Goal: Task Accomplishment & Management: Manage account settings

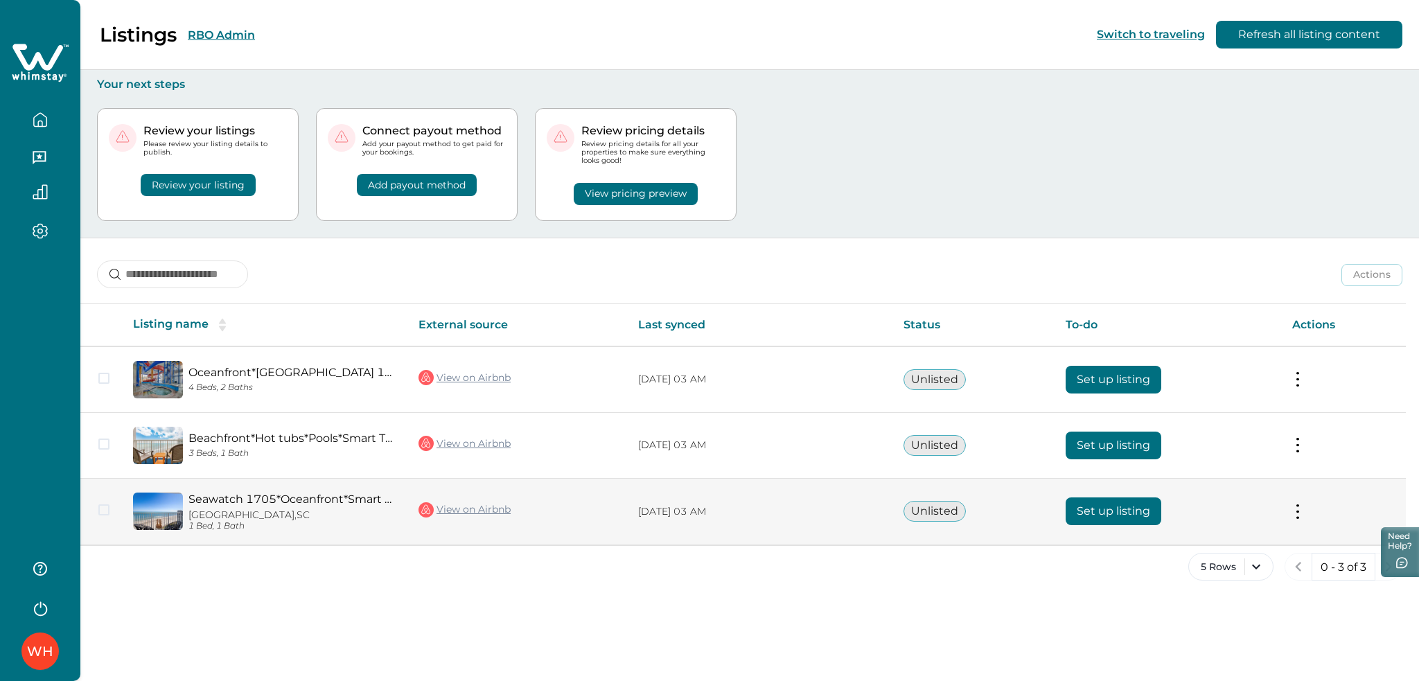
click at [1094, 510] on button "Set up listing" at bounding box center [1113, 511] width 96 height 28
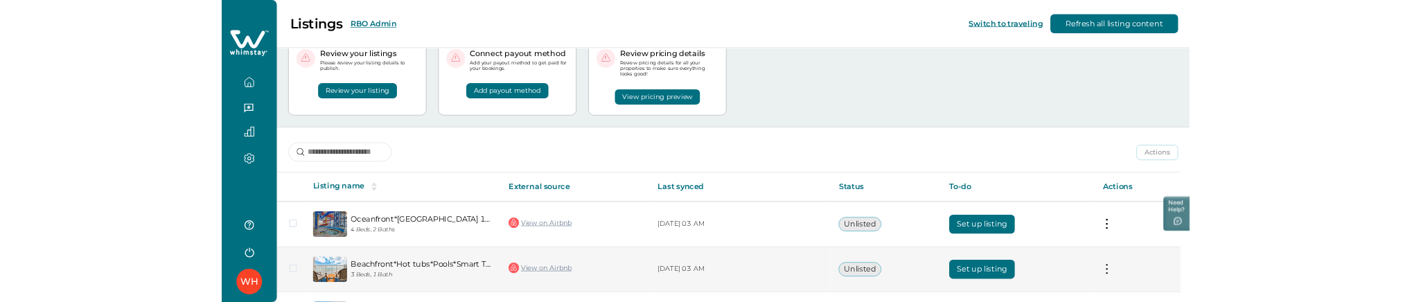
scroll to position [161, 0]
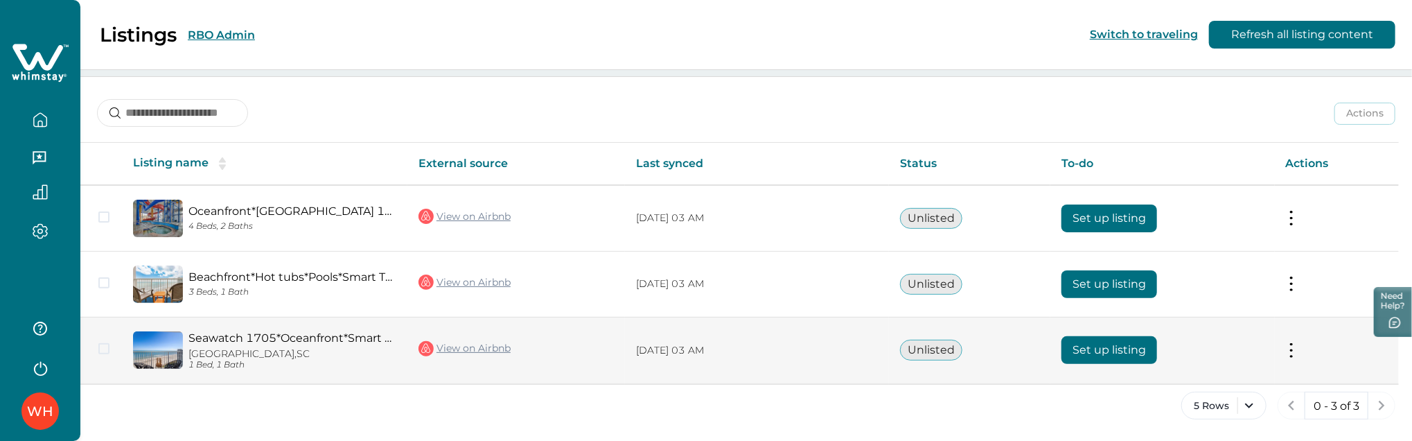
click at [1102, 345] on button "Set up listing" at bounding box center [1109, 350] width 96 height 28
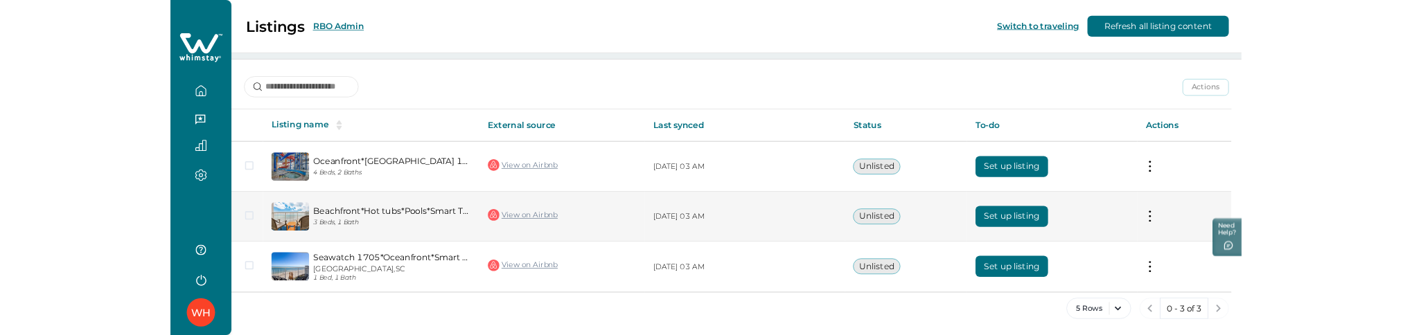
scroll to position [127, 0]
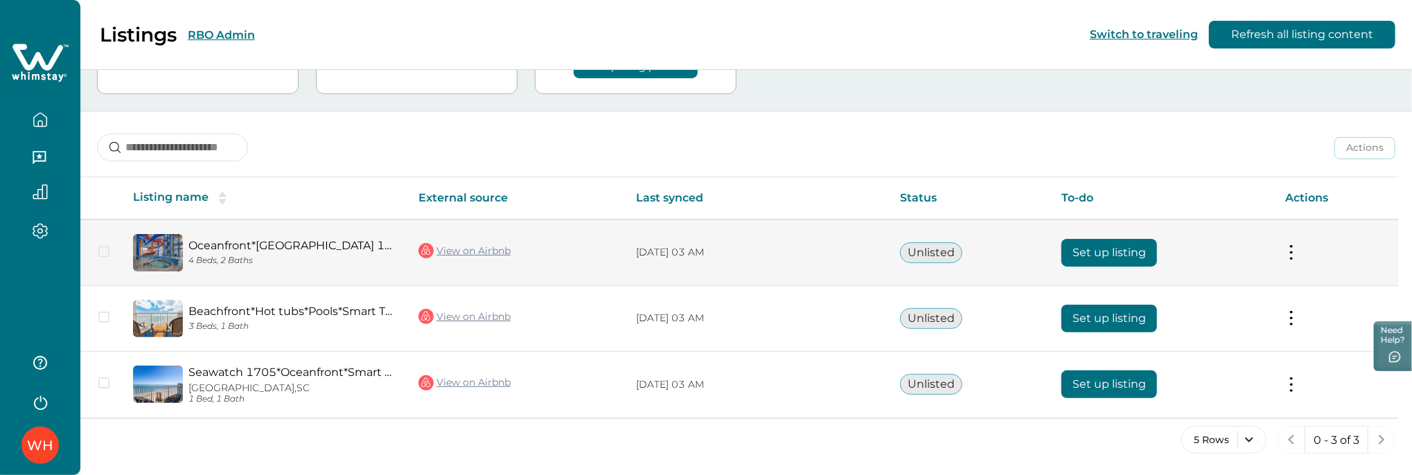
click at [1107, 256] on button "Set up listing" at bounding box center [1109, 253] width 96 height 28
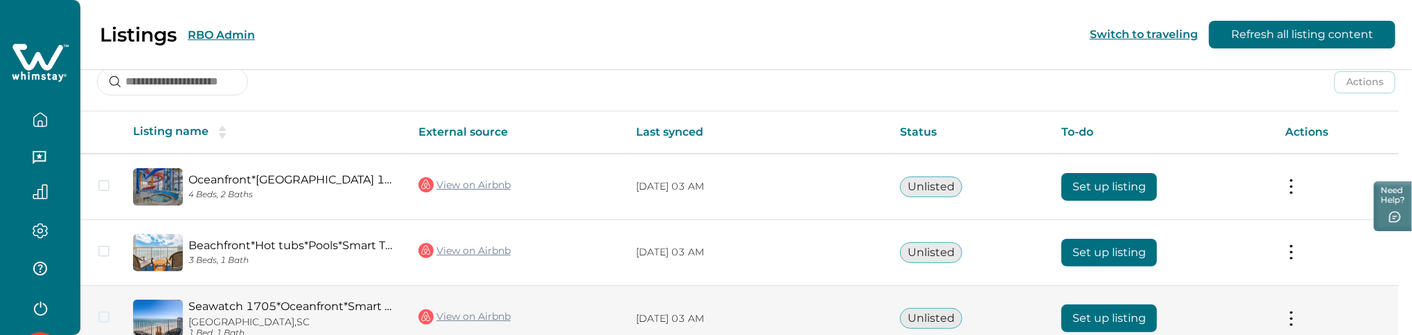
scroll to position [267, 0]
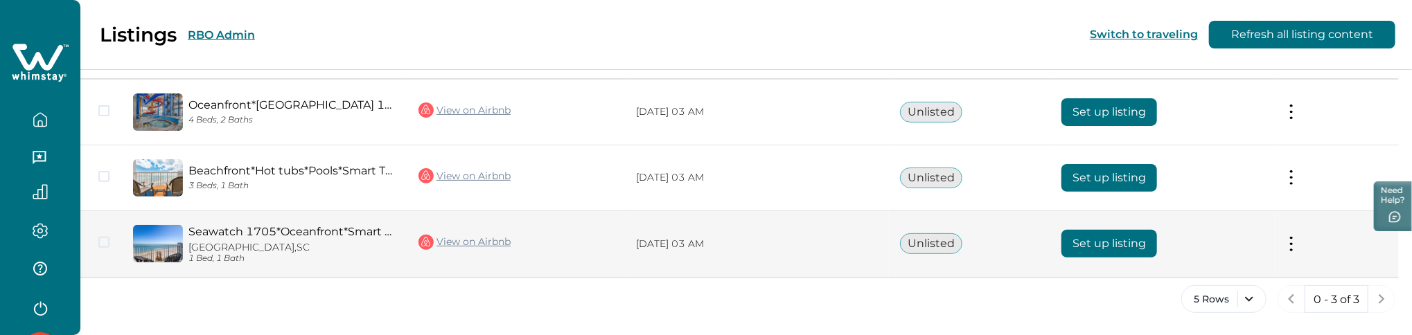
click at [1099, 239] on button "Set up listing" at bounding box center [1109, 244] width 96 height 28
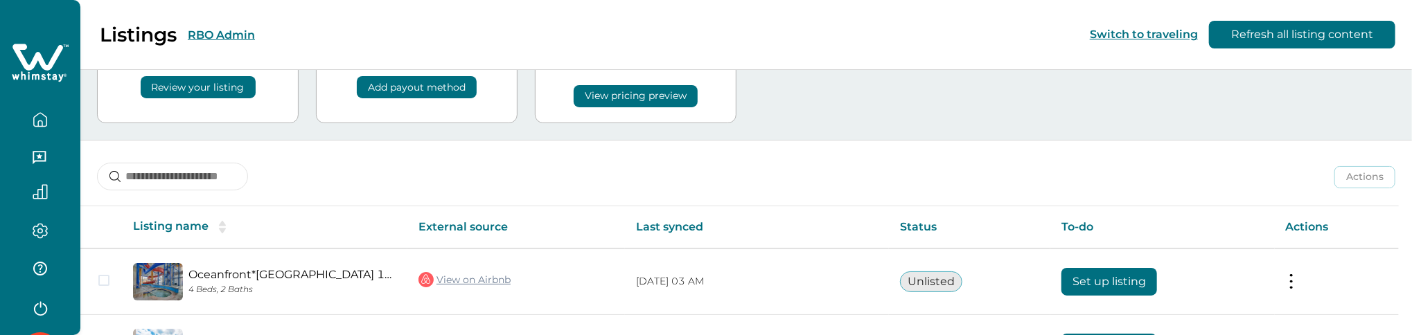
scroll to position [267, 0]
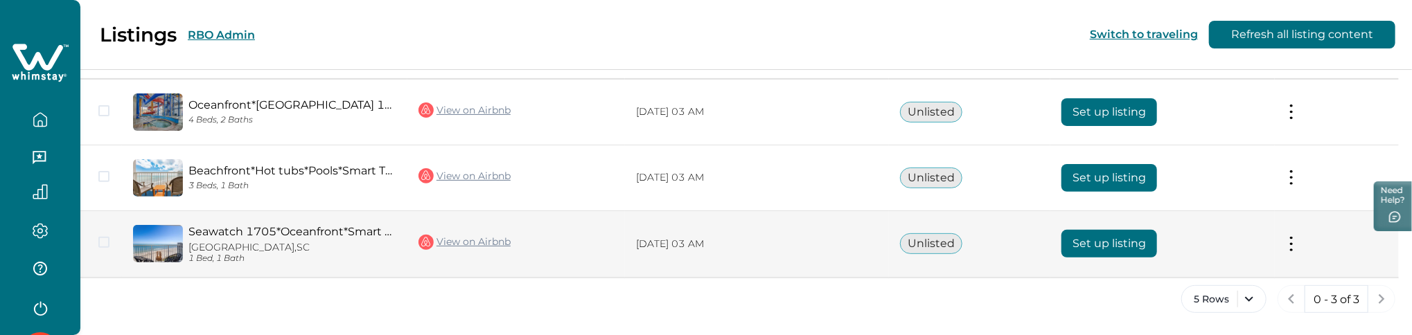
click at [1082, 253] on button "Set up listing" at bounding box center [1109, 244] width 96 height 28
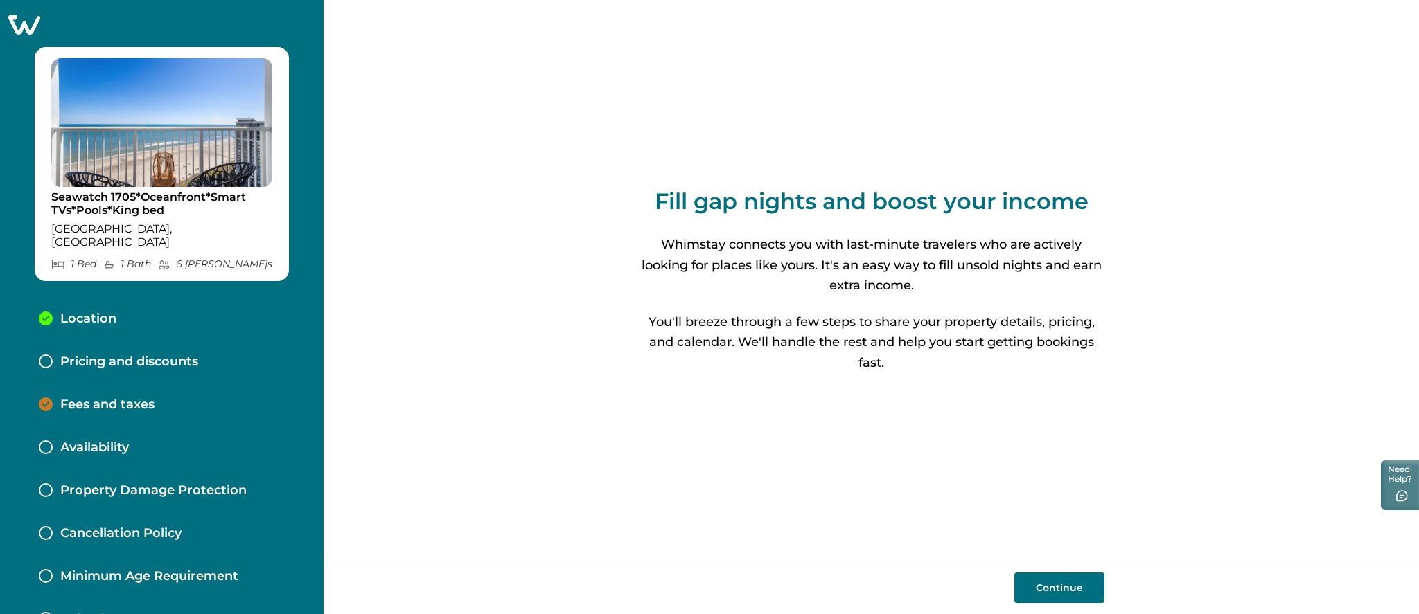
click at [29, 24] on icon at bounding box center [24, 24] width 32 height 19
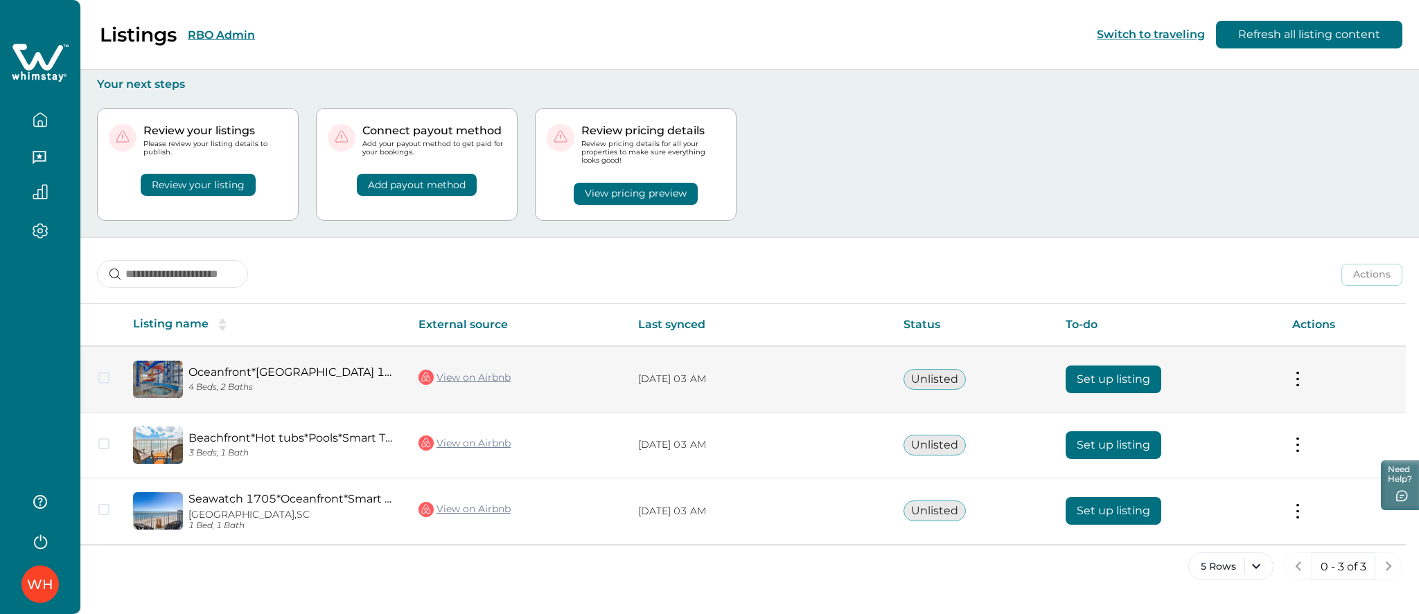
click at [1132, 335] on button "Set up listing" at bounding box center [1113, 380] width 96 height 28
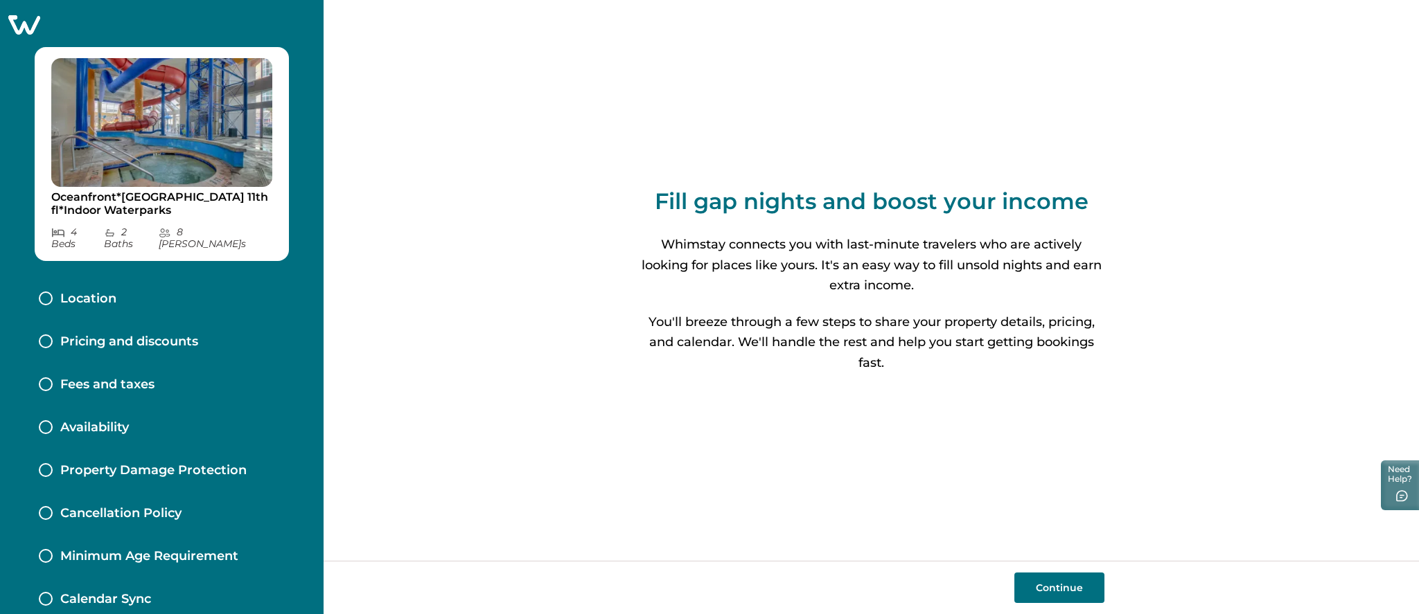
click at [32, 26] on icon at bounding box center [24, 24] width 34 height 21
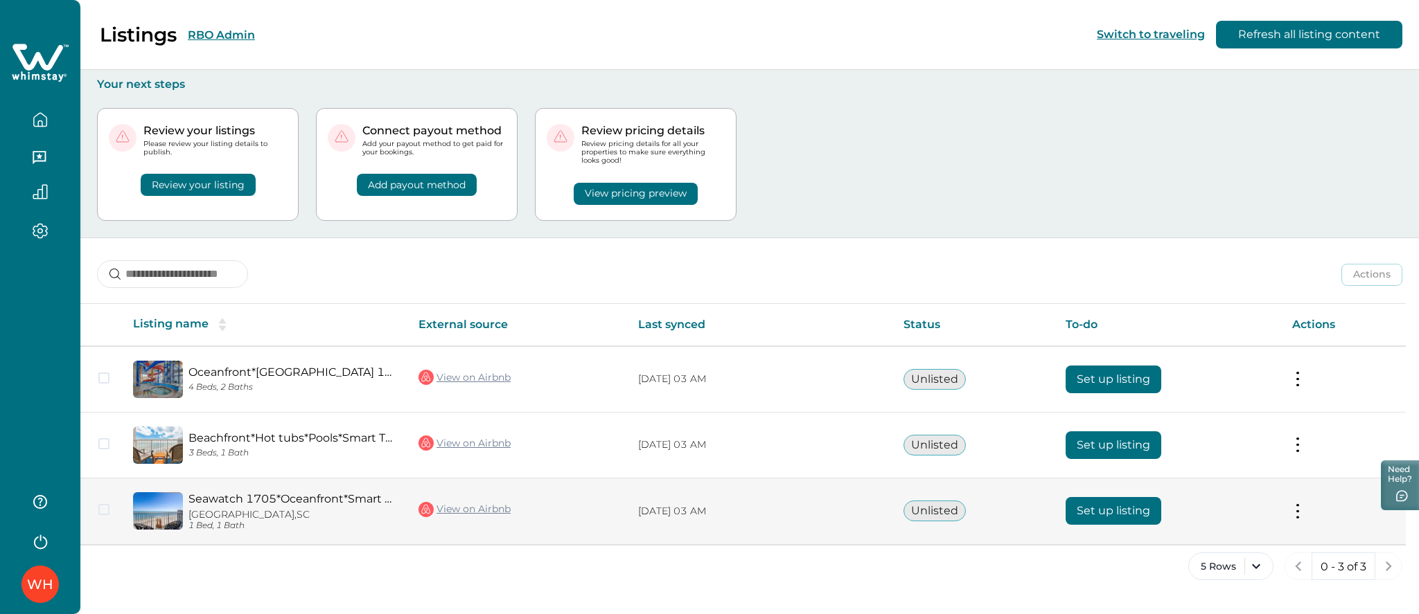
click at [1111, 335] on button "Set up listing" at bounding box center [1113, 511] width 96 height 28
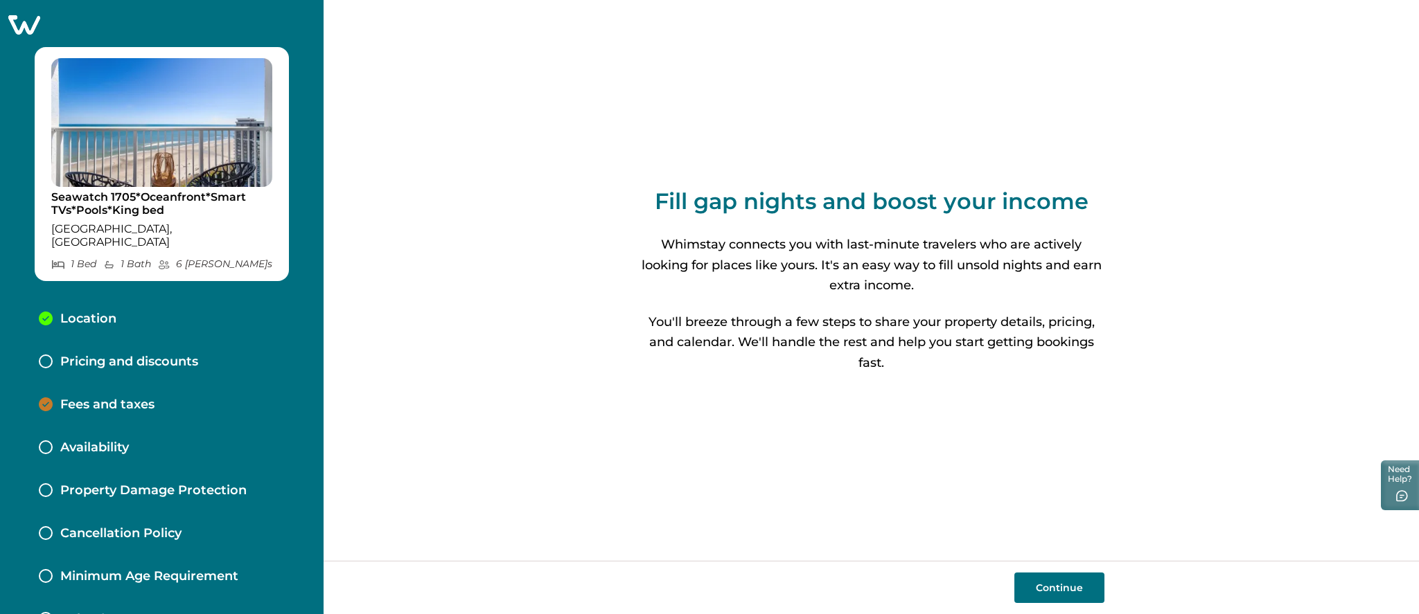
click at [24, 22] on icon at bounding box center [24, 24] width 34 height 21
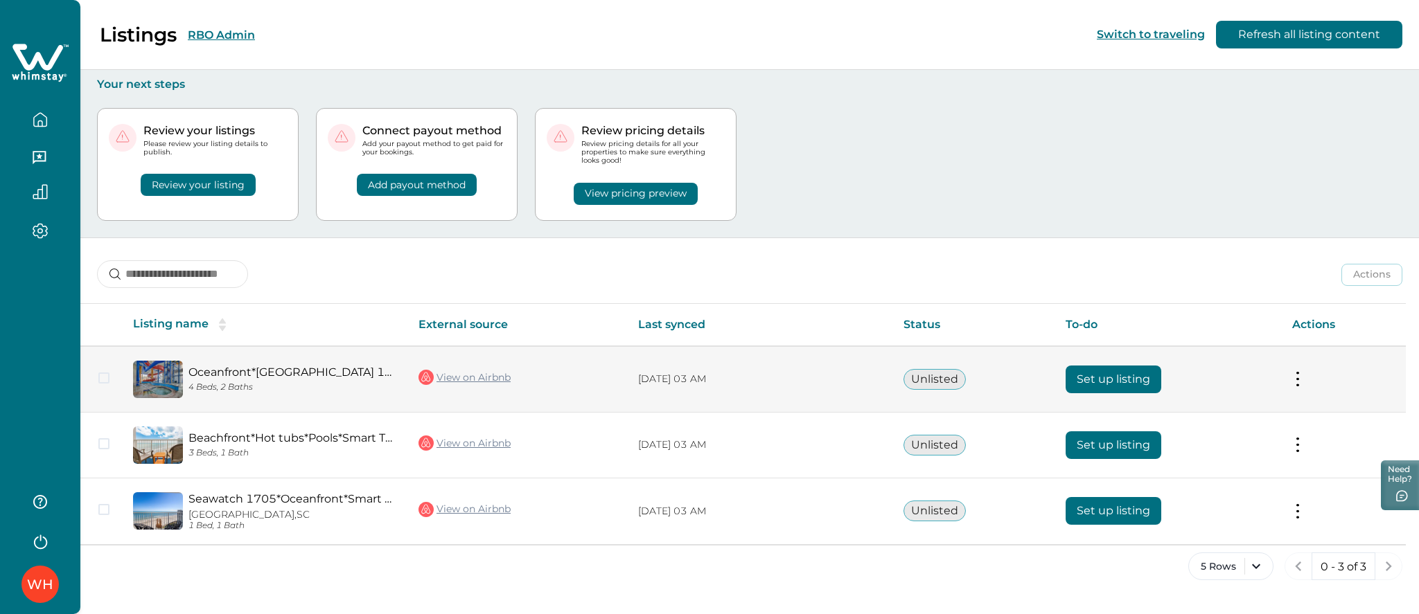
click at [1093, 335] on button "Set up listing" at bounding box center [1113, 380] width 96 height 28
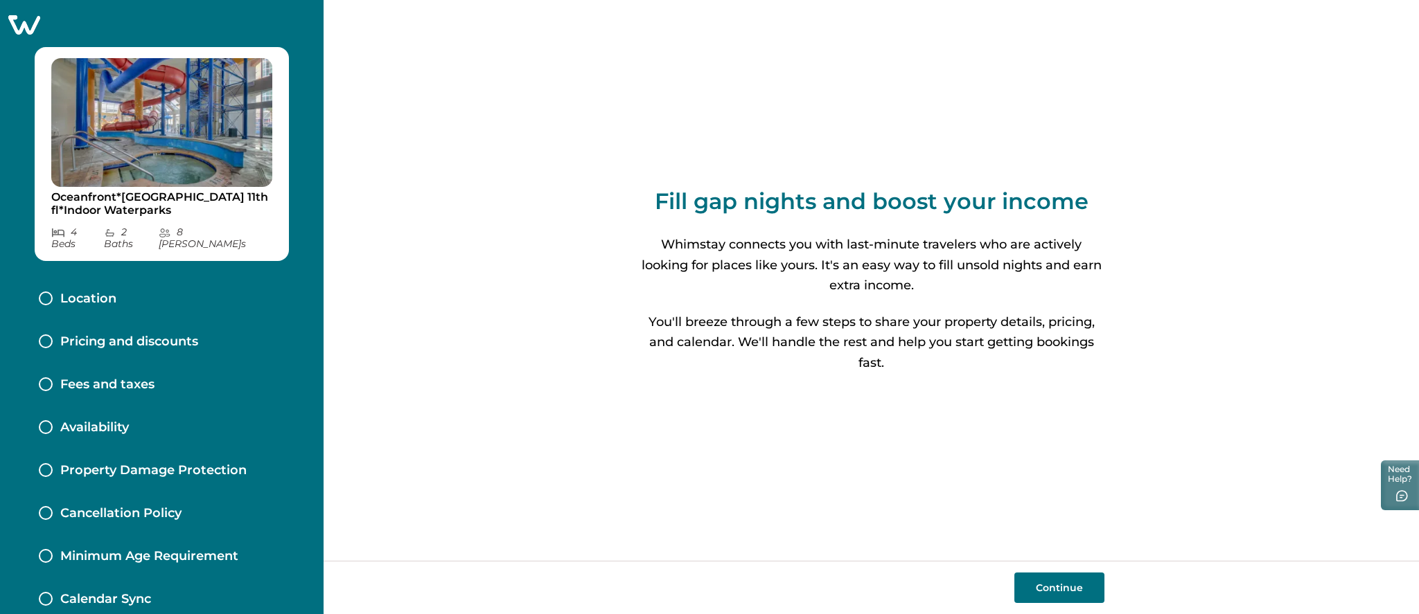
click at [23, 15] on icon at bounding box center [24, 24] width 32 height 19
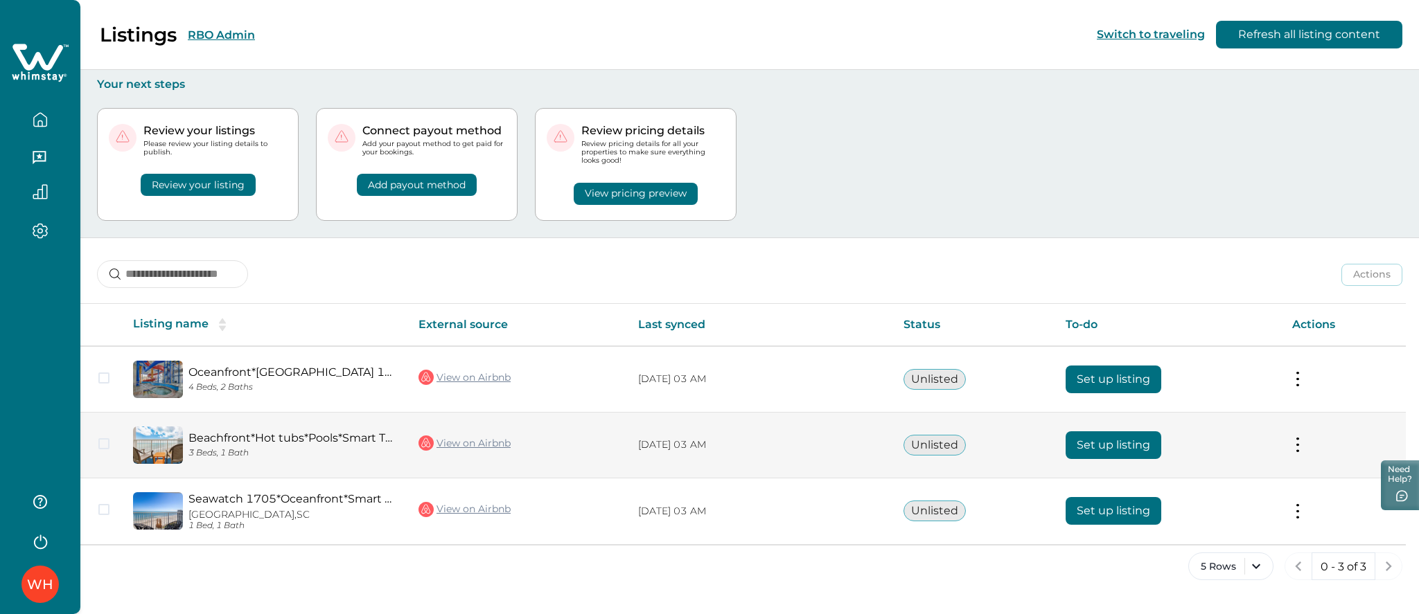
click at [1116, 335] on button "Set up listing" at bounding box center [1113, 446] width 96 height 28
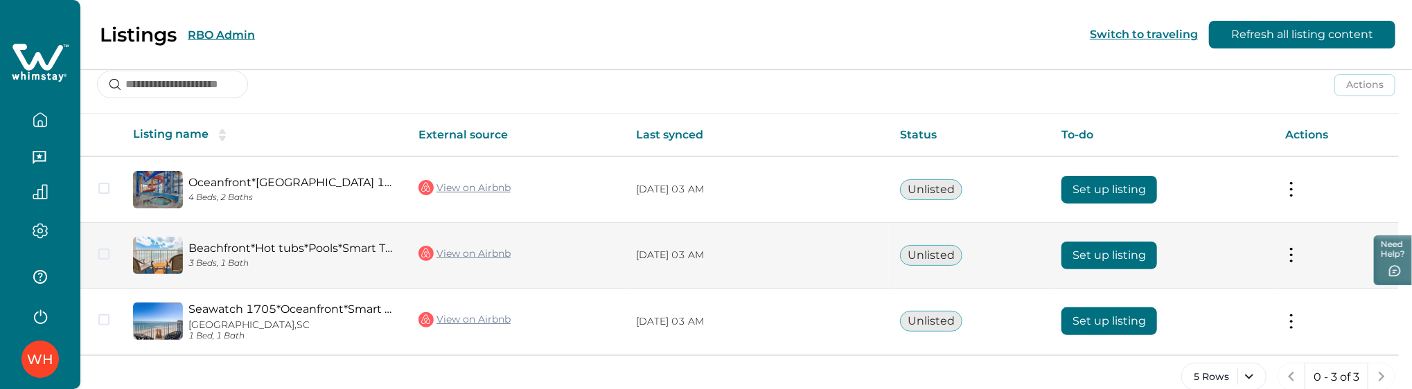
scroll to position [213, 0]
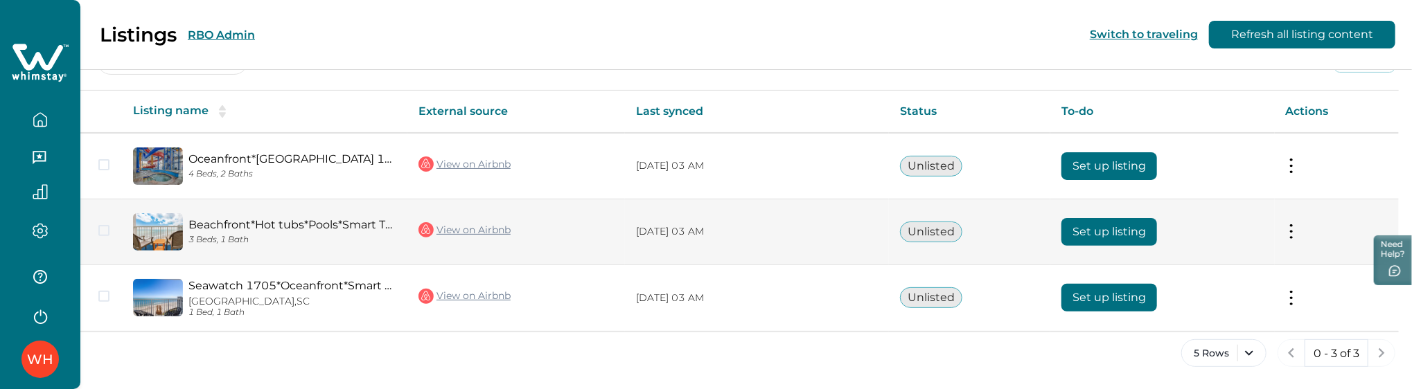
click at [1094, 237] on button "Set up listing" at bounding box center [1109, 232] width 96 height 28
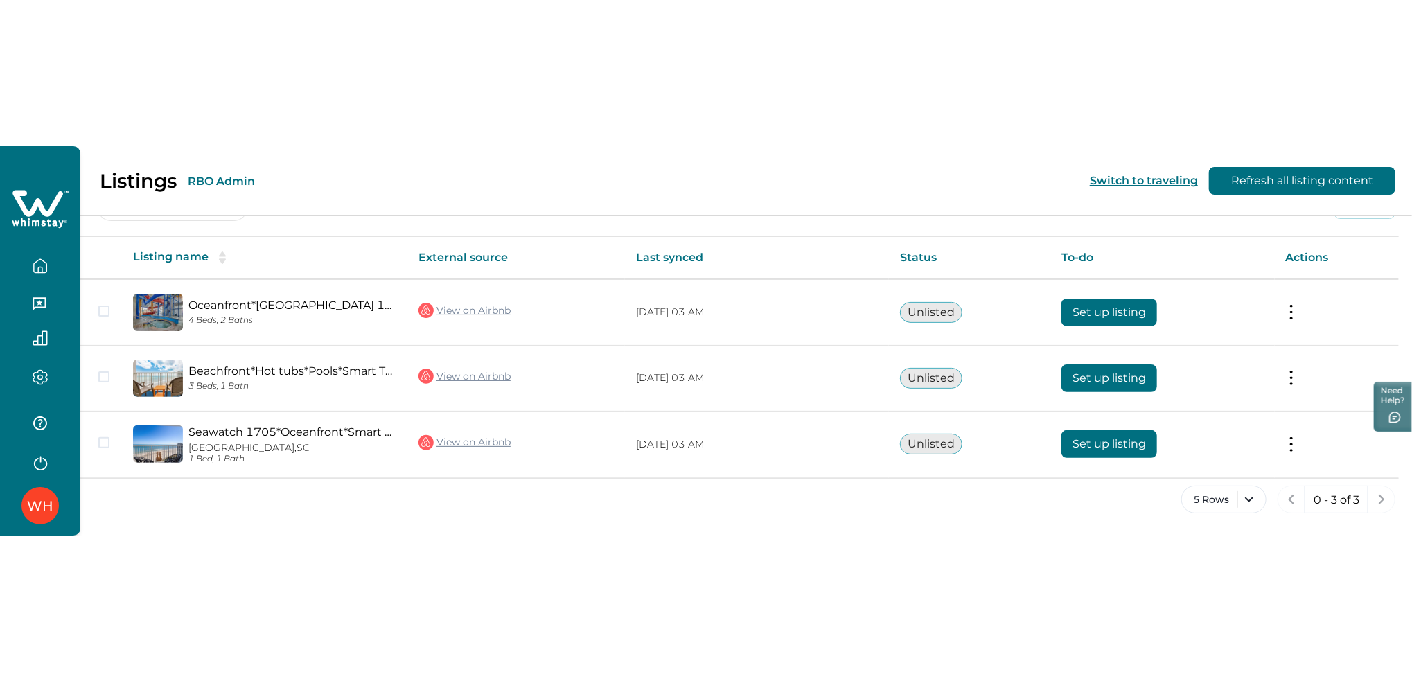
scroll to position [0, 0]
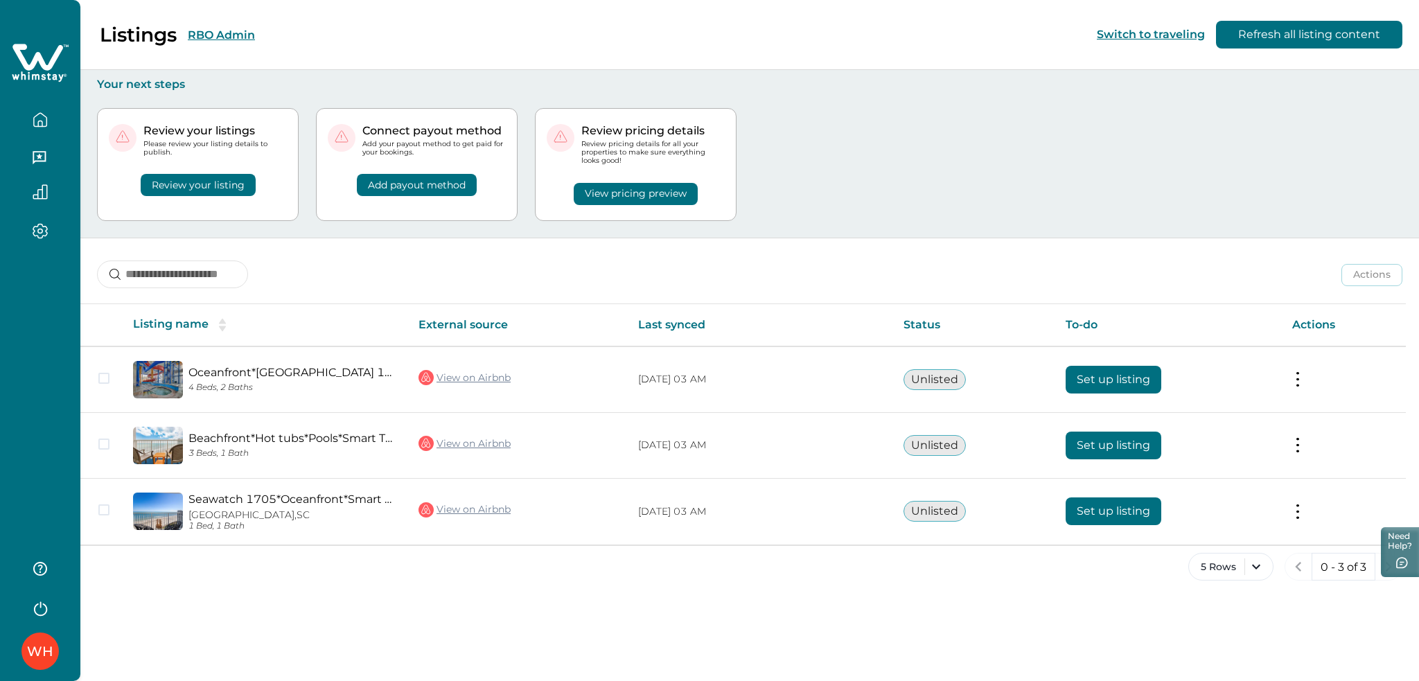
click at [213, 30] on button "RBO Admin" at bounding box center [221, 34] width 67 height 13
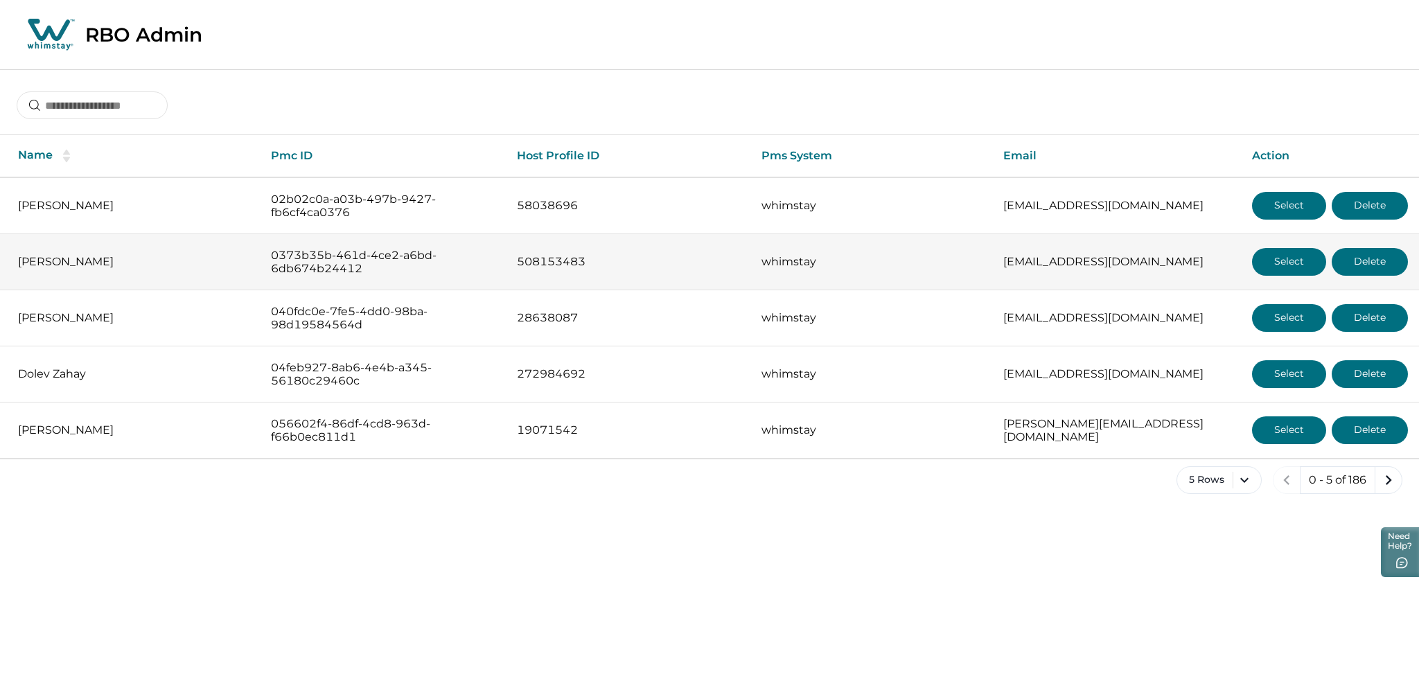
click at [1272, 268] on button "Select" at bounding box center [1289, 262] width 74 height 28
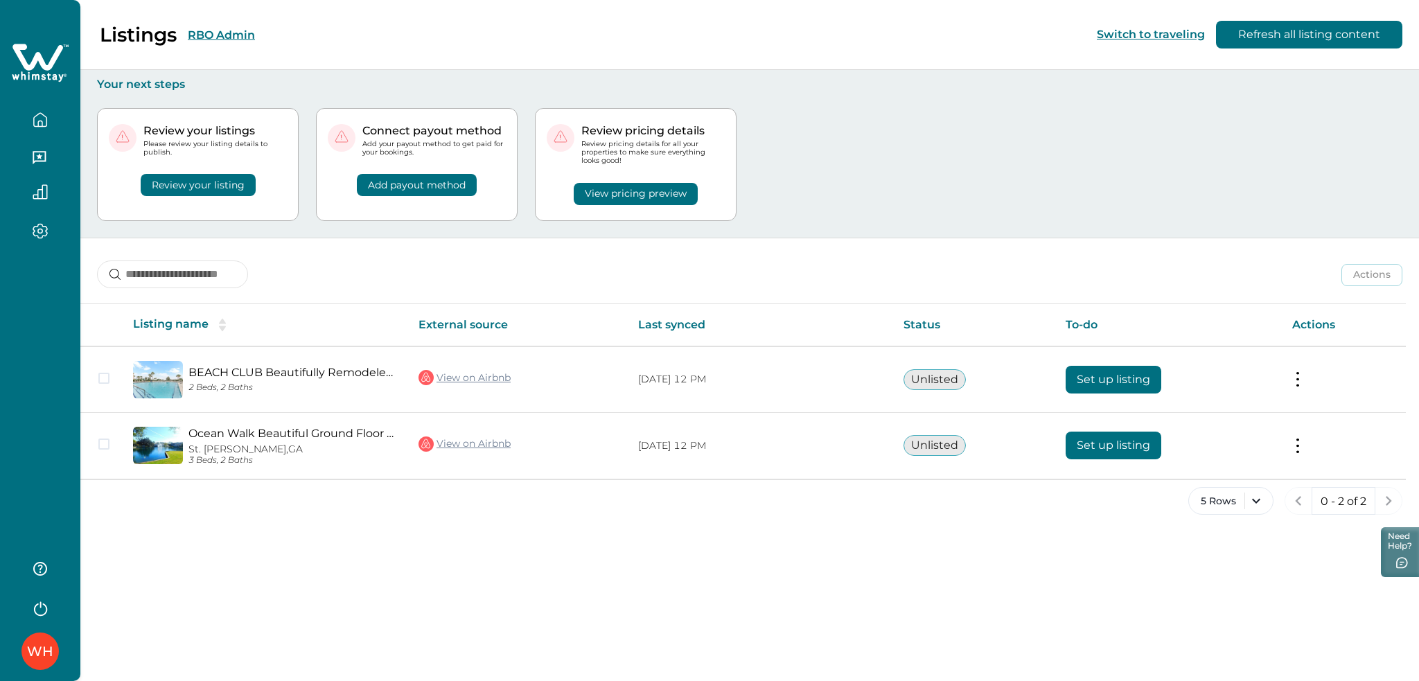
click at [245, 37] on button "RBO Admin" at bounding box center [221, 34] width 67 height 13
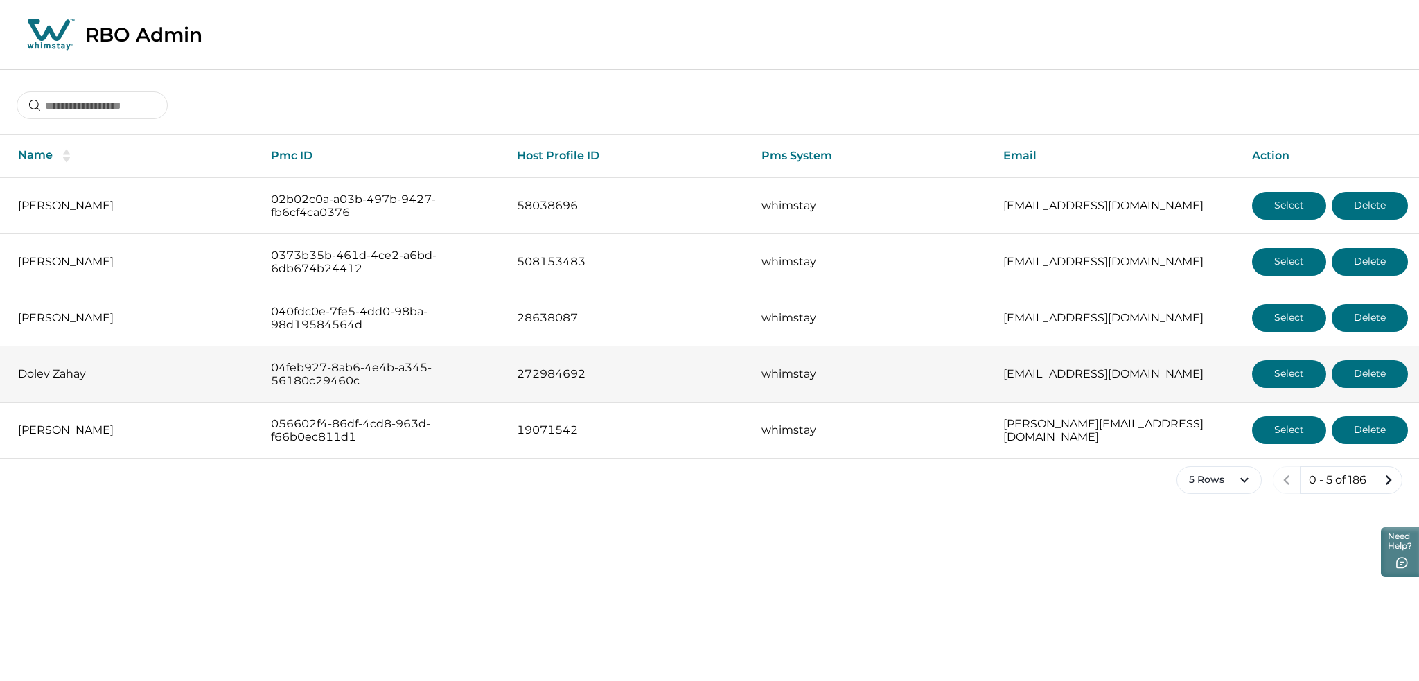
click at [1281, 335] on button "Select" at bounding box center [1289, 374] width 74 height 28
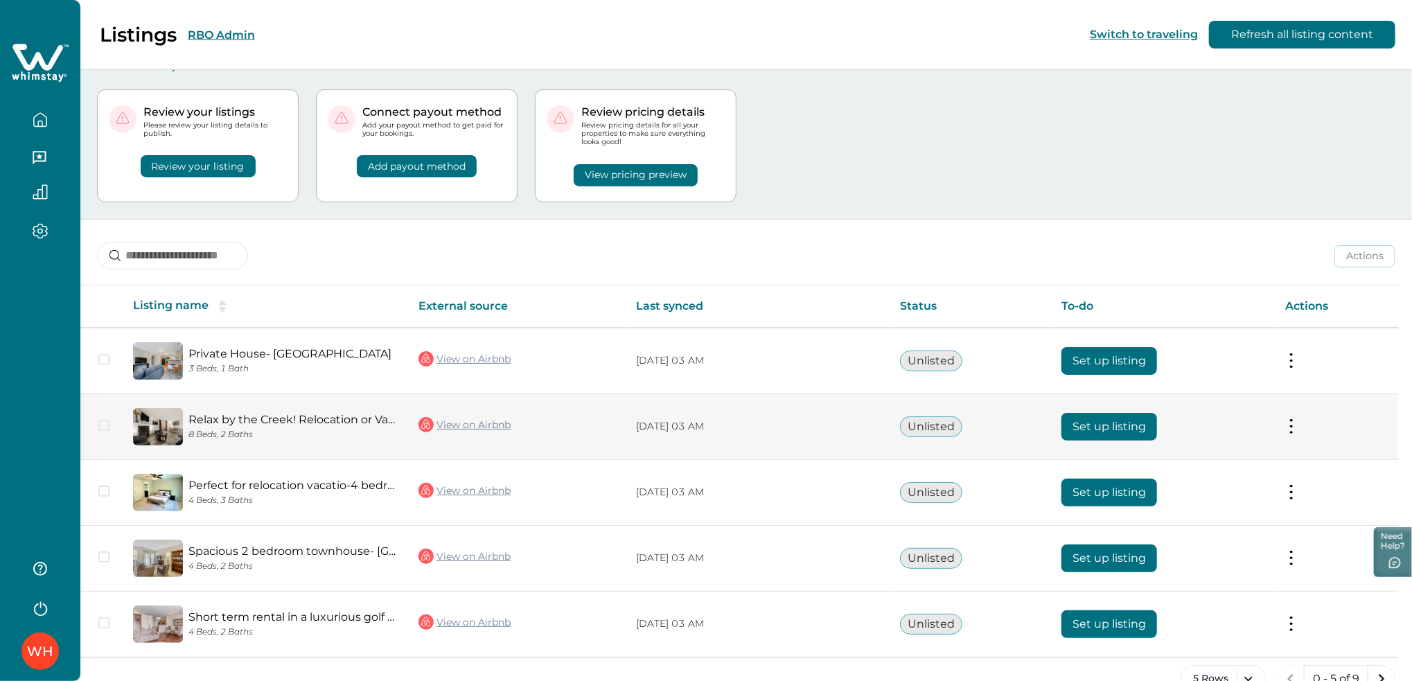
scroll to position [51, 0]
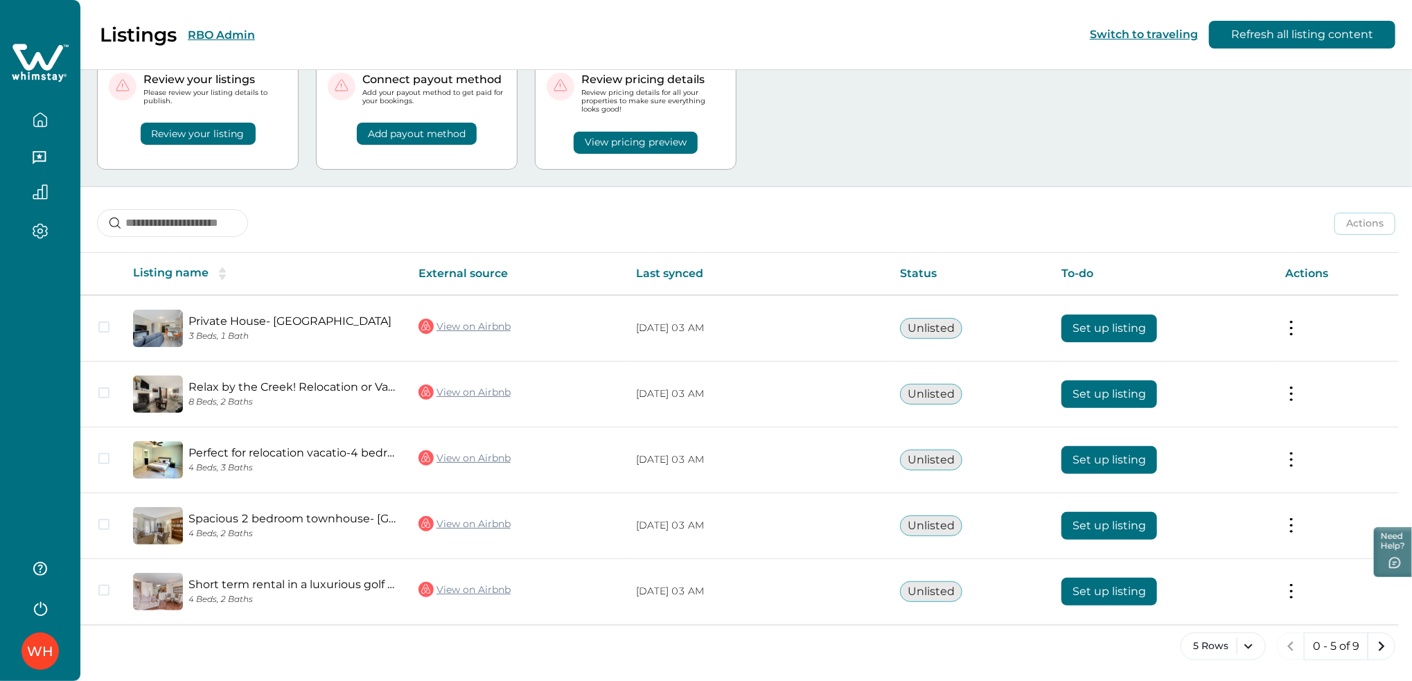
click at [217, 29] on button "RBO Admin" at bounding box center [221, 34] width 67 height 13
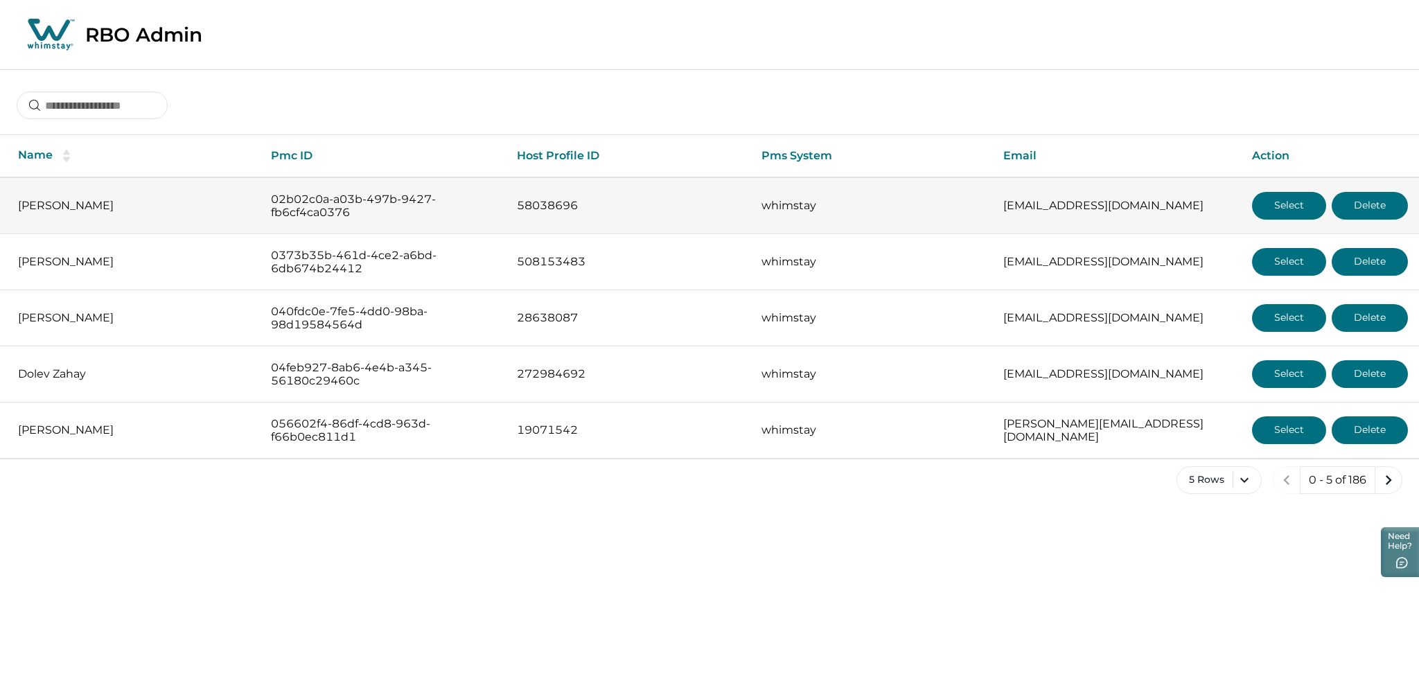
click at [1265, 202] on button "Select" at bounding box center [1289, 206] width 74 height 28
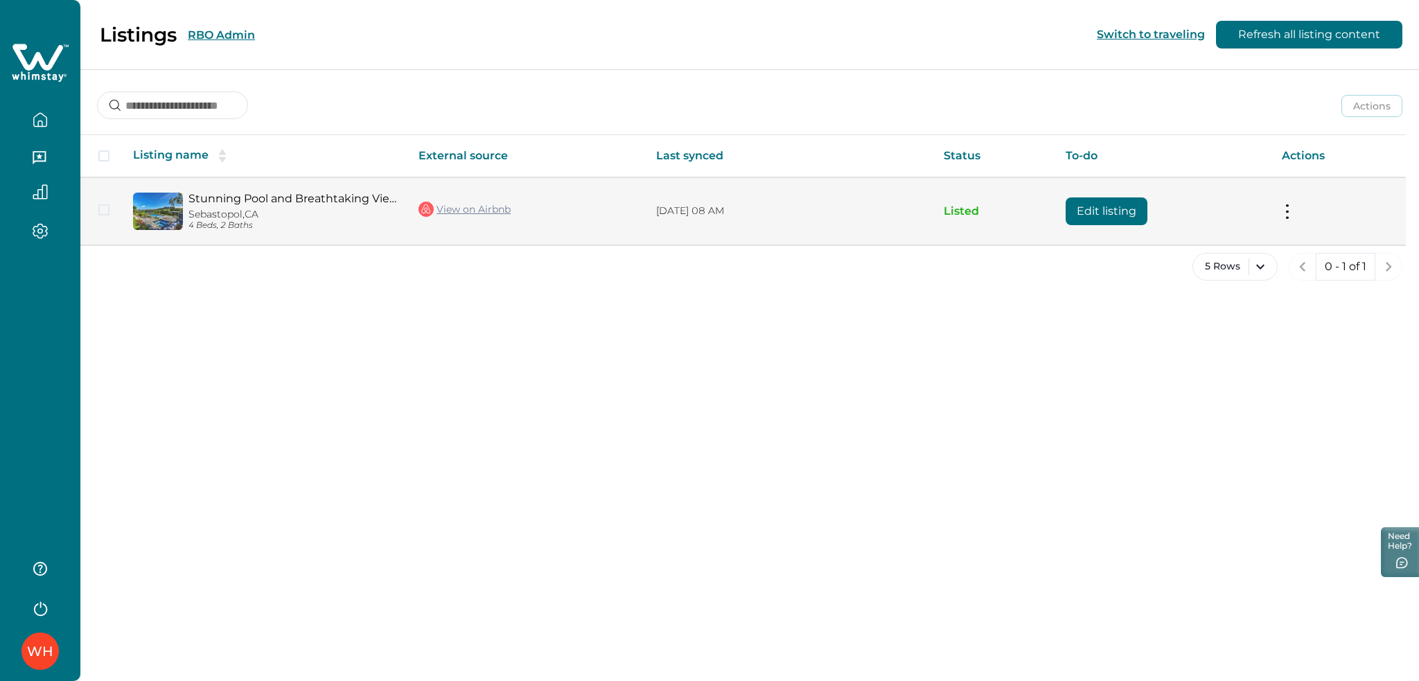
click at [1102, 208] on button "Edit listing" at bounding box center [1106, 211] width 82 height 28
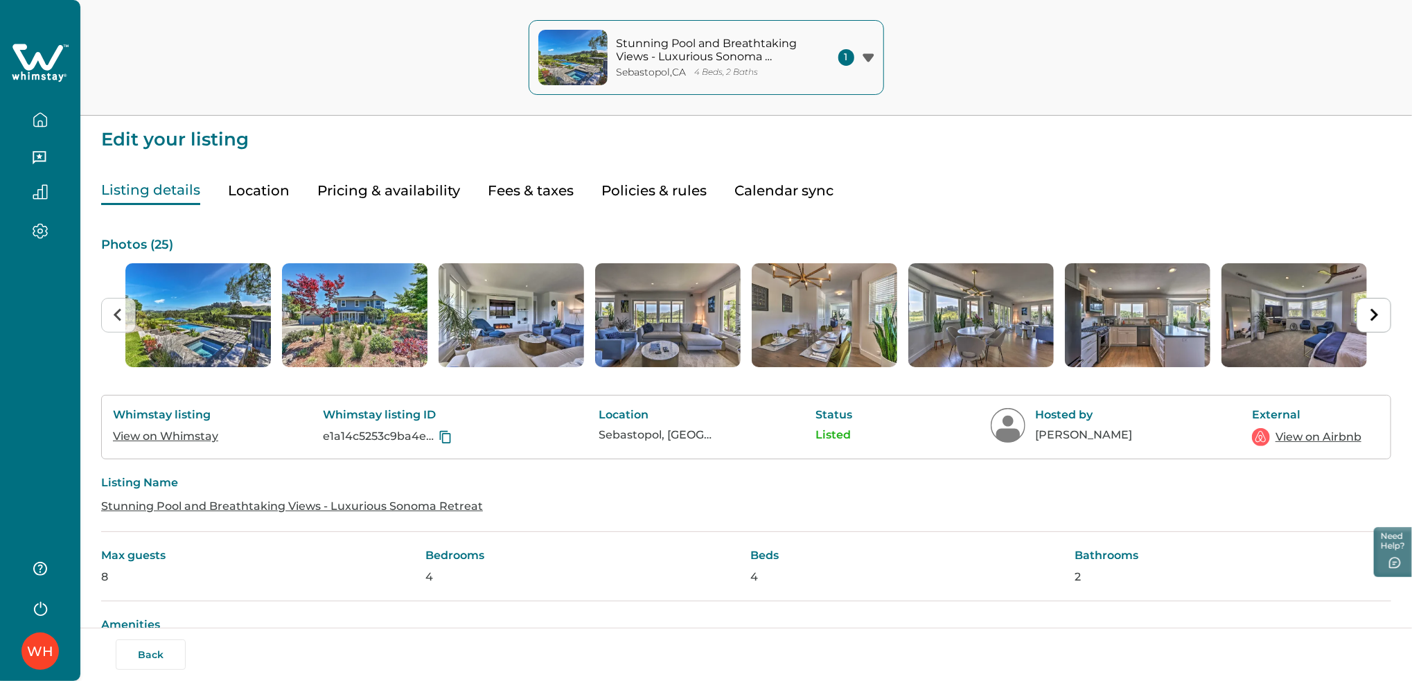
click at [772, 195] on button "Calendar sync" at bounding box center [783, 191] width 99 height 28
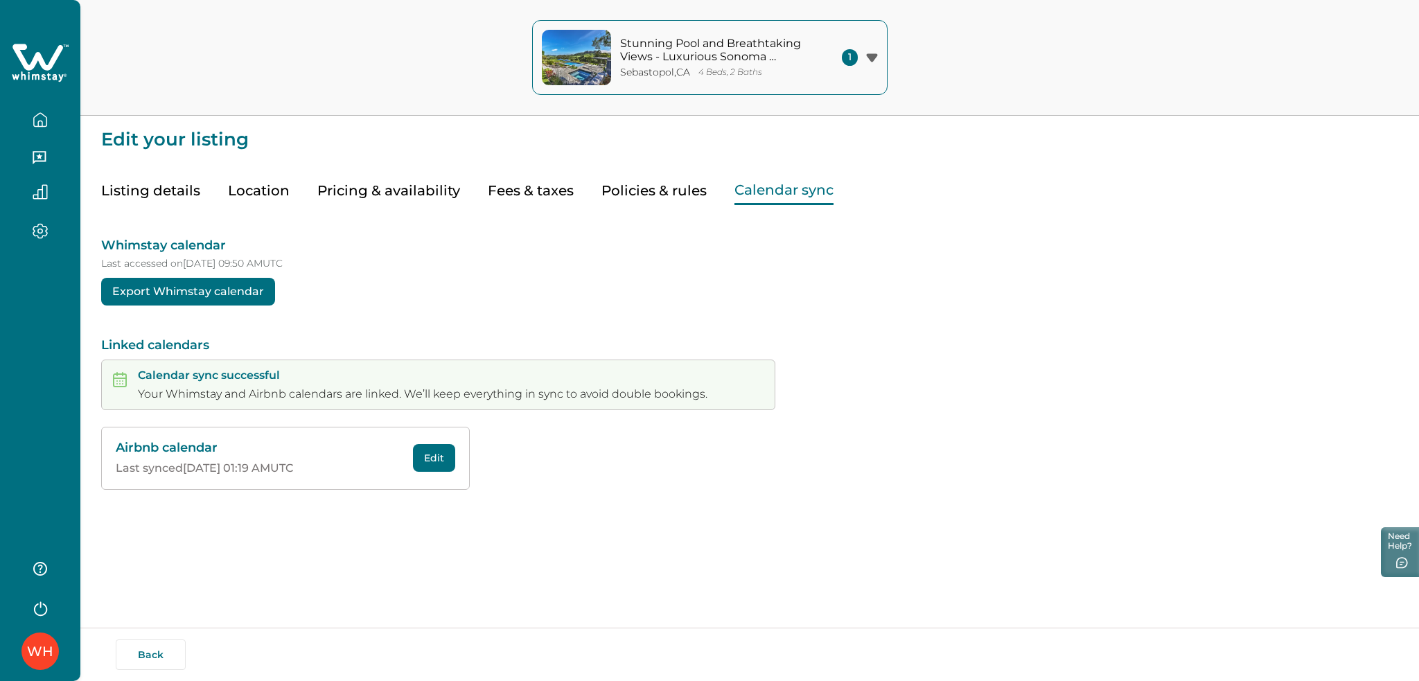
click at [430, 463] on button "Edit" at bounding box center [434, 458] width 42 height 28
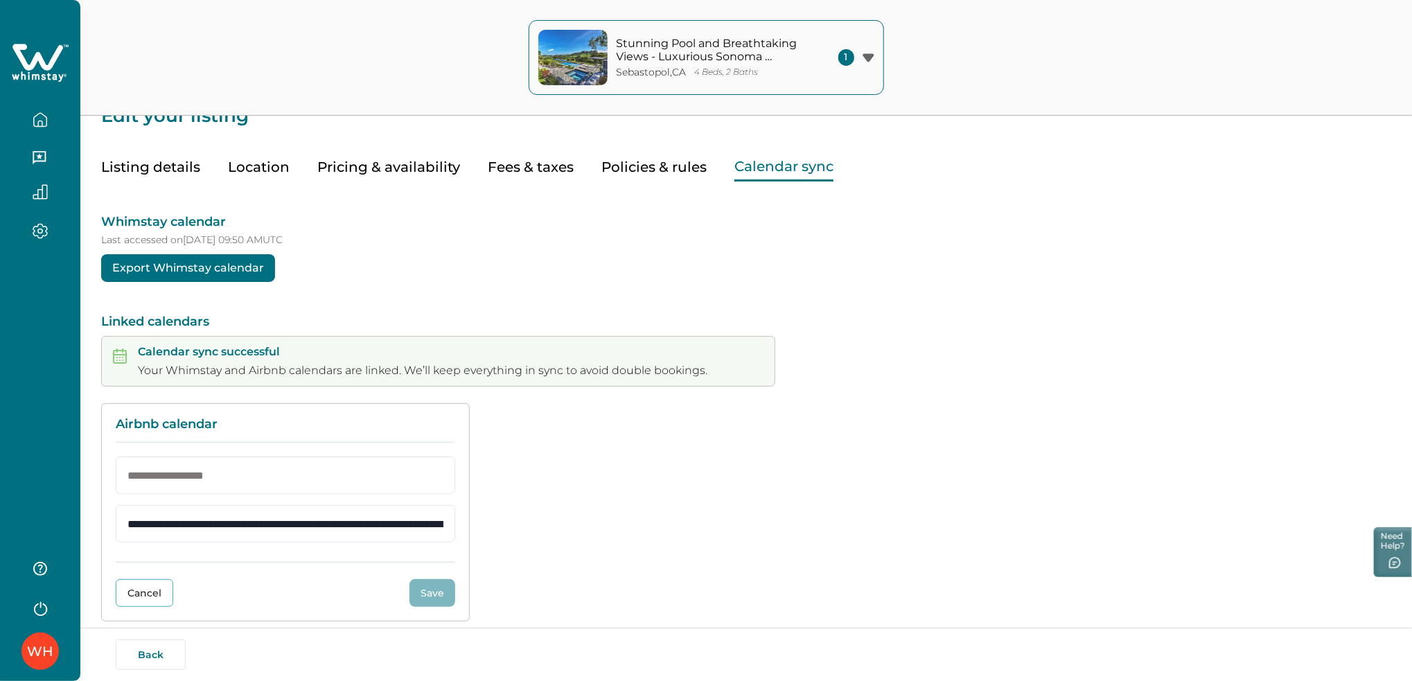
scroll to position [40, 0]
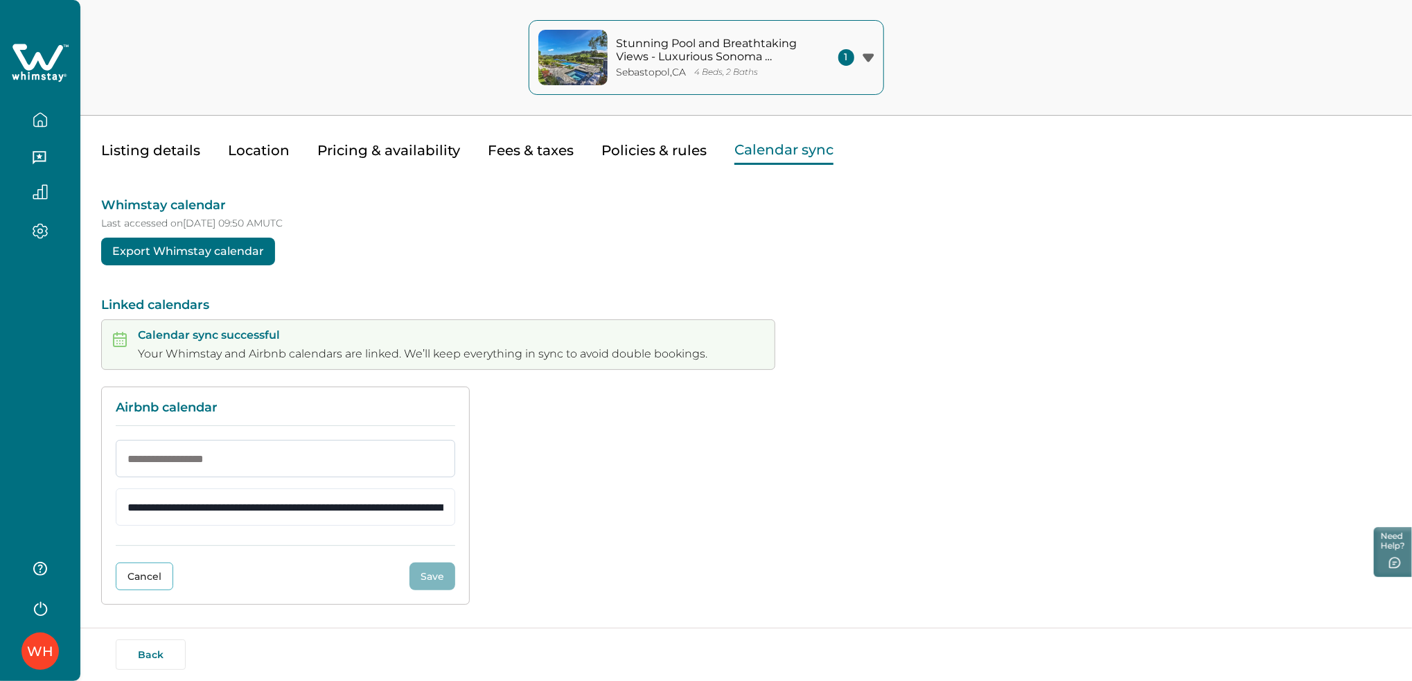
click at [208, 456] on input at bounding box center [285, 458] width 339 height 37
type input "**********"
click at [424, 571] on button "Save" at bounding box center [432, 576] width 46 height 28
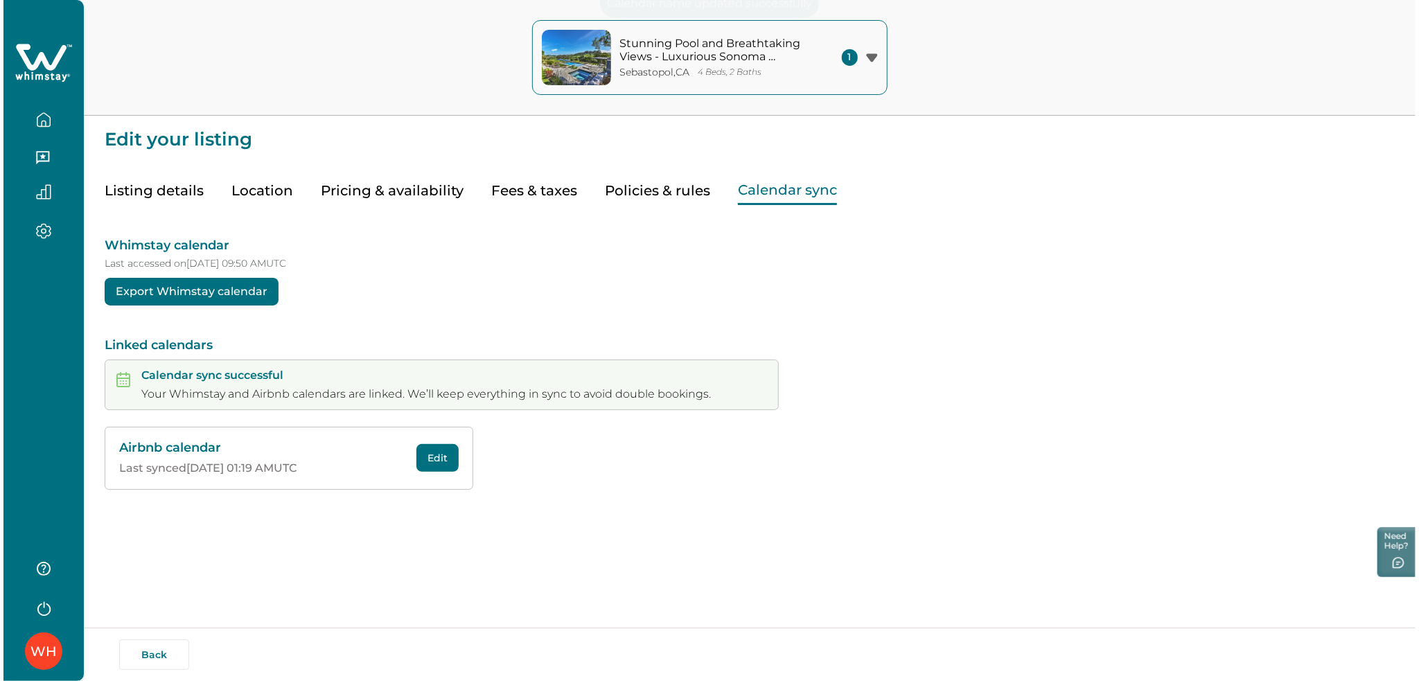
scroll to position [0, 0]
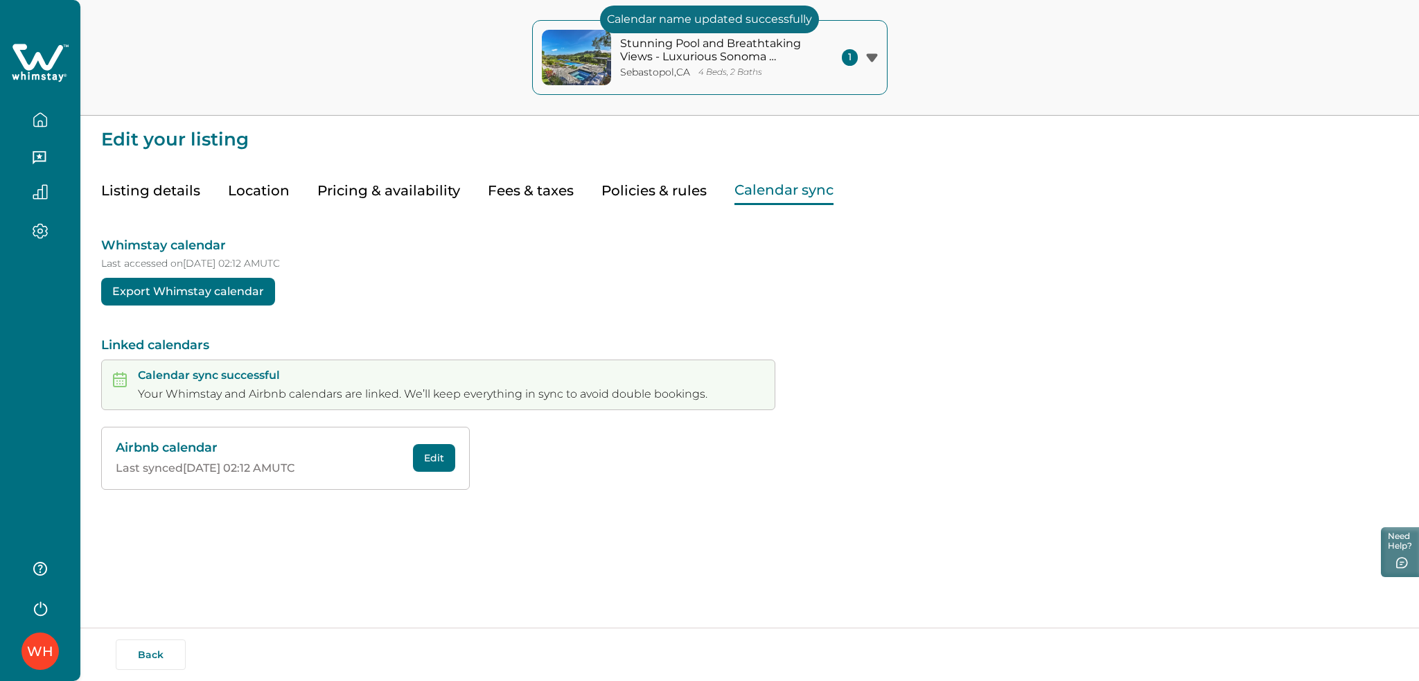
click at [46, 72] on icon at bounding box center [40, 63] width 57 height 42
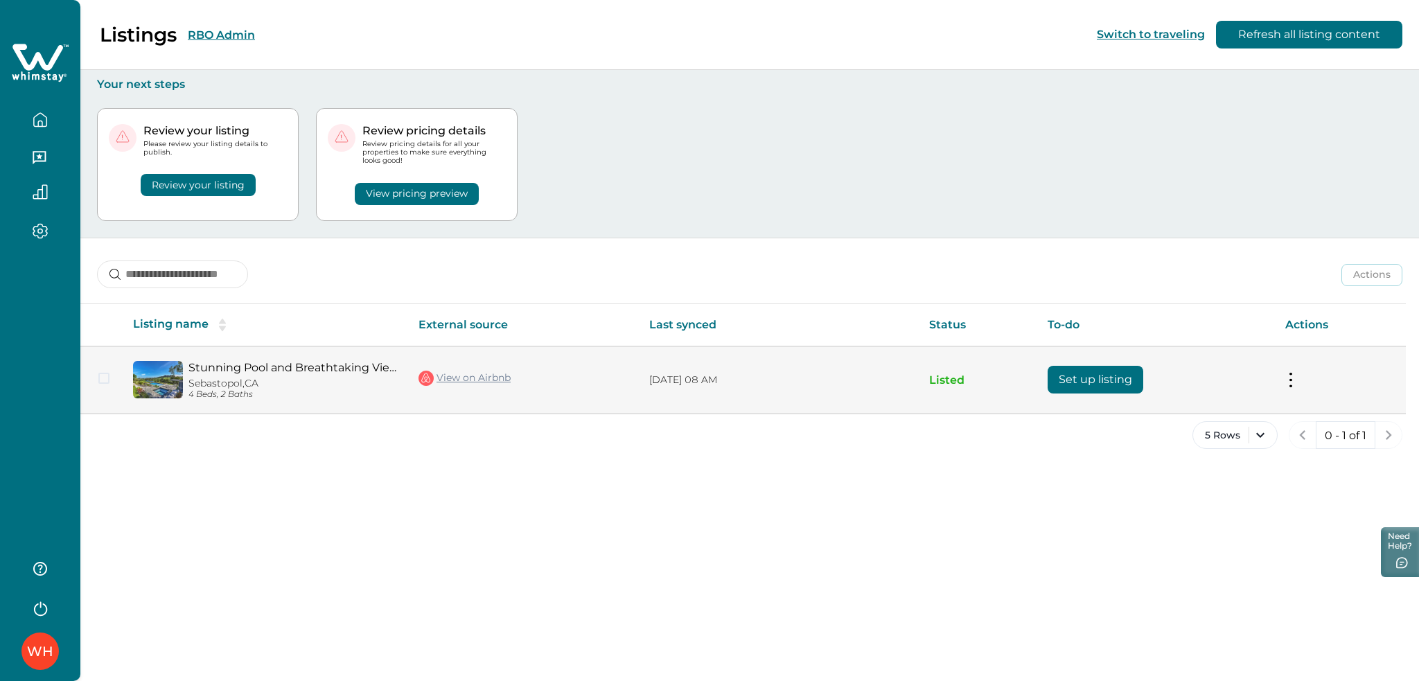
click at [1080, 380] on button "Set up listing" at bounding box center [1095, 380] width 96 height 28
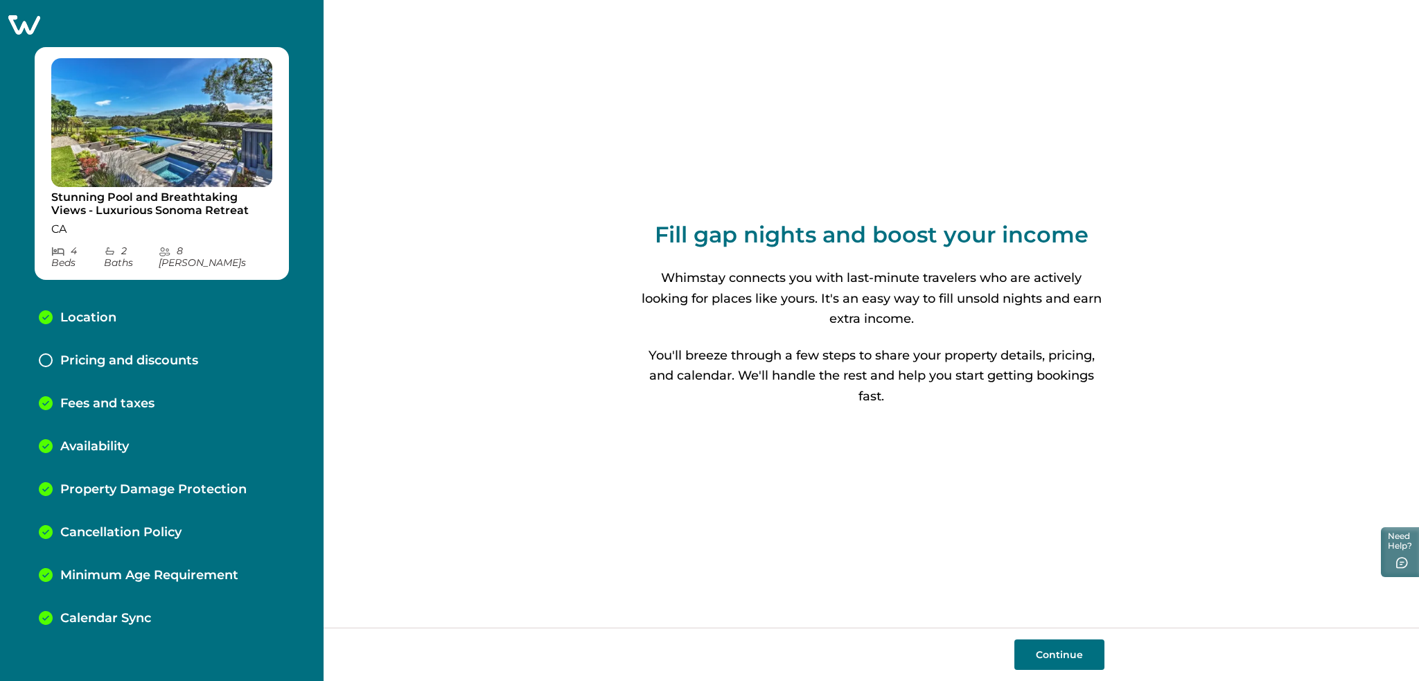
click at [163, 353] on p "Pricing and discounts" at bounding box center [129, 360] width 138 height 15
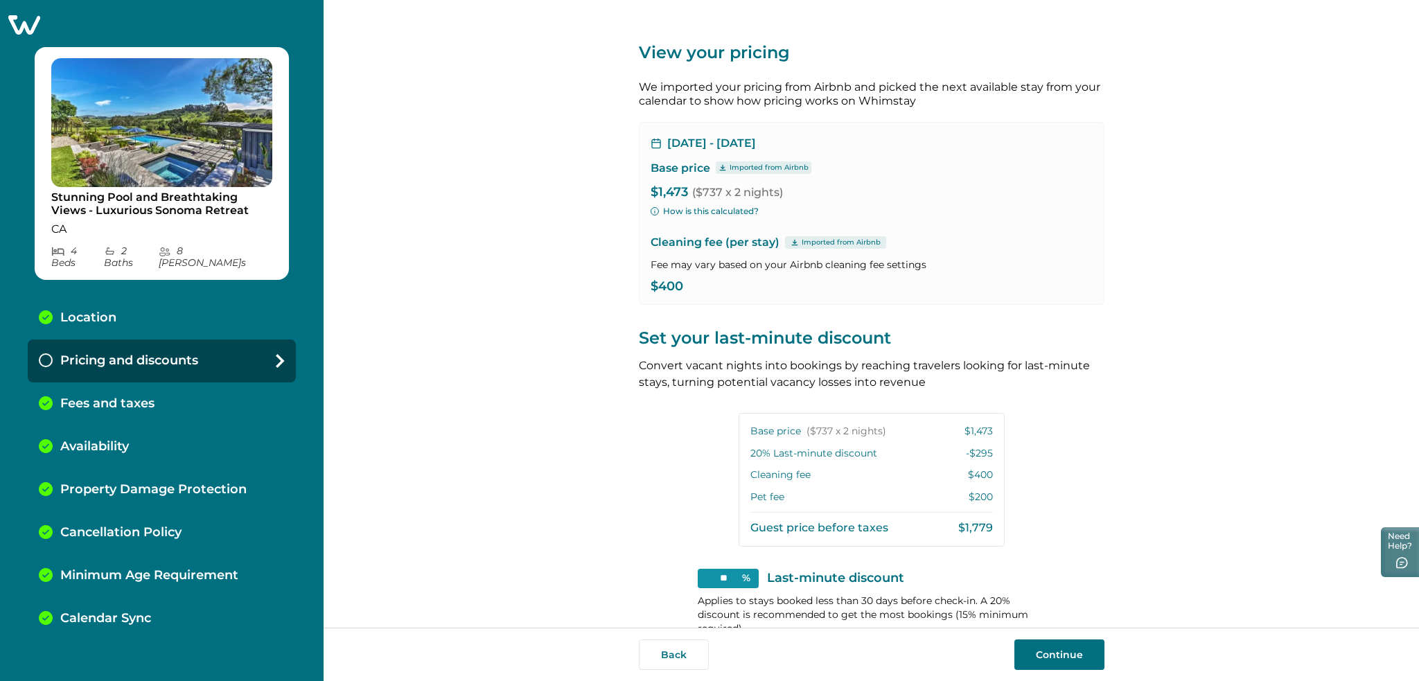
click at [1073, 652] on button "Continue" at bounding box center [1059, 654] width 90 height 30
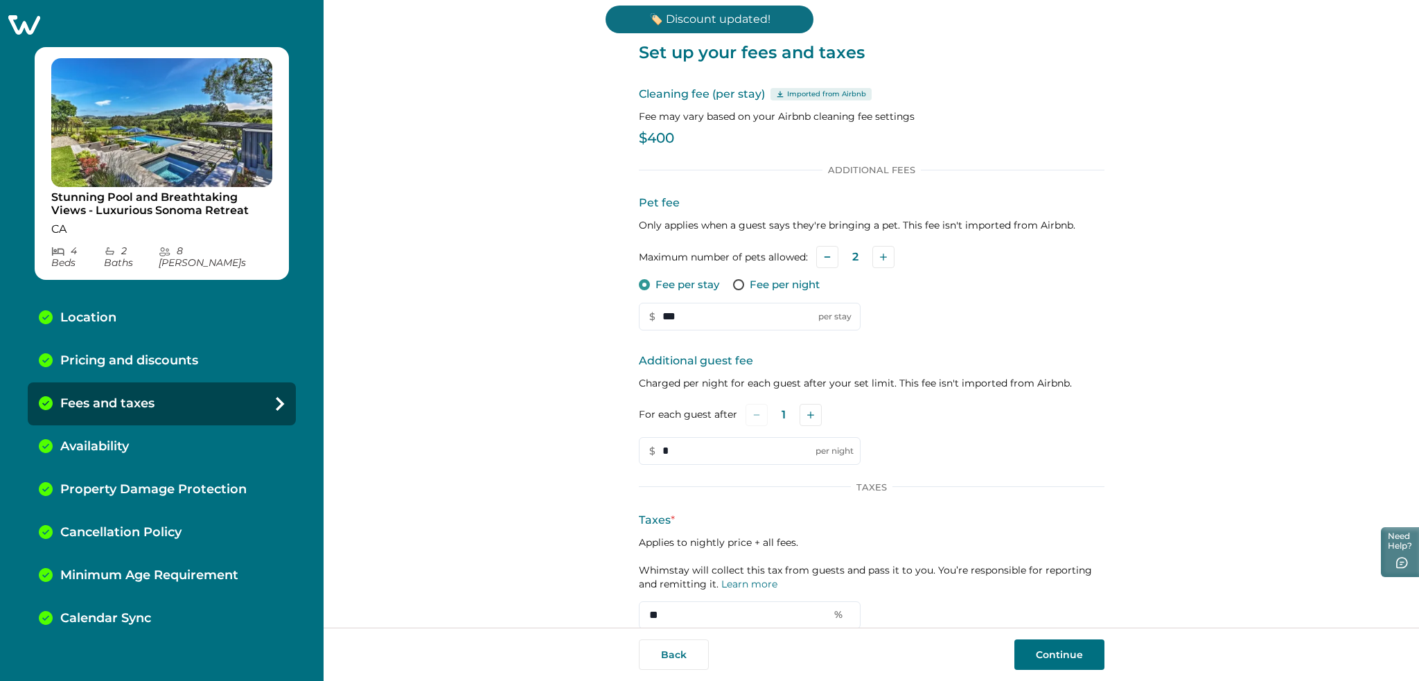
click at [154, 610] on div "Calendar Sync" at bounding box center [162, 618] width 268 height 43
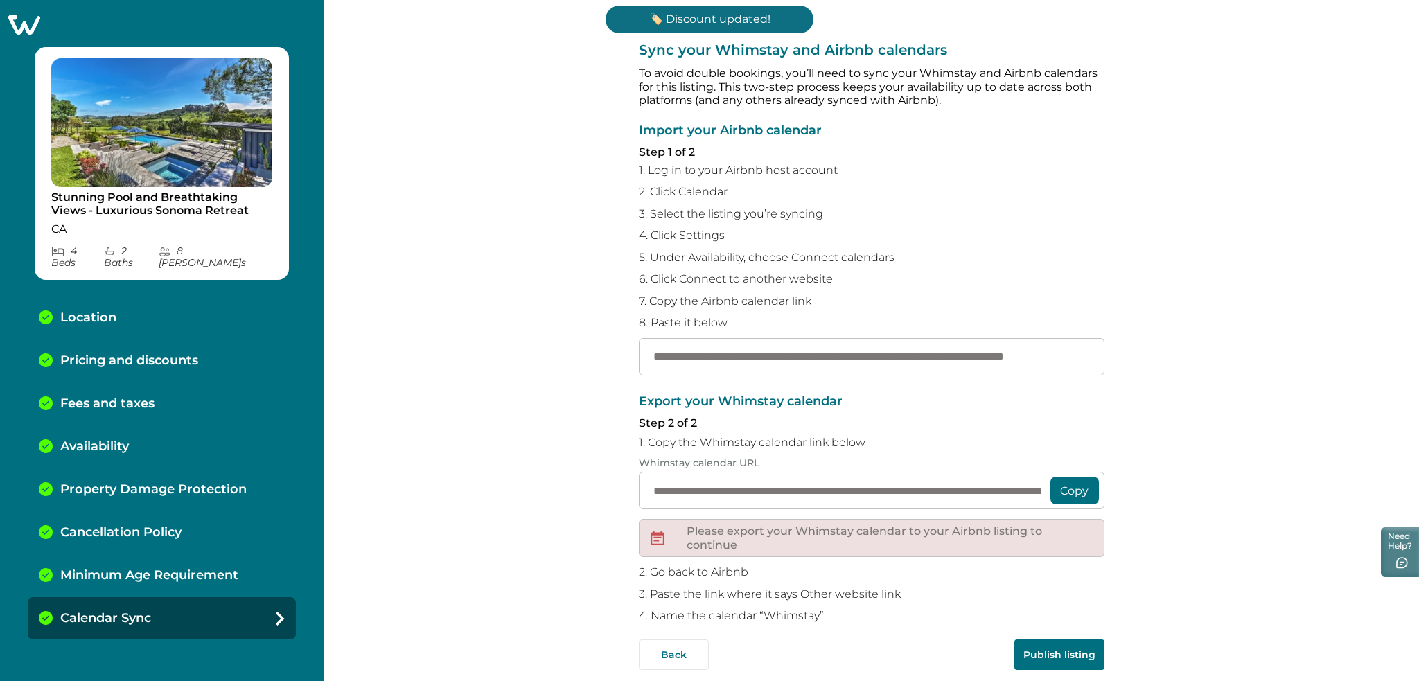
click at [1040, 657] on button "Publish listing" at bounding box center [1059, 654] width 90 height 30
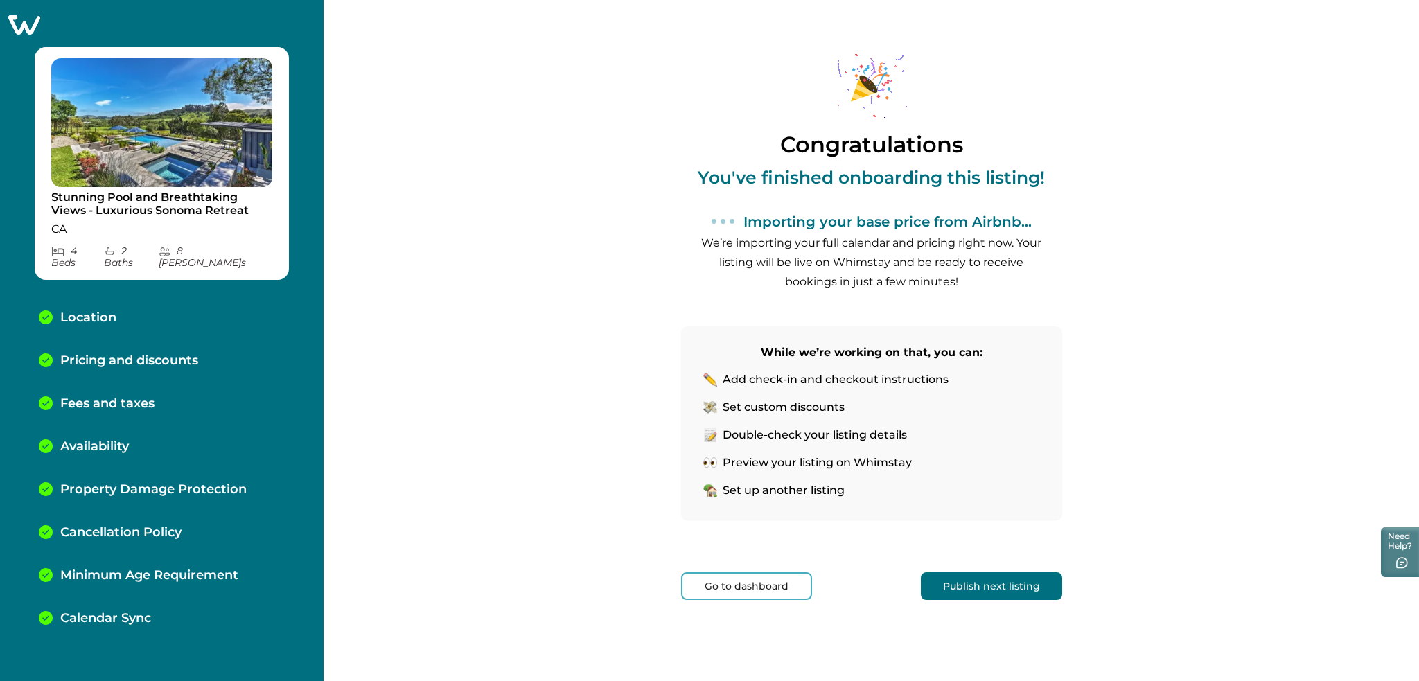
click at [759, 588] on button "Go to dashboard" at bounding box center [746, 586] width 131 height 28
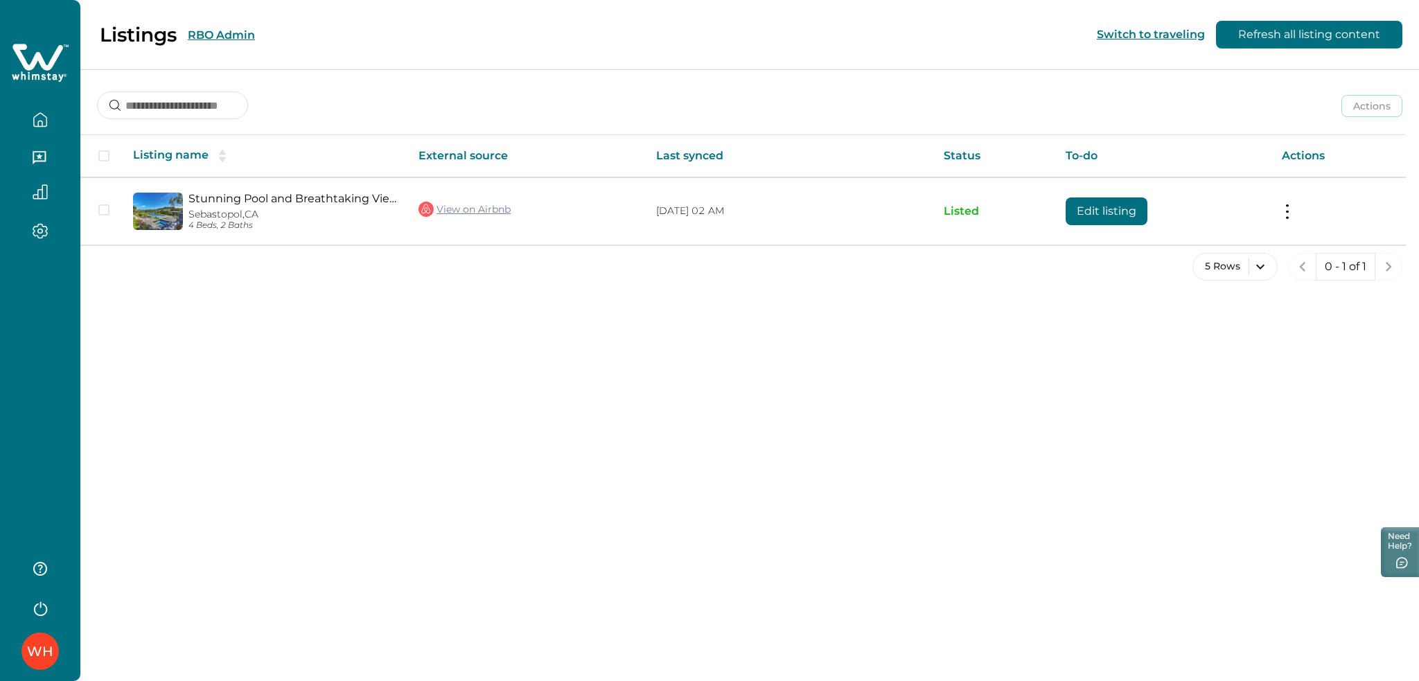
click at [30, 265] on div "WH" at bounding box center [40, 340] width 80 height 681
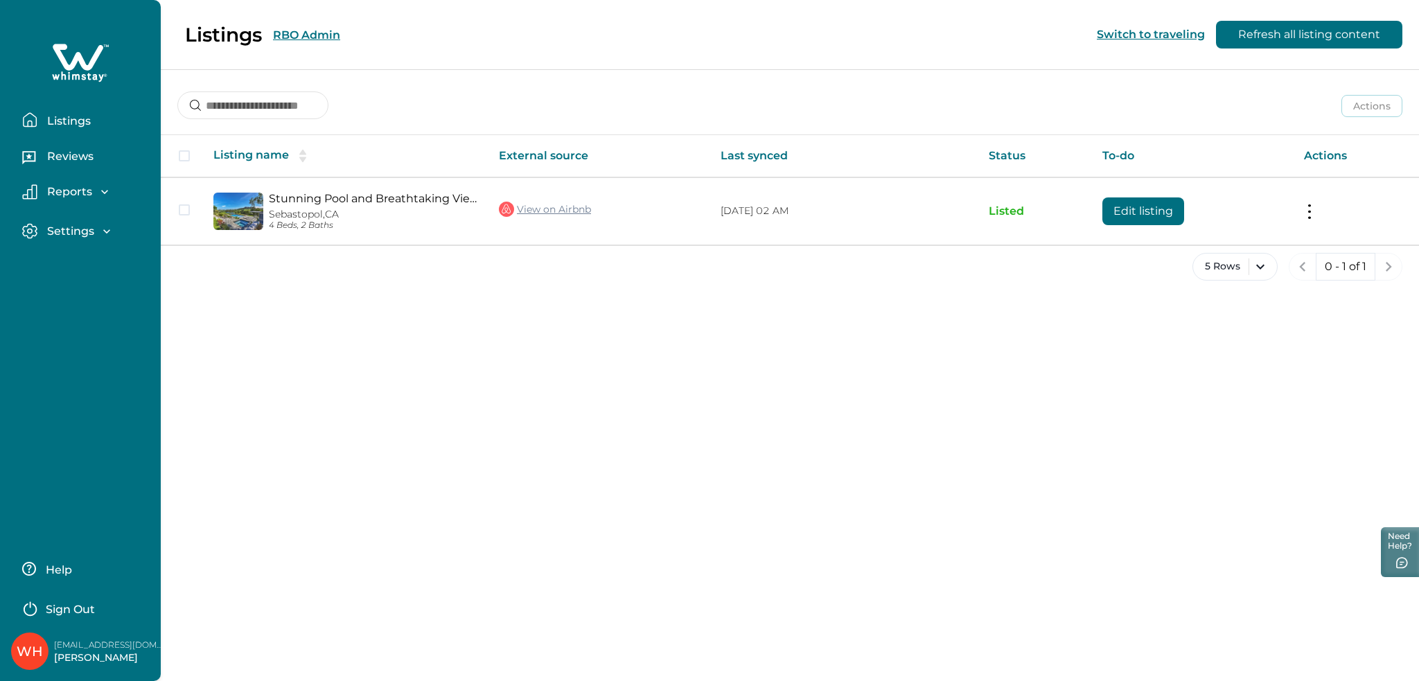
click at [86, 115] on p "Listings" at bounding box center [67, 121] width 48 height 14
click at [281, 106] on input at bounding box center [252, 105] width 151 height 28
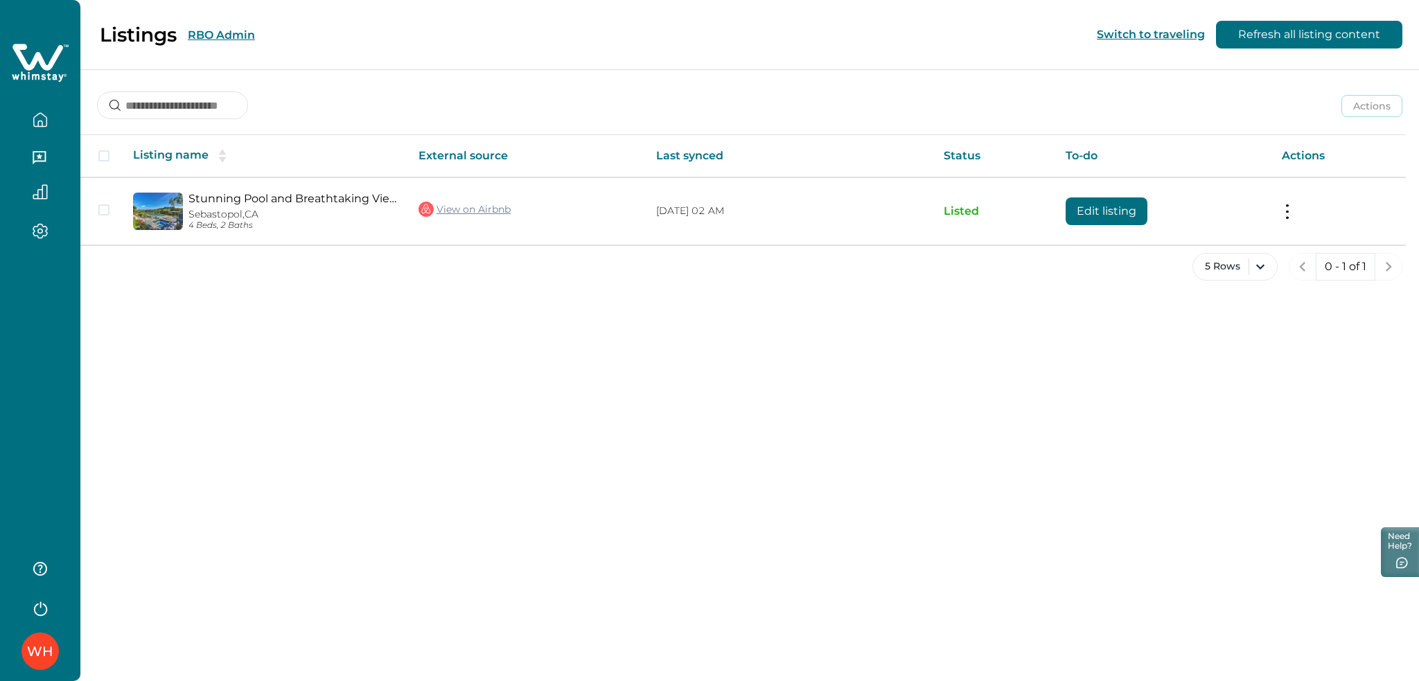
click at [206, 33] on button "RBO Admin" at bounding box center [221, 34] width 67 height 13
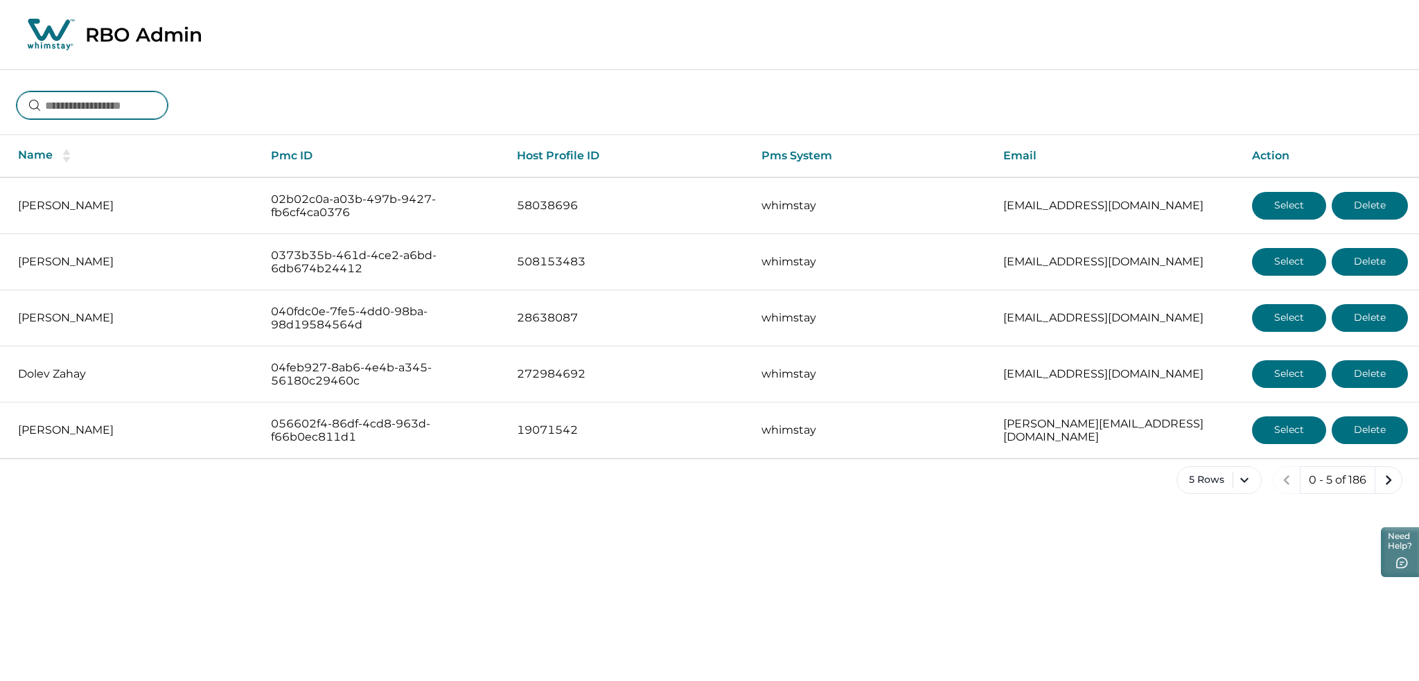
click at [126, 109] on input at bounding box center [92, 105] width 151 height 28
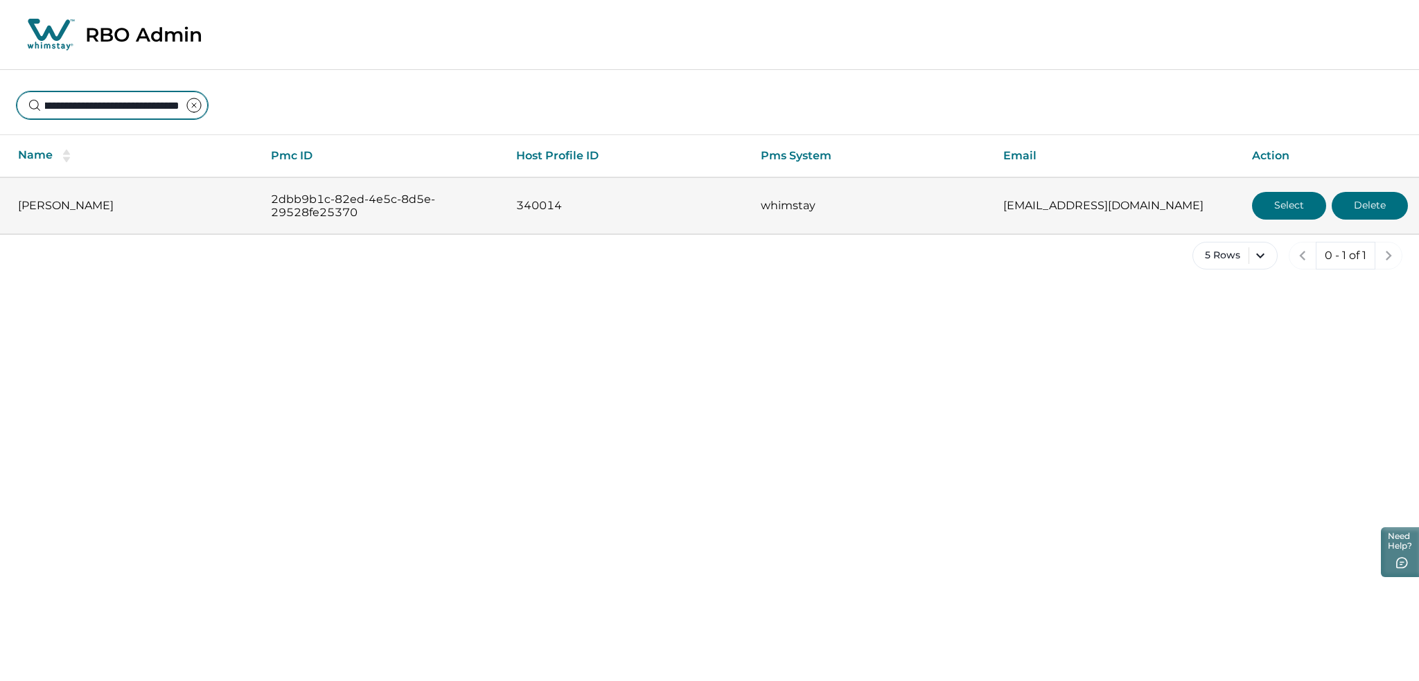
type input "**********"
click at [1300, 202] on button "Select" at bounding box center [1289, 206] width 74 height 28
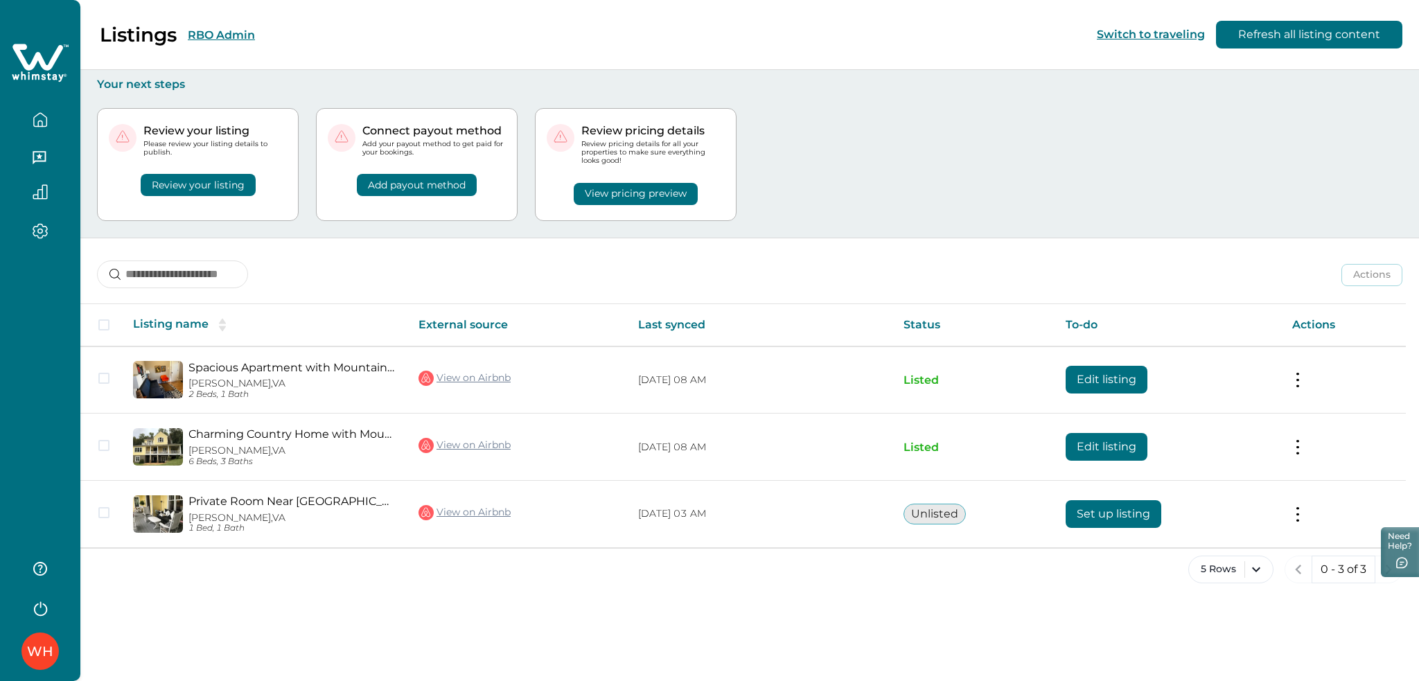
click at [204, 38] on button "RBO Admin" at bounding box center [221, 34] width 67 height 13
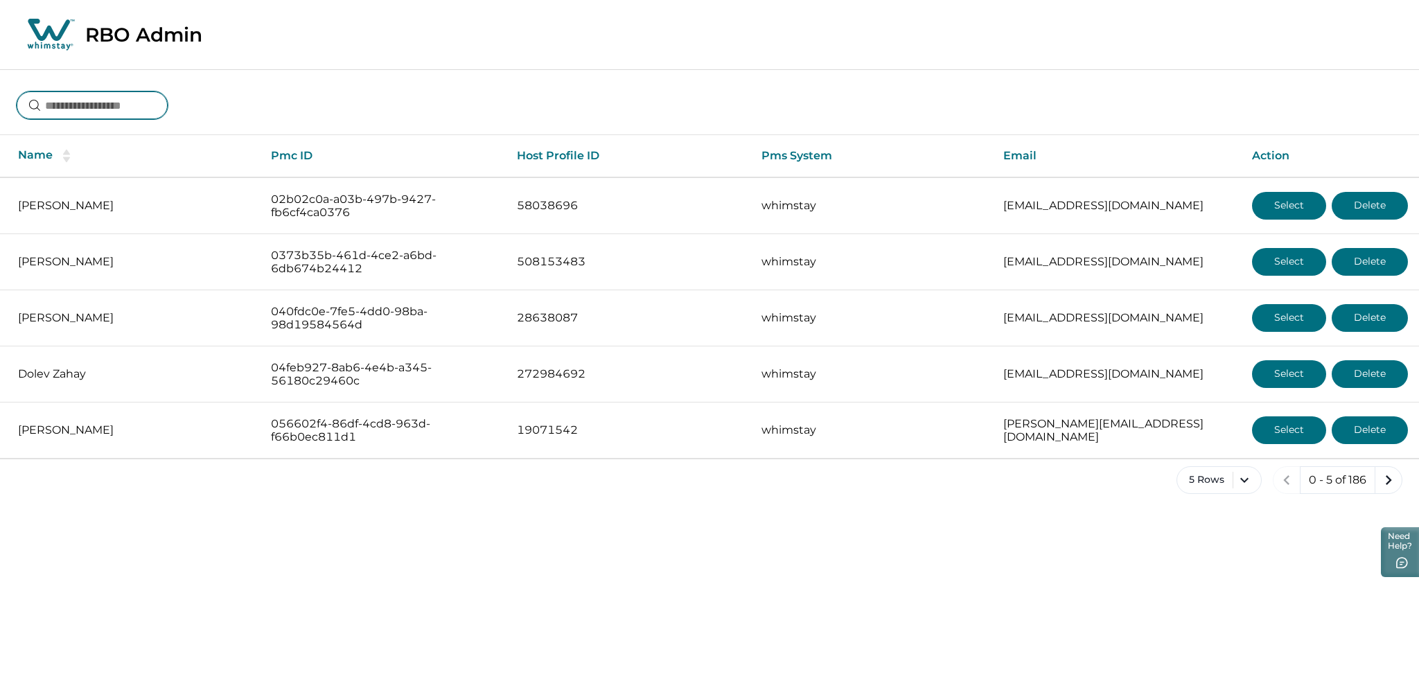
click at [132, 106] on input at bounding box center [92, 105] width 151 height 28
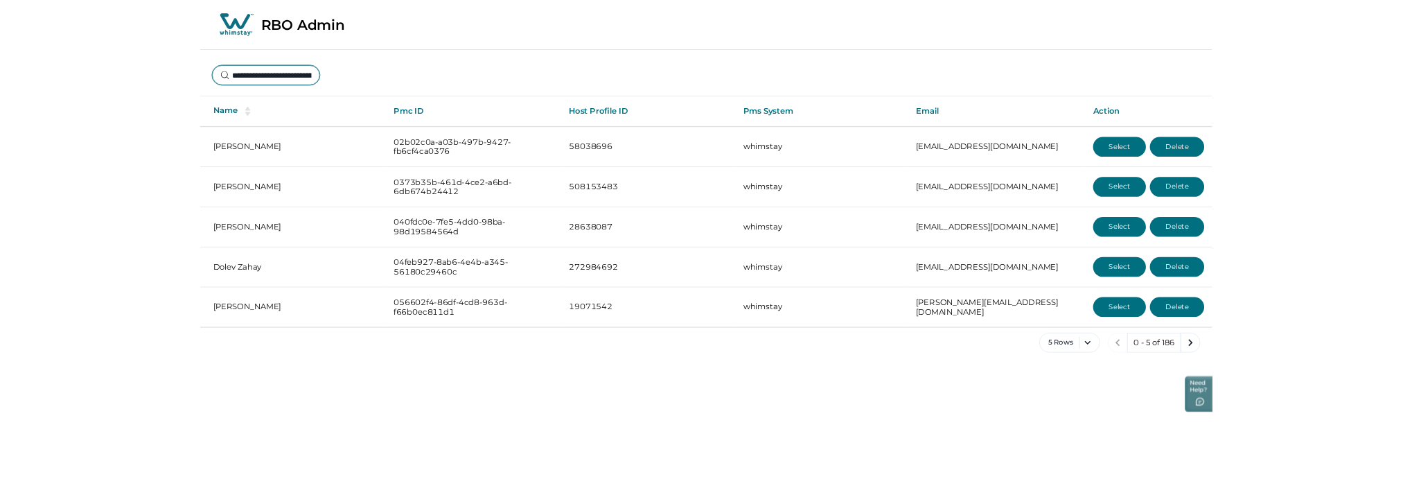
scroll to position [0, 87]
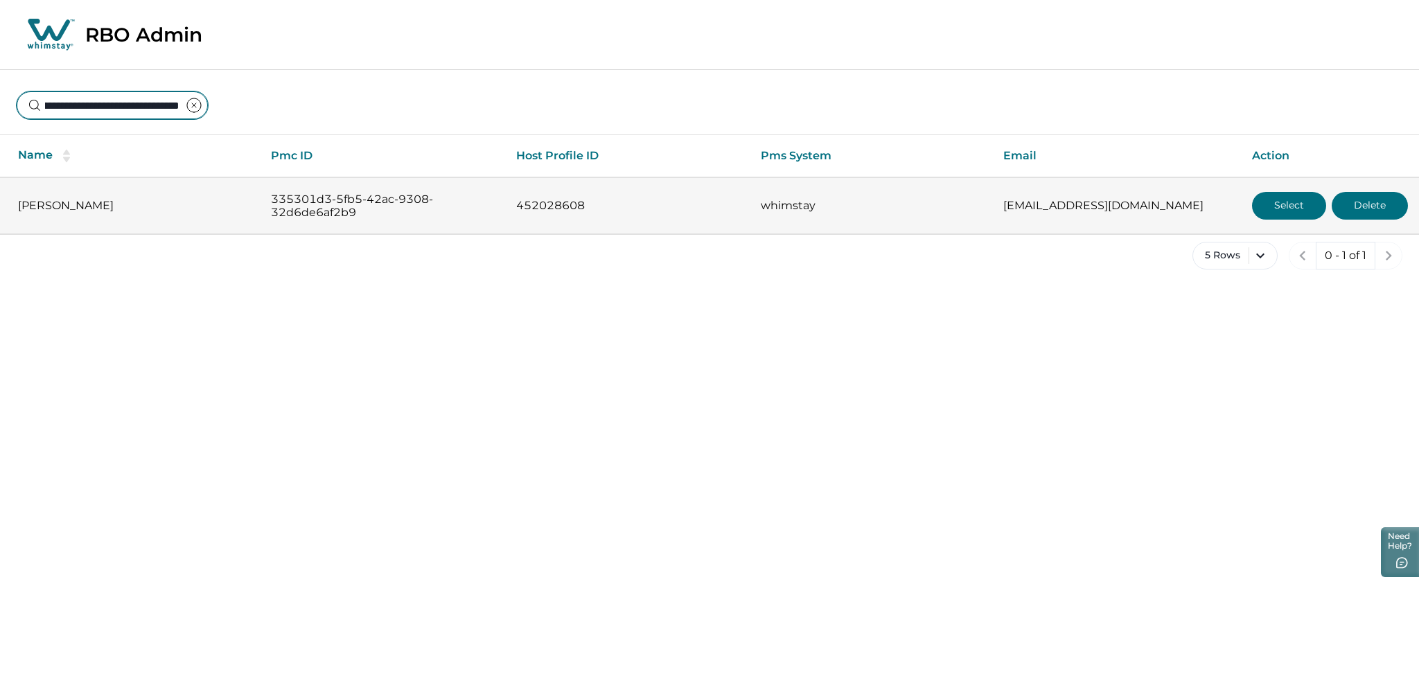
type input "**********"
click at [1267, 199] on button "Select" at bounding box center [1289, 206] width 74 height 28
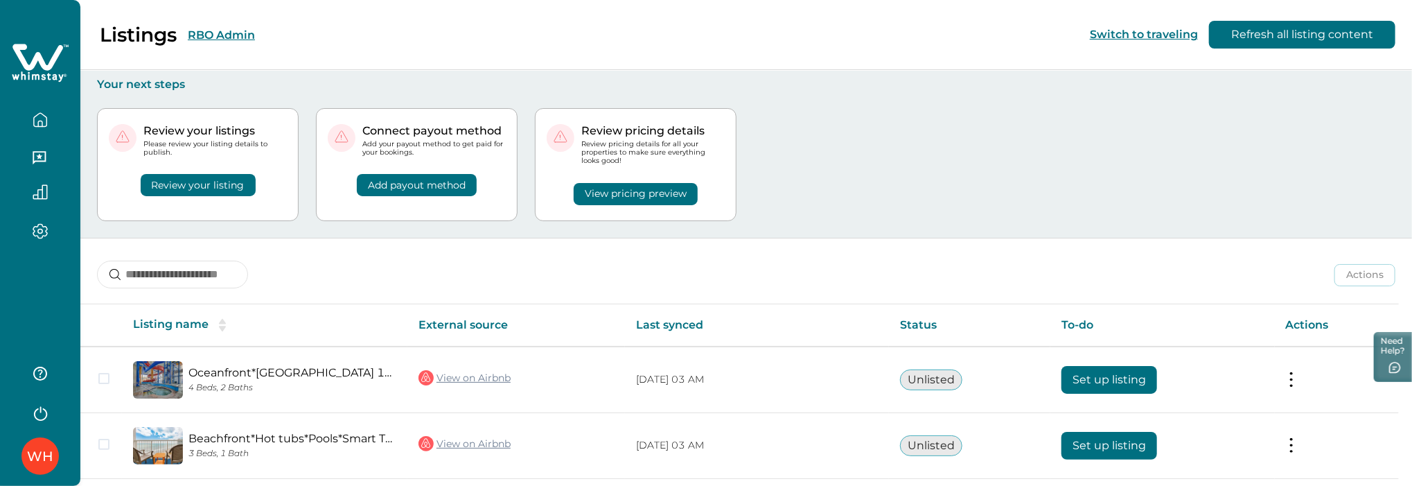
scroll to position [116, 0]
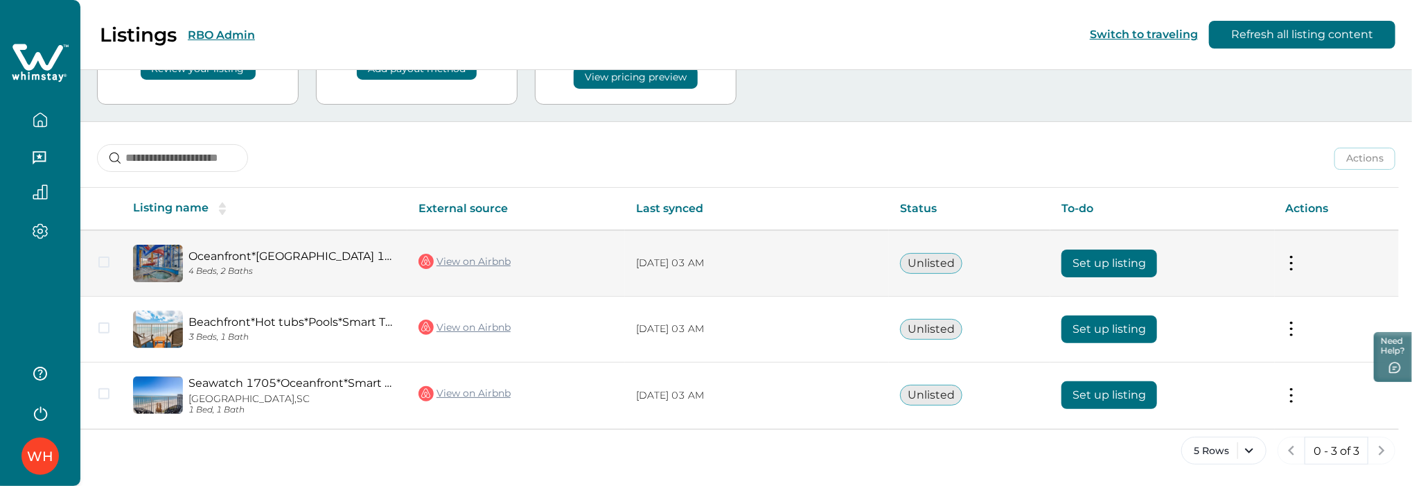
click at [1101, 261] on button "Set up listing" at bounding box center [1109, 263] width 96 height 28
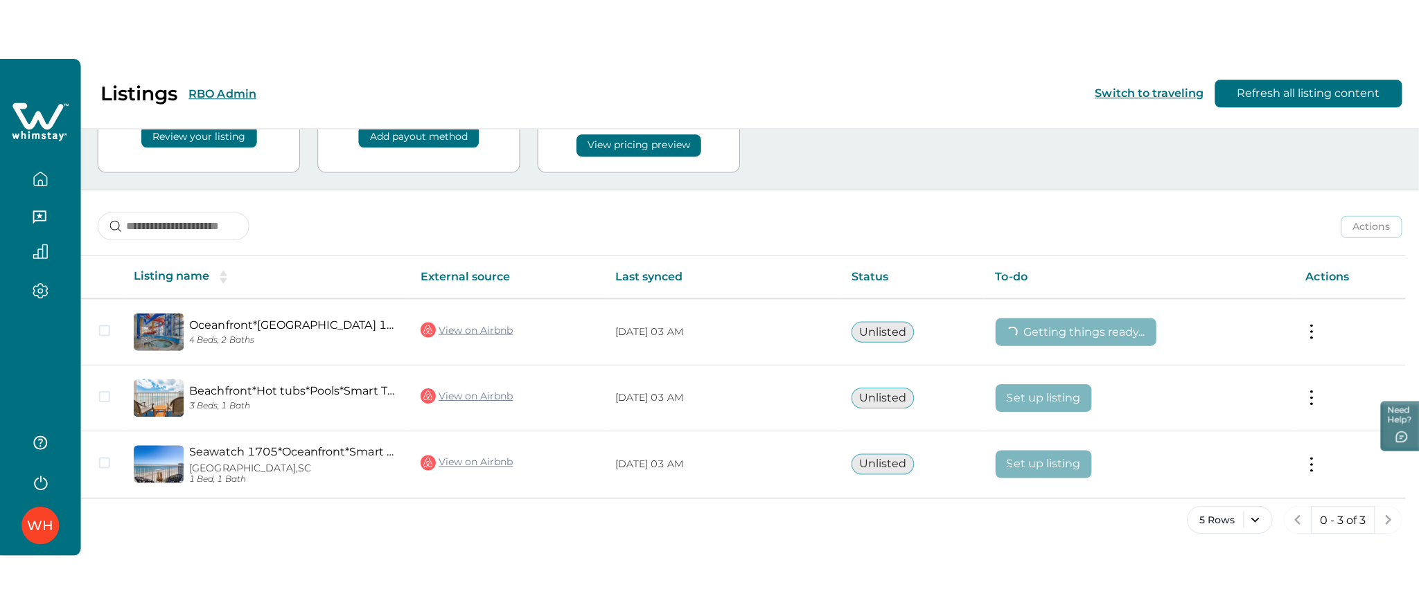
scroll to position [0, 0]
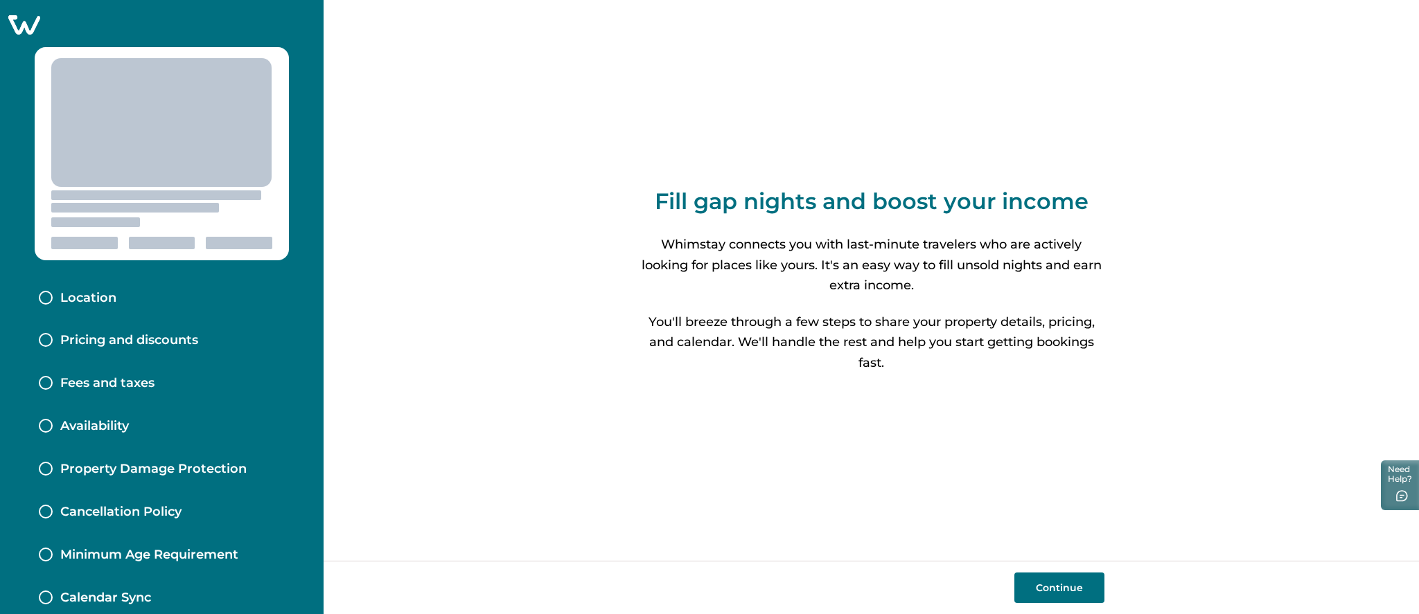
click at [26, 28] on icon at bounding box center [24, 24] width 32 height 19
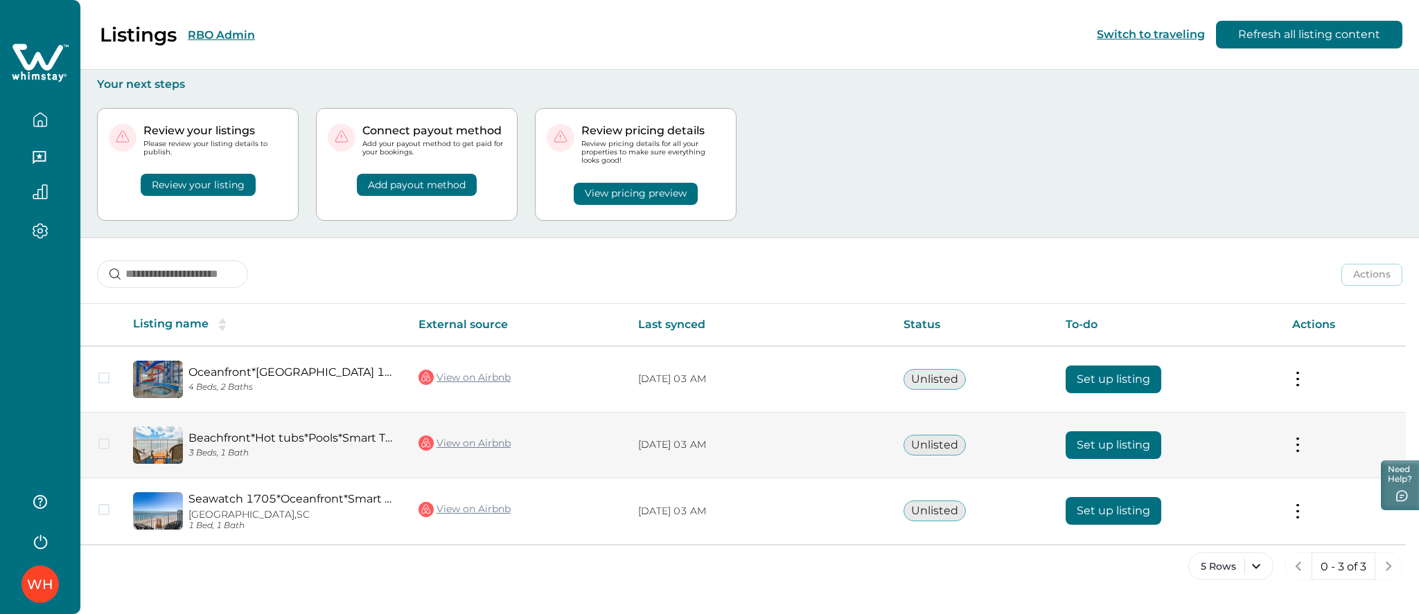
click at [1086, 450] on button "Set up listing" at bounding box center [1113, 446] width 96 height 28
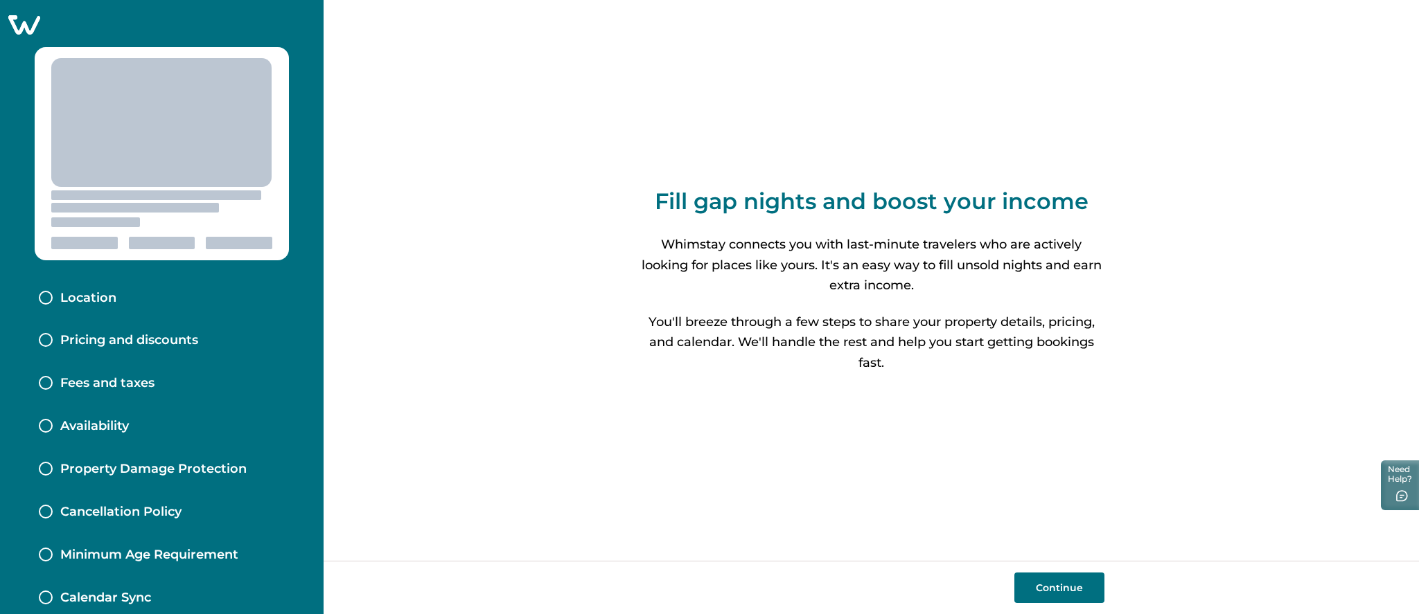
click at [27, 26] on icon at bounding box center [24, 24] width 34 height 21
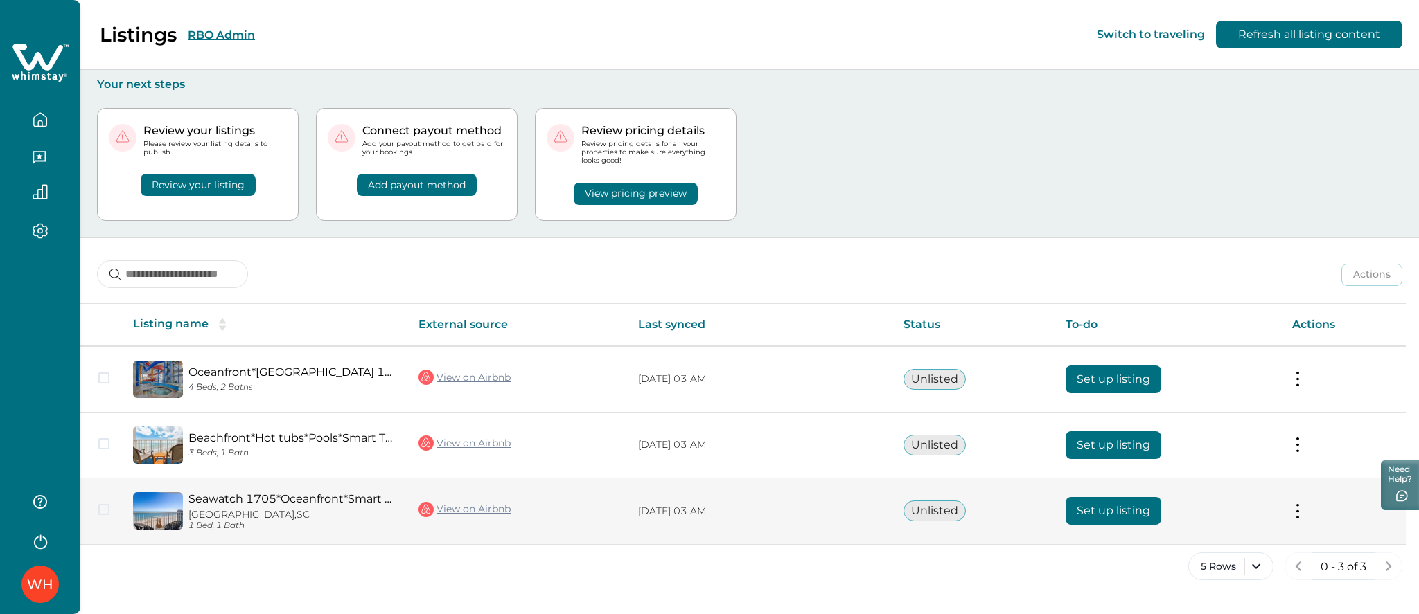
click at [1099, 513] on button "Set up listing" at bounding box center [1113, 511] width 96 height 28
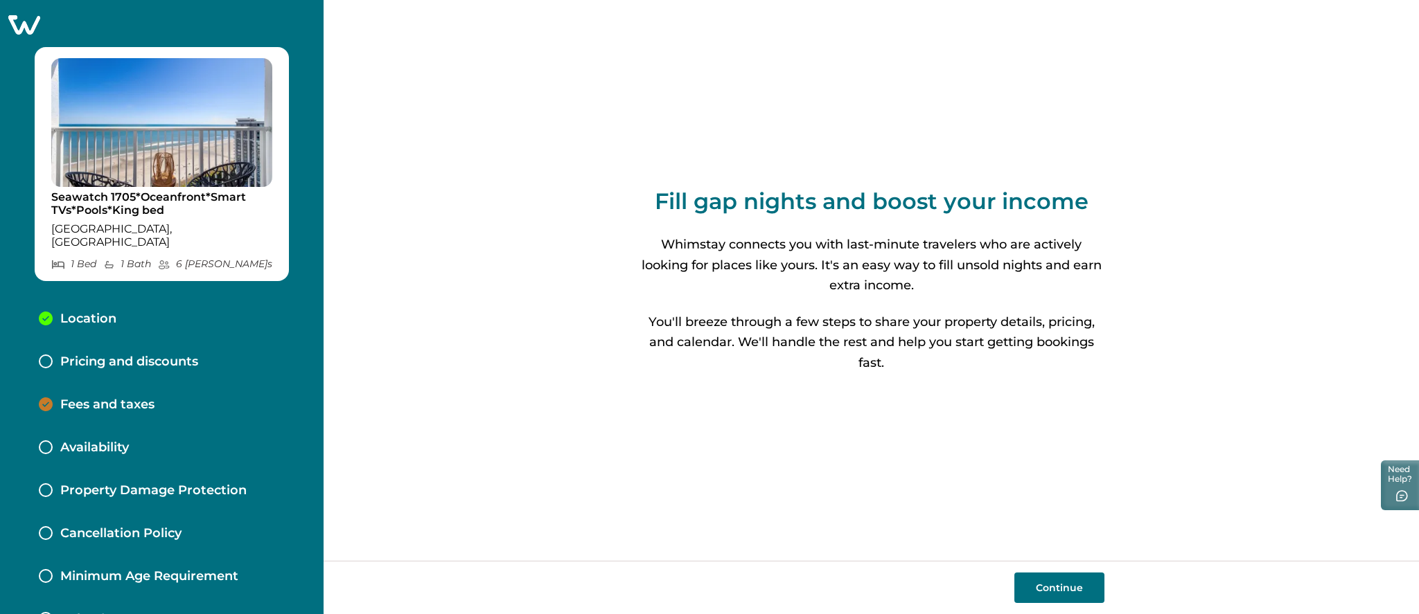
click at [30, 28] on icon at bounding box center [24, 24] width 34 height 21
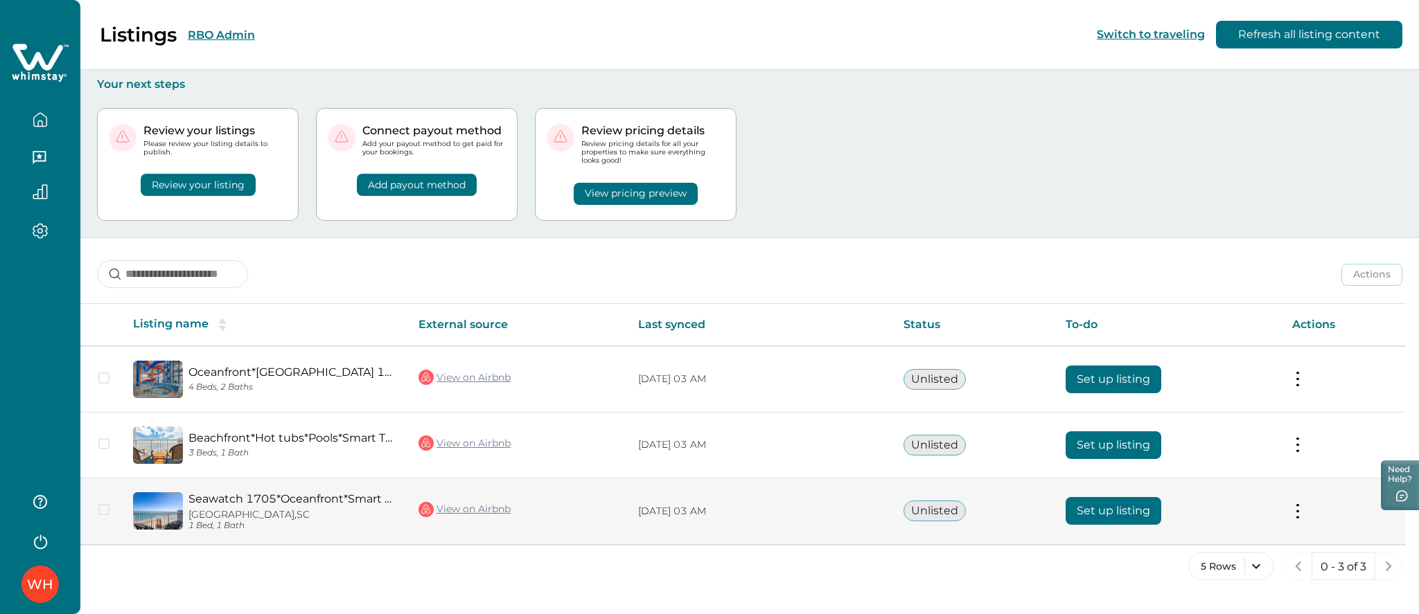
click at [1072, 507] on button "Set up listing" at bounding box center [1113, 511] width 96 height 28
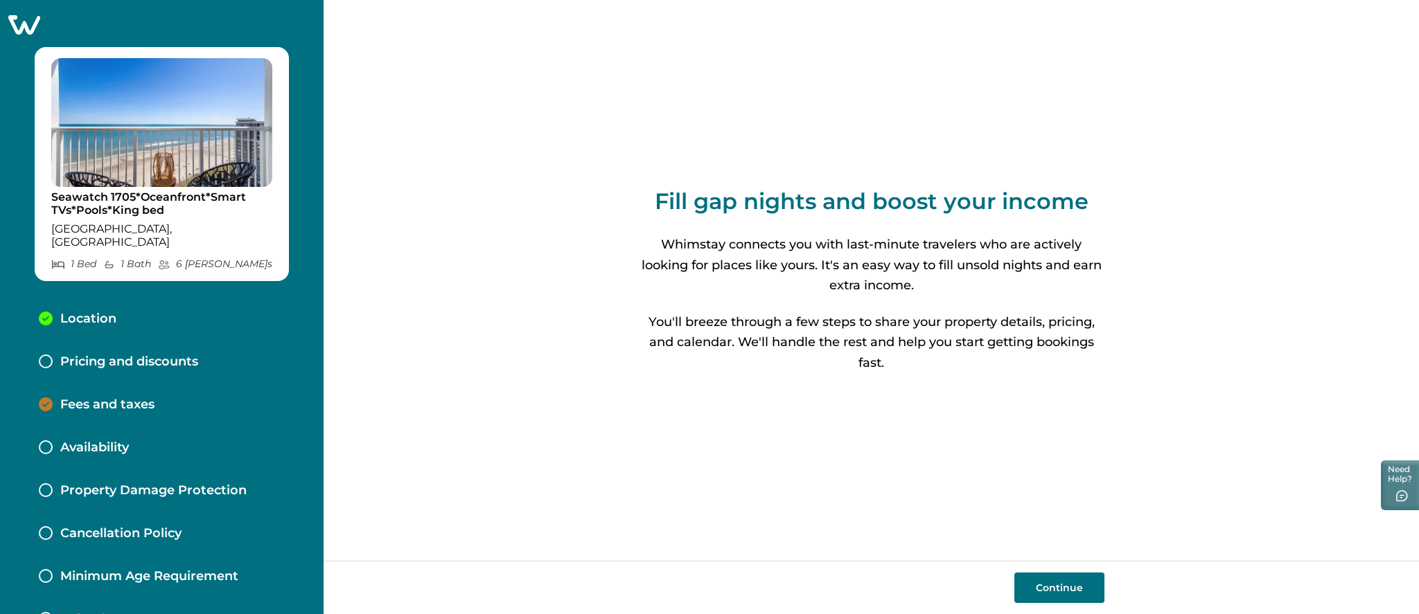
click at [26, 30] on icon at bounding box center [24, 24] width 34 height 21
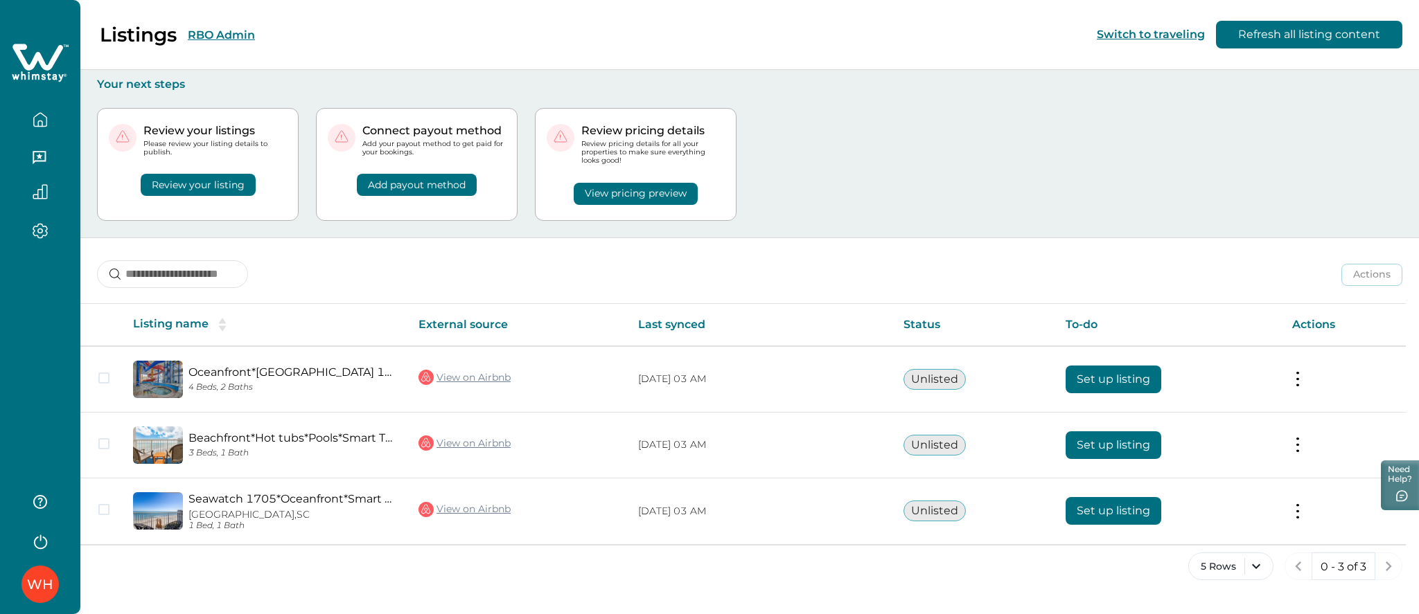
click at [190, 33] on button "RBO Admin" at bounding box center [221, 34] width 67 height 13
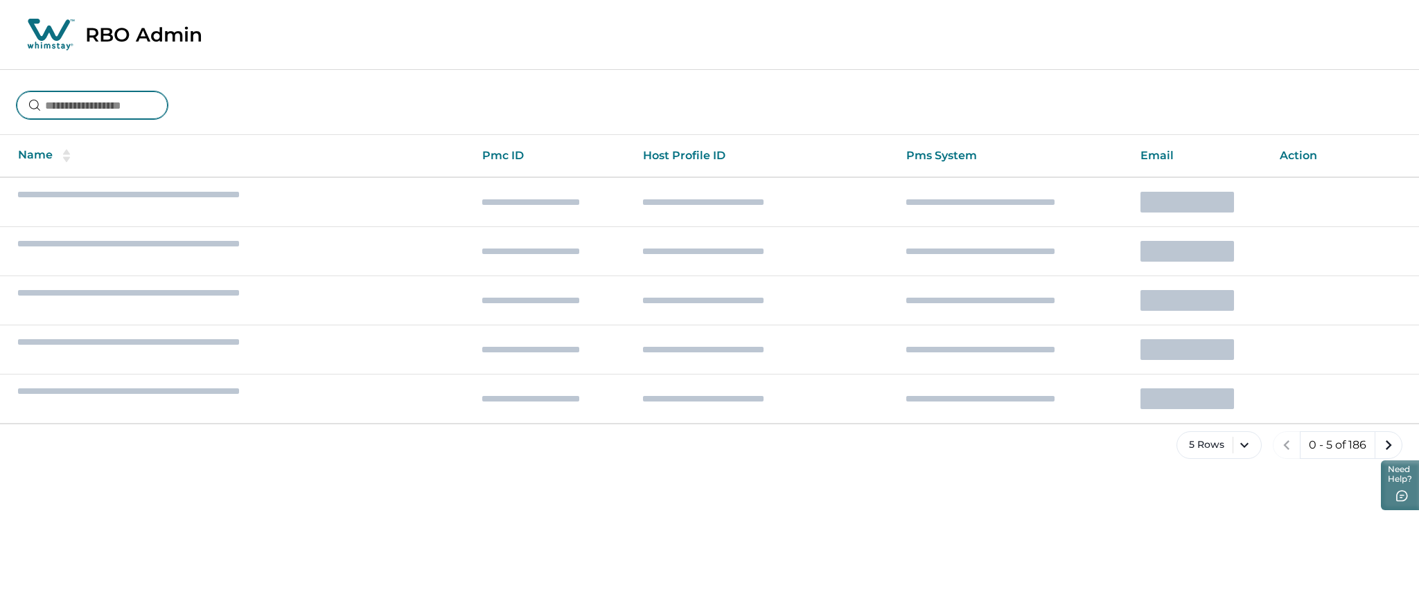
click at [142, 109] on input at bounding box center [92, 105] width 151 height 28
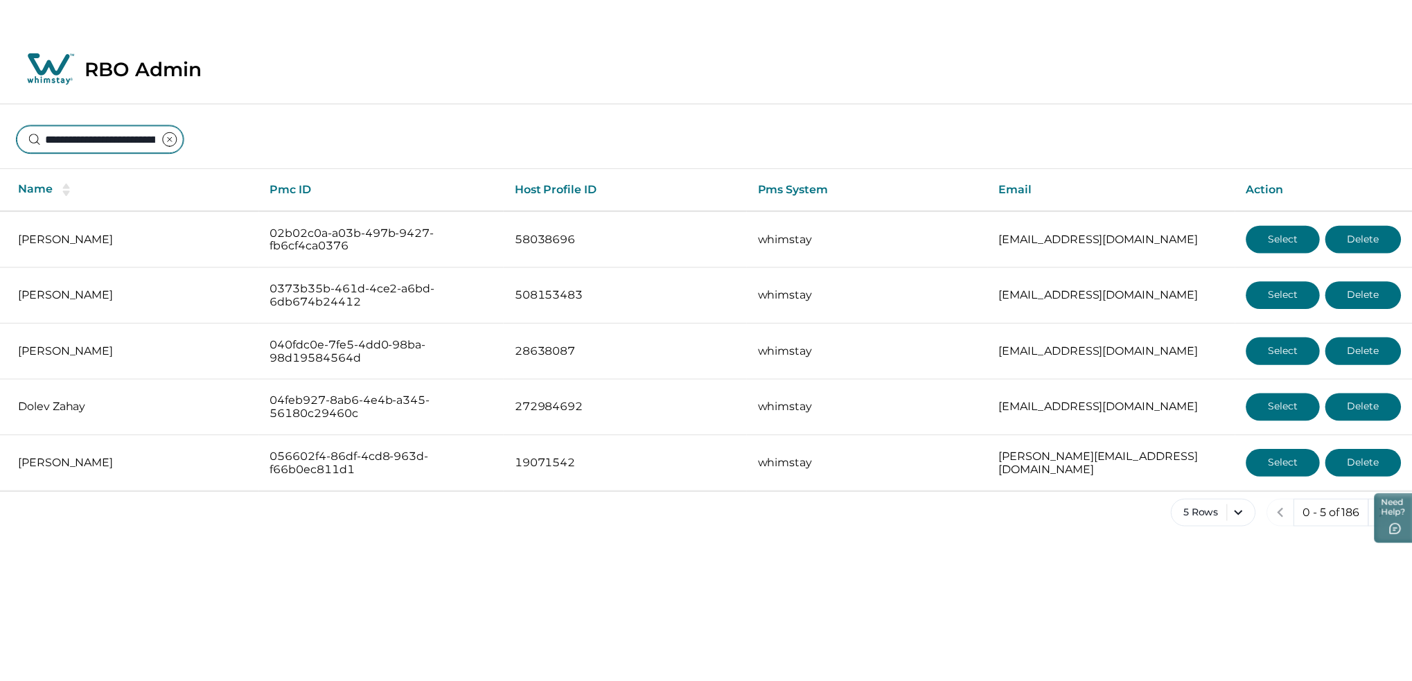
scroll to position [0, 96]
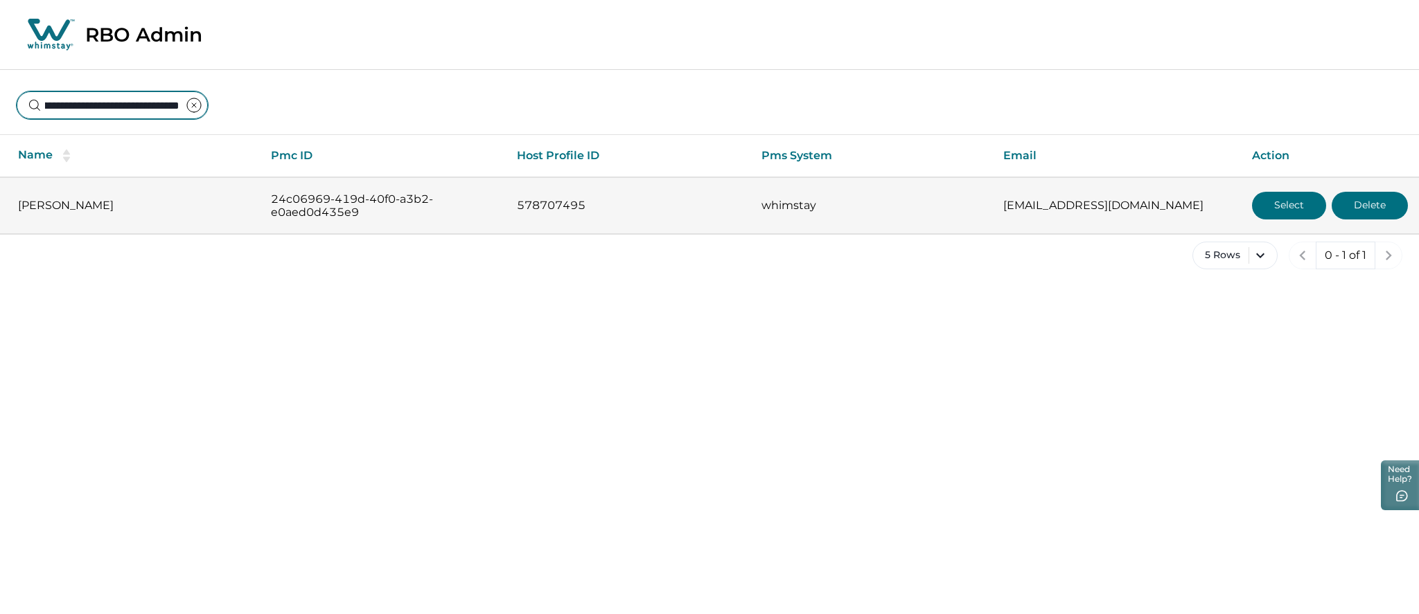
type input "**********"
click at [1284, 204] on button "Select" at bounding box center [1289, 206] width 74 height 28
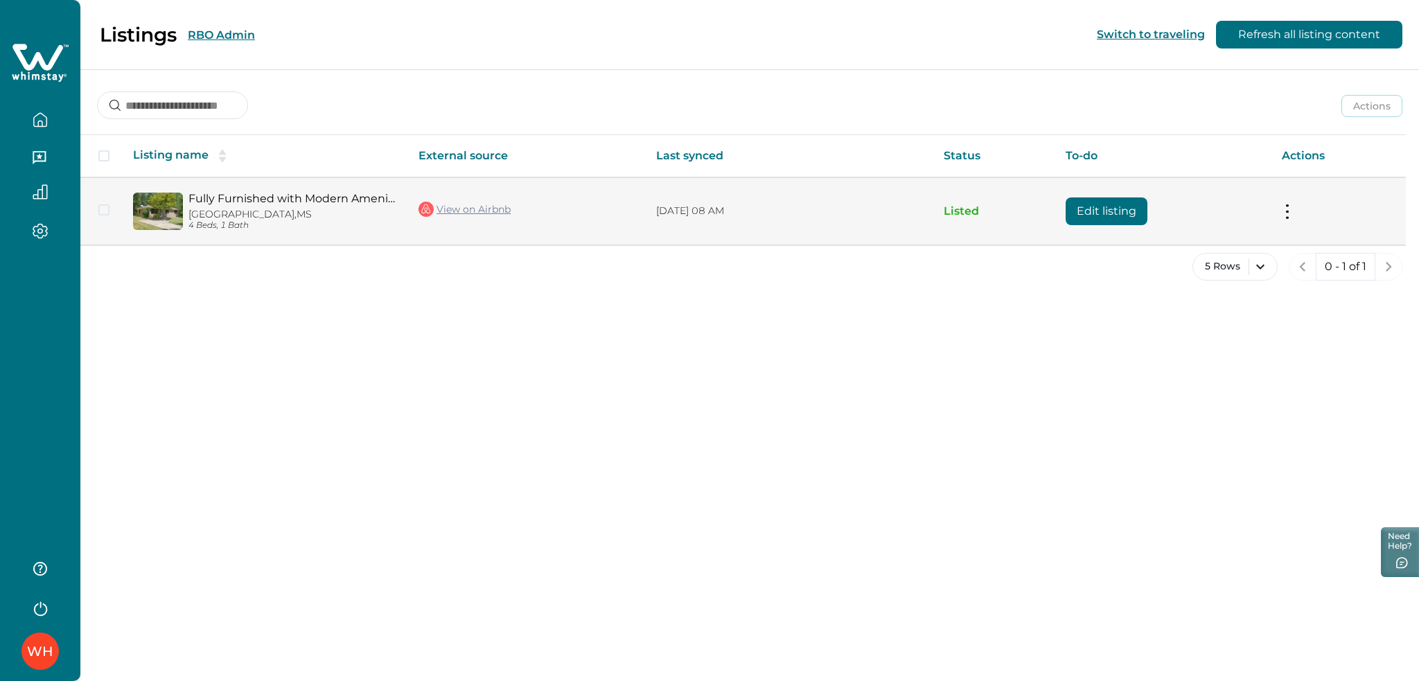
click at [1107, 220] on button "Edit listing" at bounding box center [1106, 211] width 82 height 28
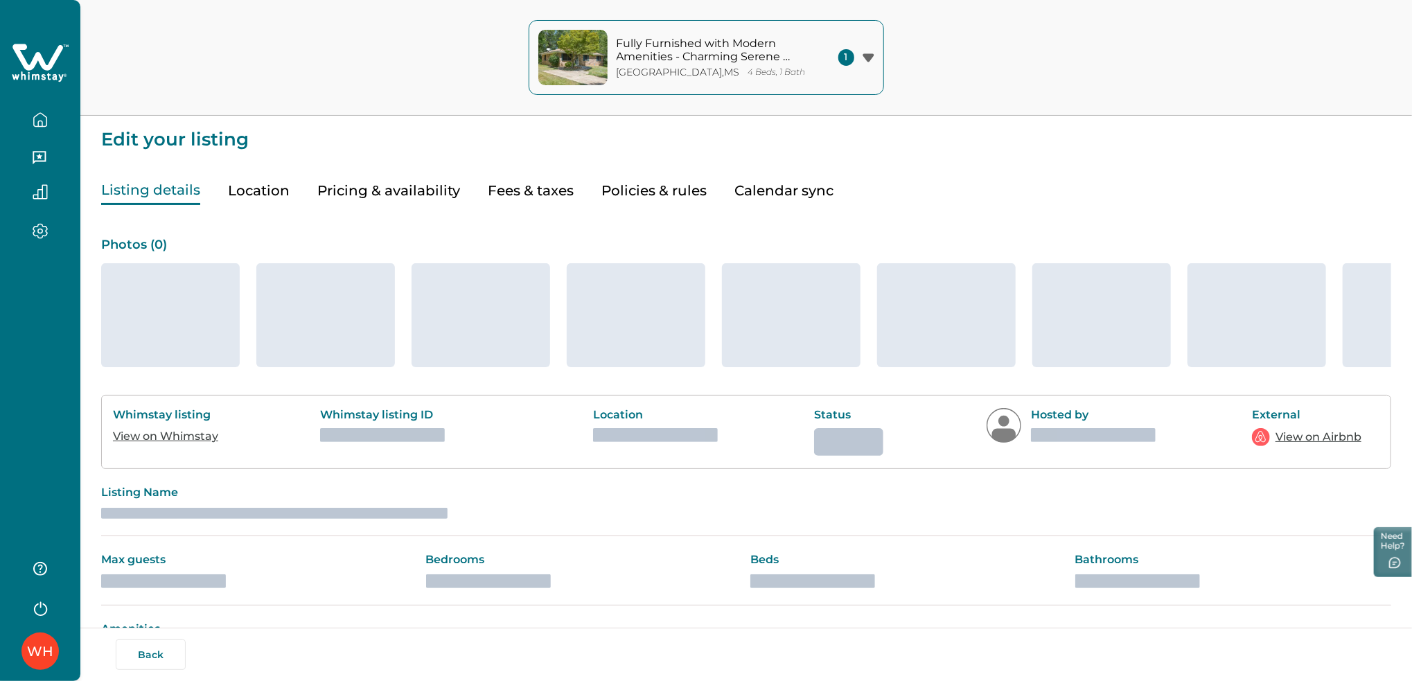
click at [438, 184] on button "Pricing & availability" at bounding box center [388, 191] width 143 height 28
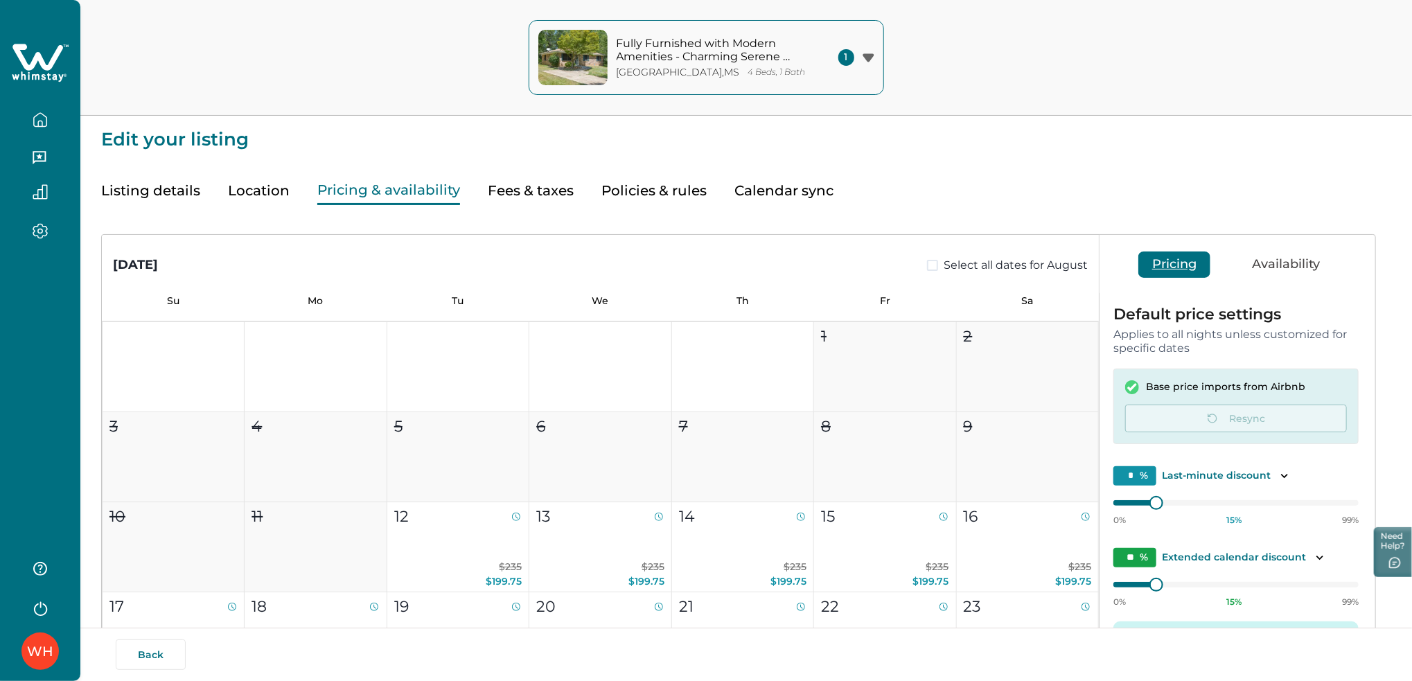
type input "**"
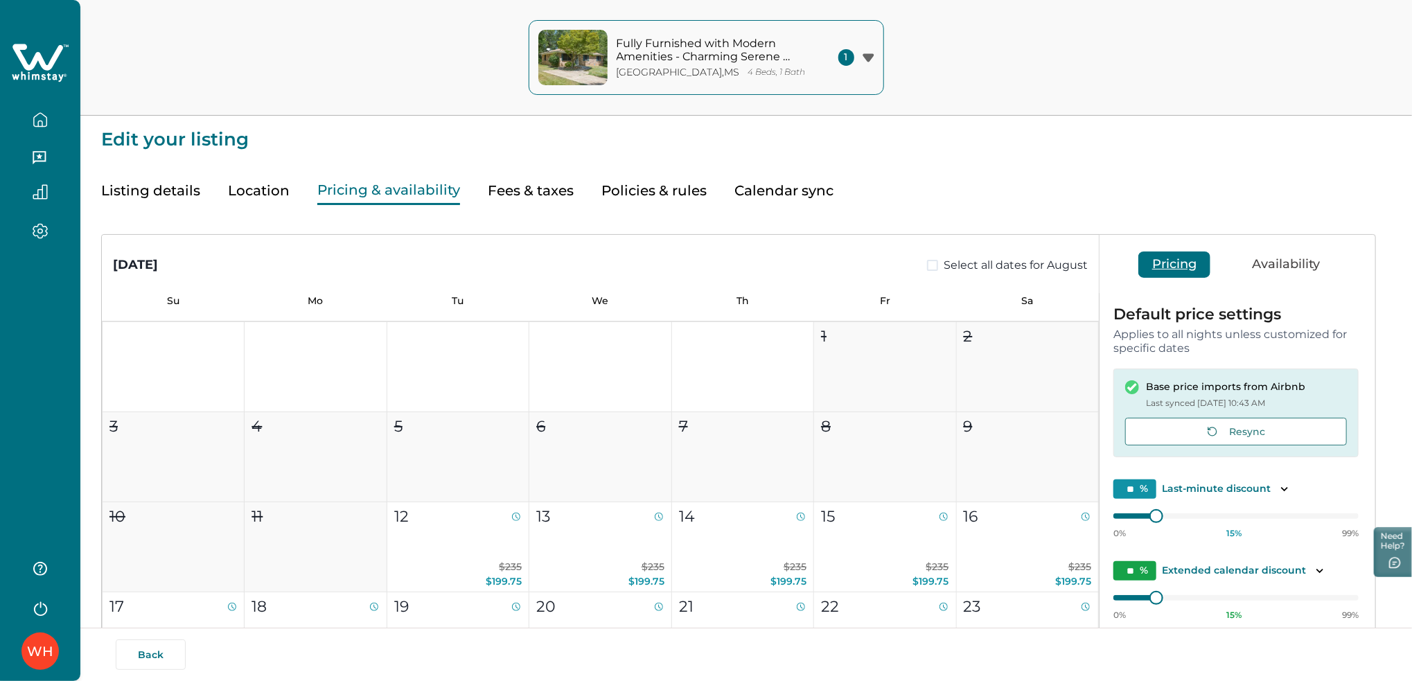
type input "**"
click at [539, 187] on button "Fees & taxes" at bounding box center [531, 191] width 86 height 28
type input "*"
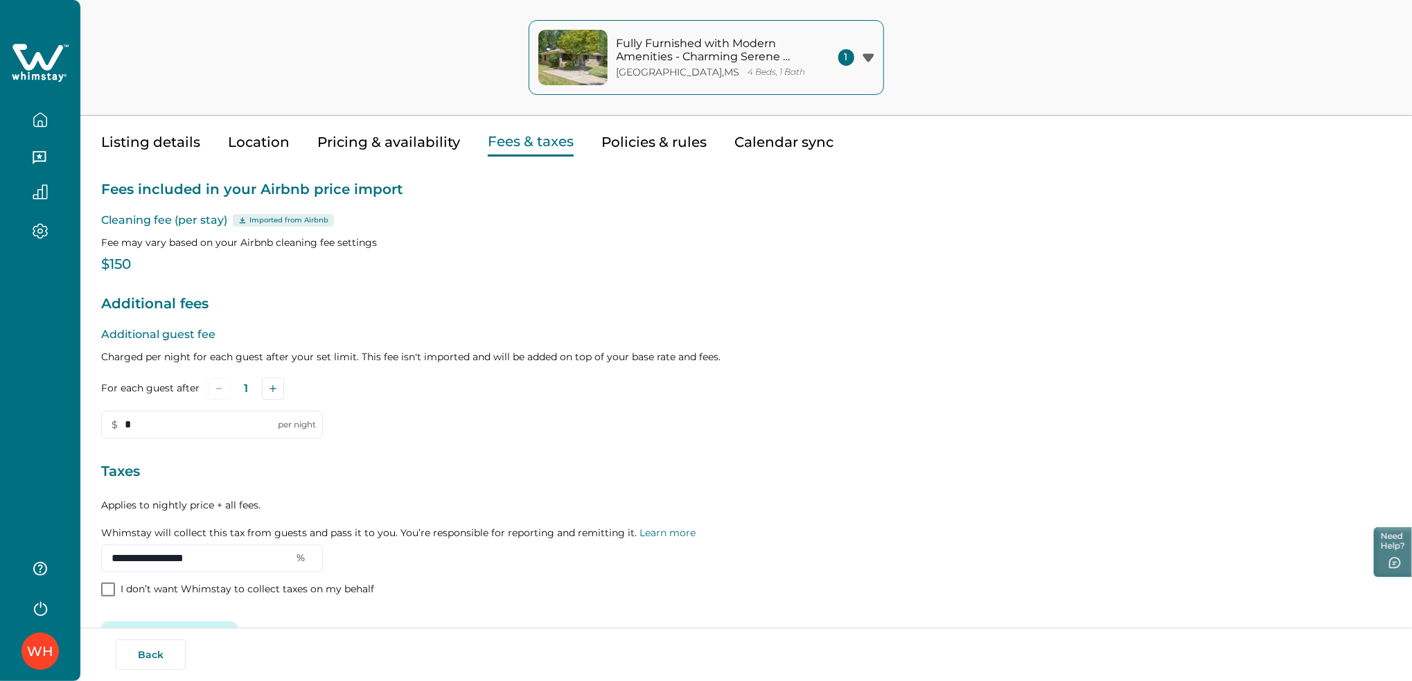
scroll to position [93, 0]
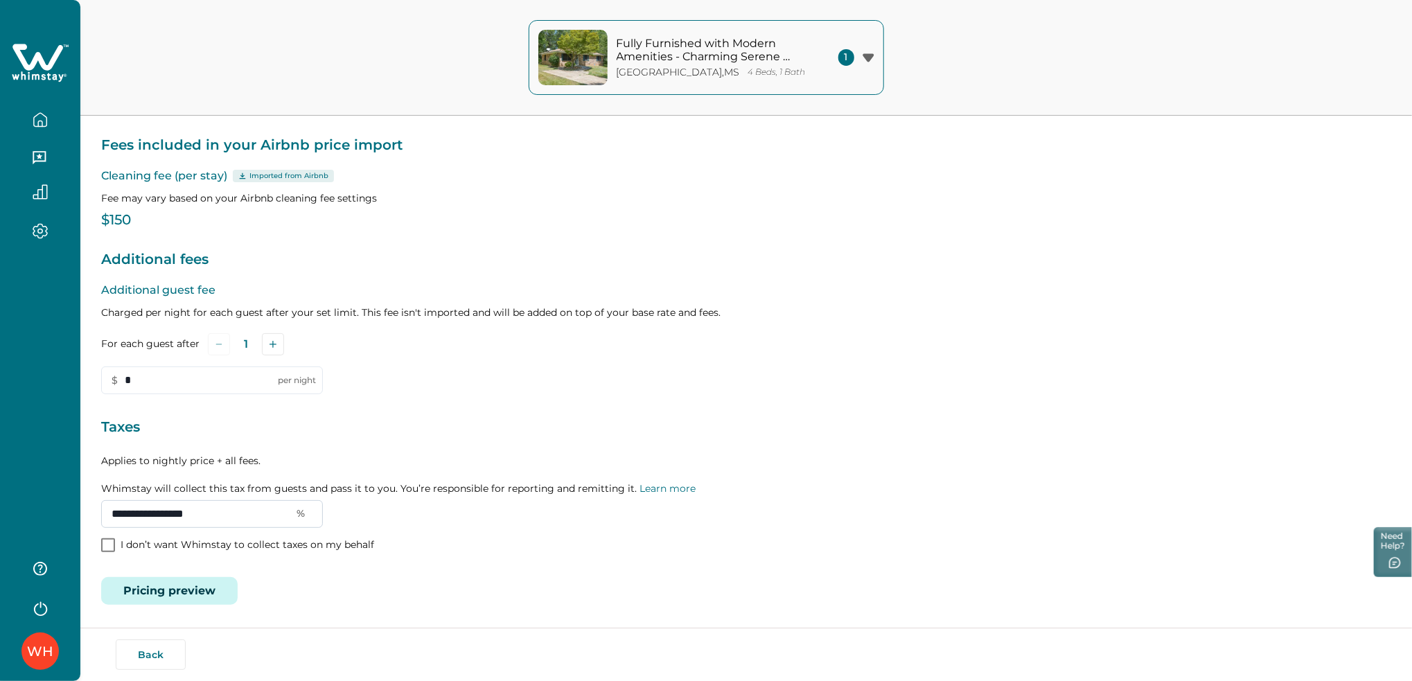
click at [226, 507] on input "**********" at bounding box center [212, 514] width 222 height 28
drag, startPoint x: 249, startPoint y: 509, endPoint x: 191, endPoint y: 512, distance: 57.6
click at [191, 512] on input "**********" at bounding box center [212, 514] width 222 height 28
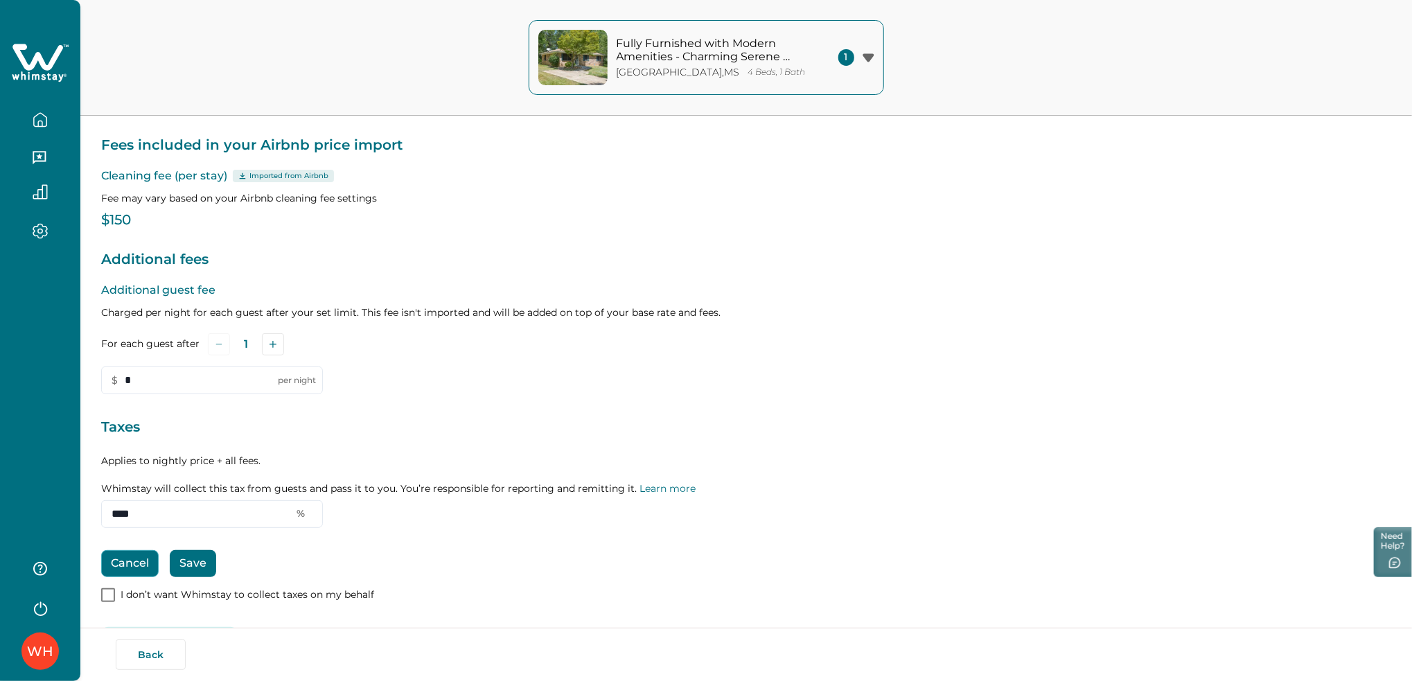
click at [118, 561] on button "Cancel" at bounding box center [129, 563] width 57 height 27
type input "**********"
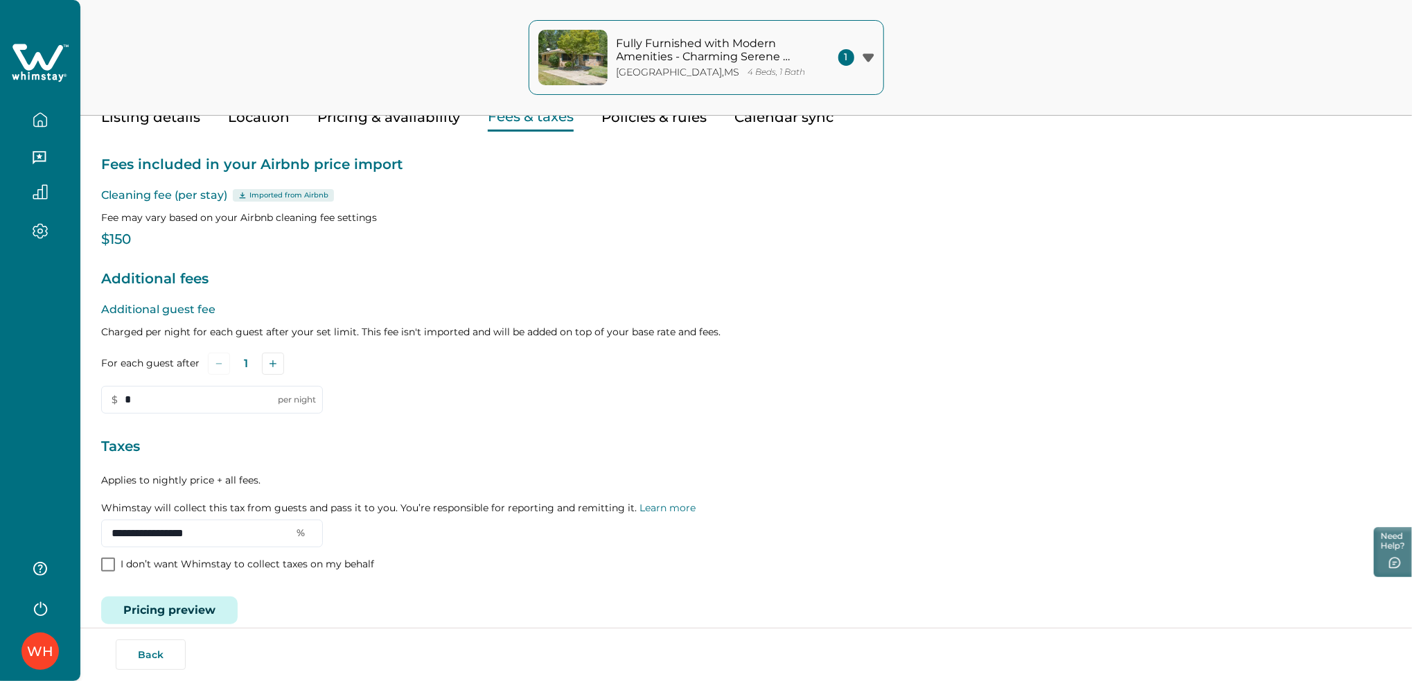
scroll to position [0, 0]
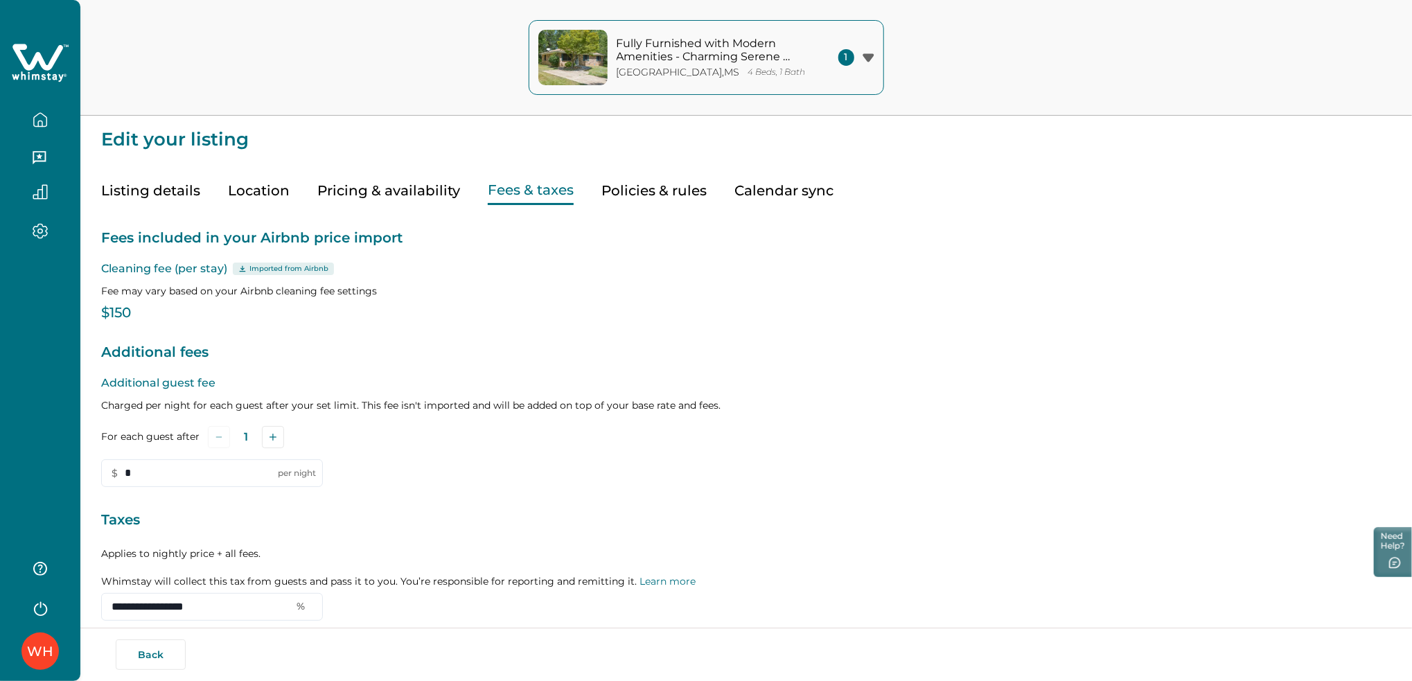
click at [53, 51] on icon at bounding box center [40, 63] width 57 height 42
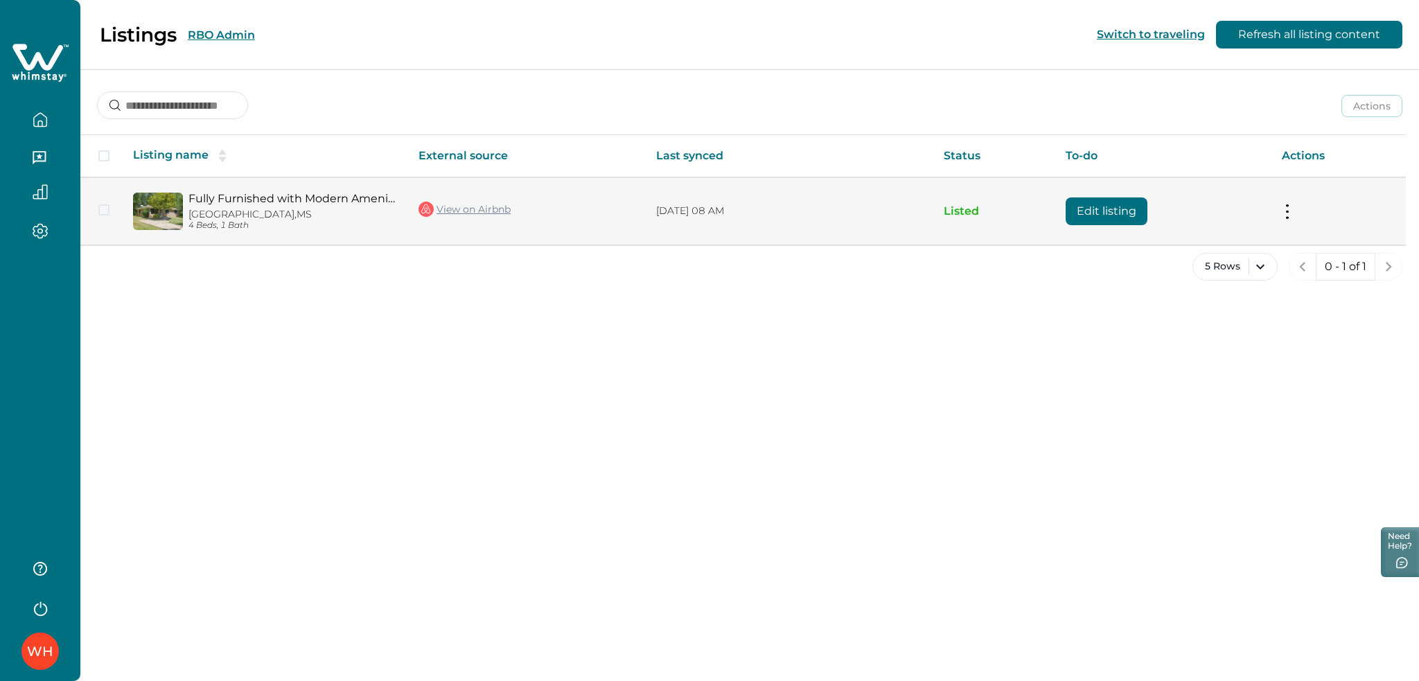
click at [1081, 220] on button "Edit listing" at bounding box center [1106, 211] width 82 height 28
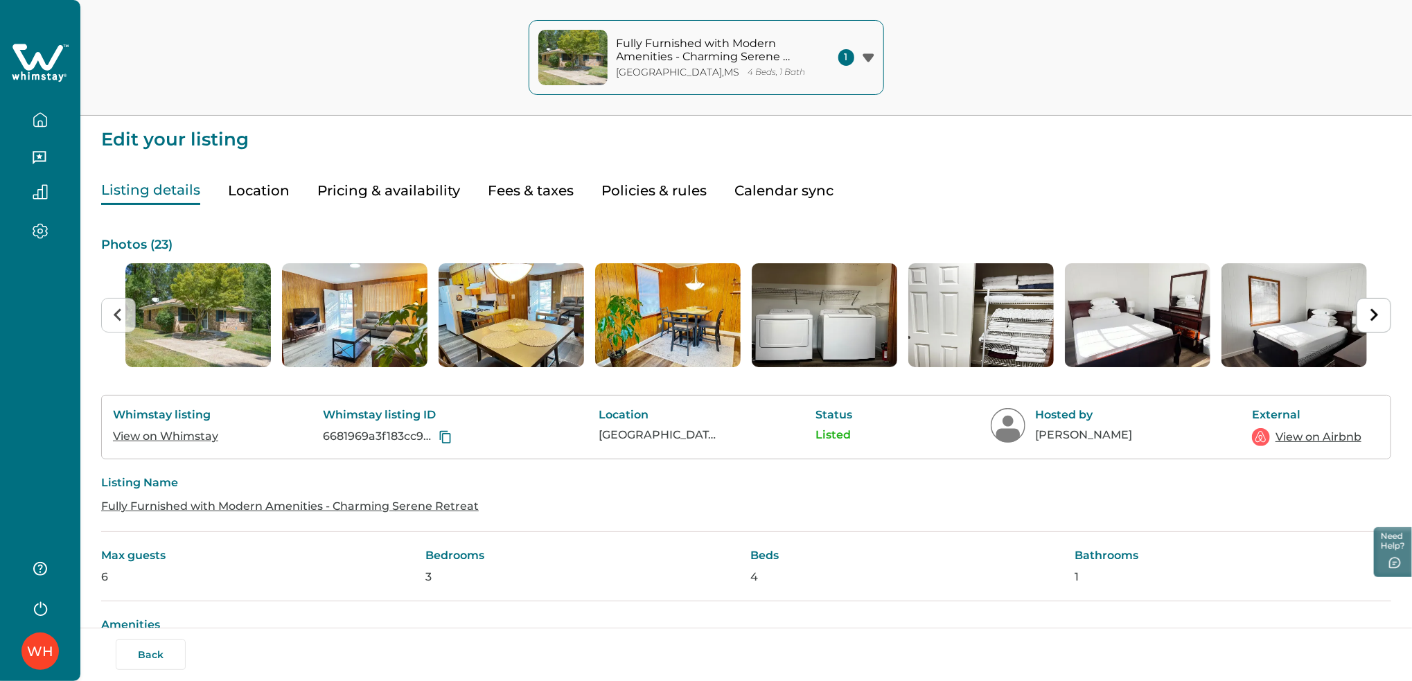
click at [783, 184] on button "Calendar sync" at bounding box center [783, 191] width 99 height 28
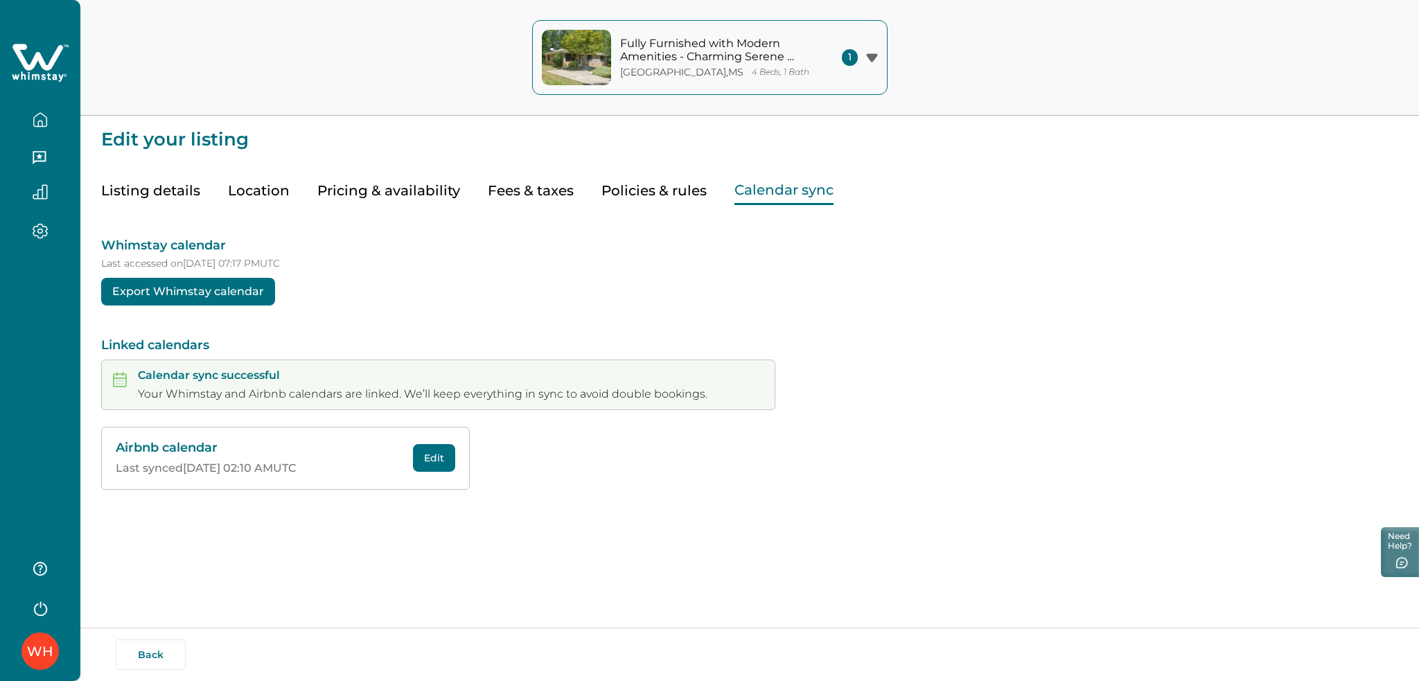
click at [549, 190] on button "Fees & taxes" at bounding box center [531, 191] width 86 height 28
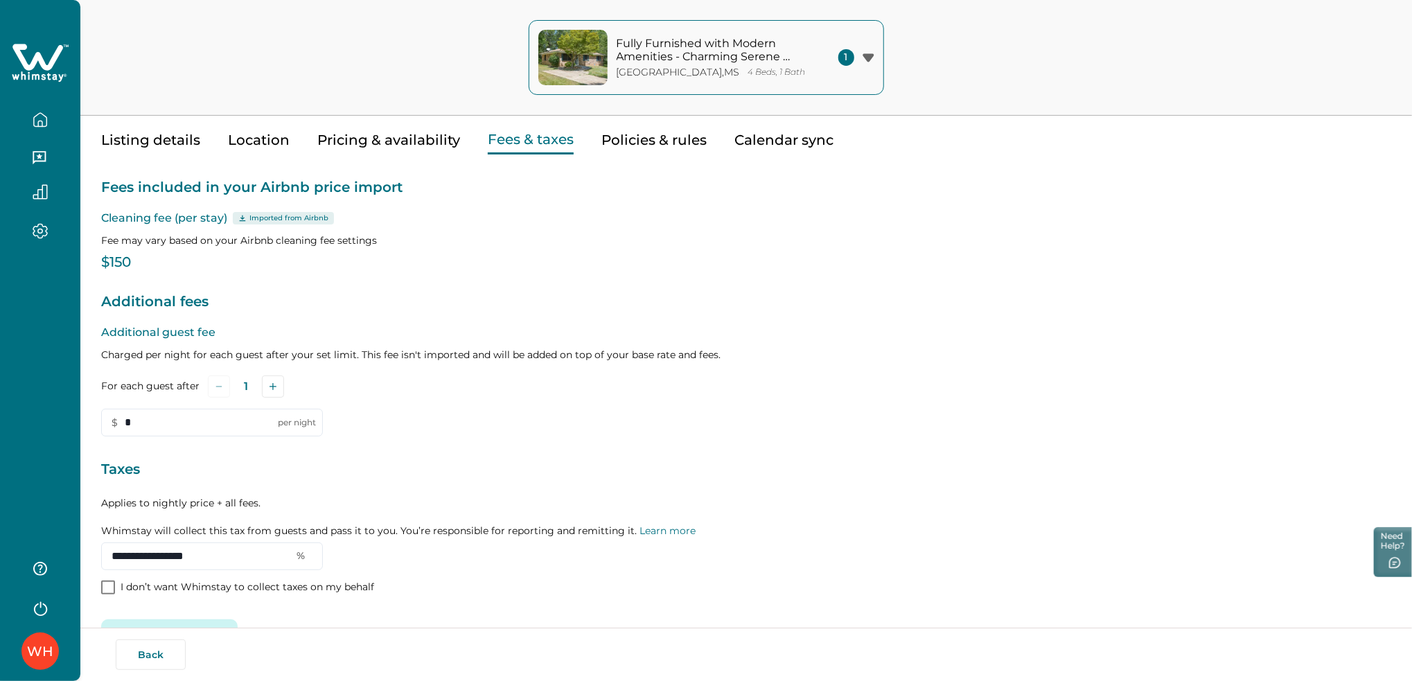
scroll to position [93, 0]
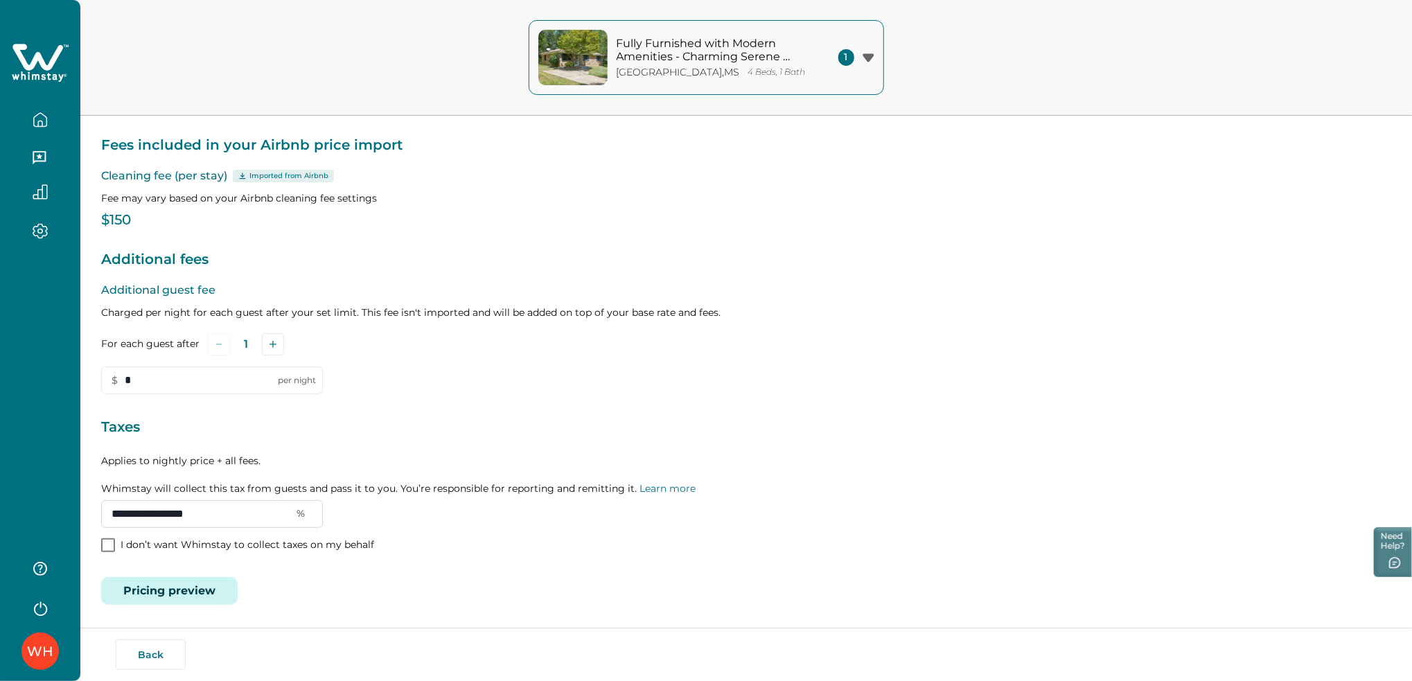
click at [248, 501] on div "**********" at bounding box center [746, 472] width 1290 height 112
drag, startPoint x: 137, startPoint y: 513, endPoint x: 63, endPoint y: 518, distance: 74.3
click at [217, 513] on input "**********" at bounding box center [212, 514] width 222 height 28
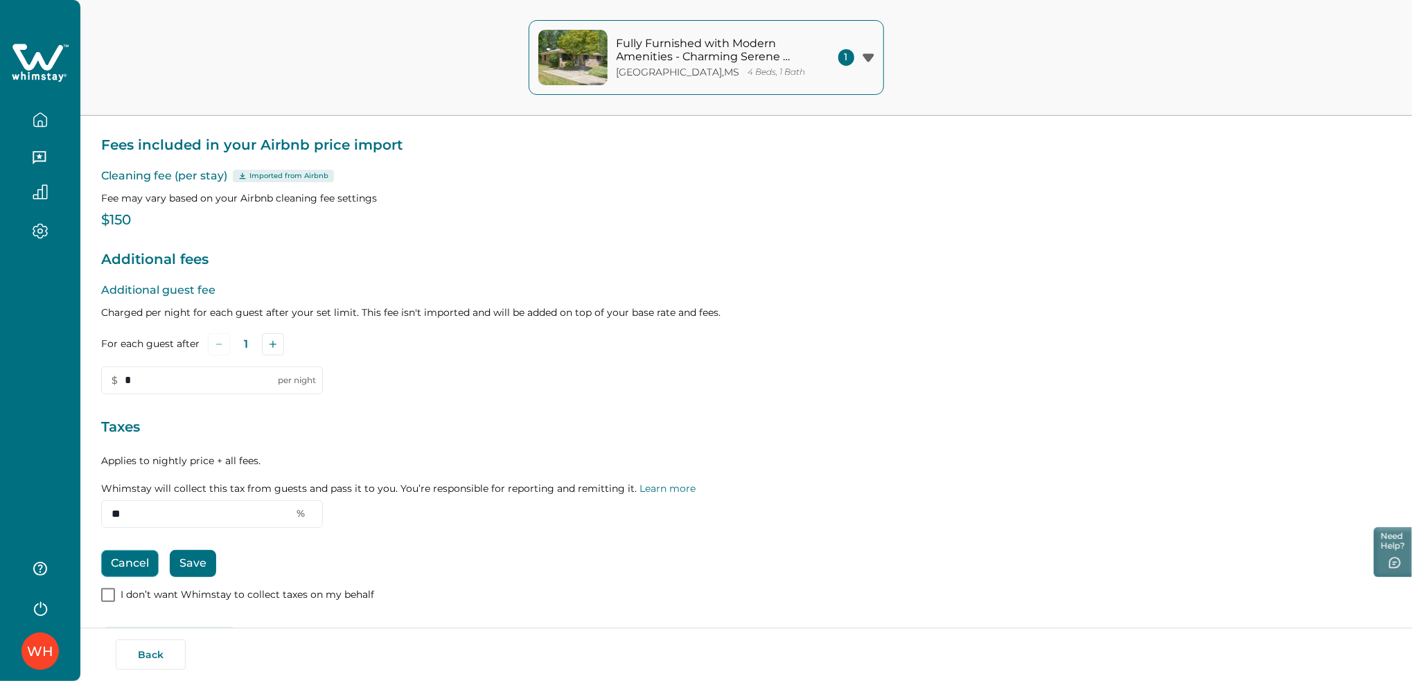
click at [127, 560] on button "Cancel" at bounding box center [129, 563] width 57 height 27
type input "**********"
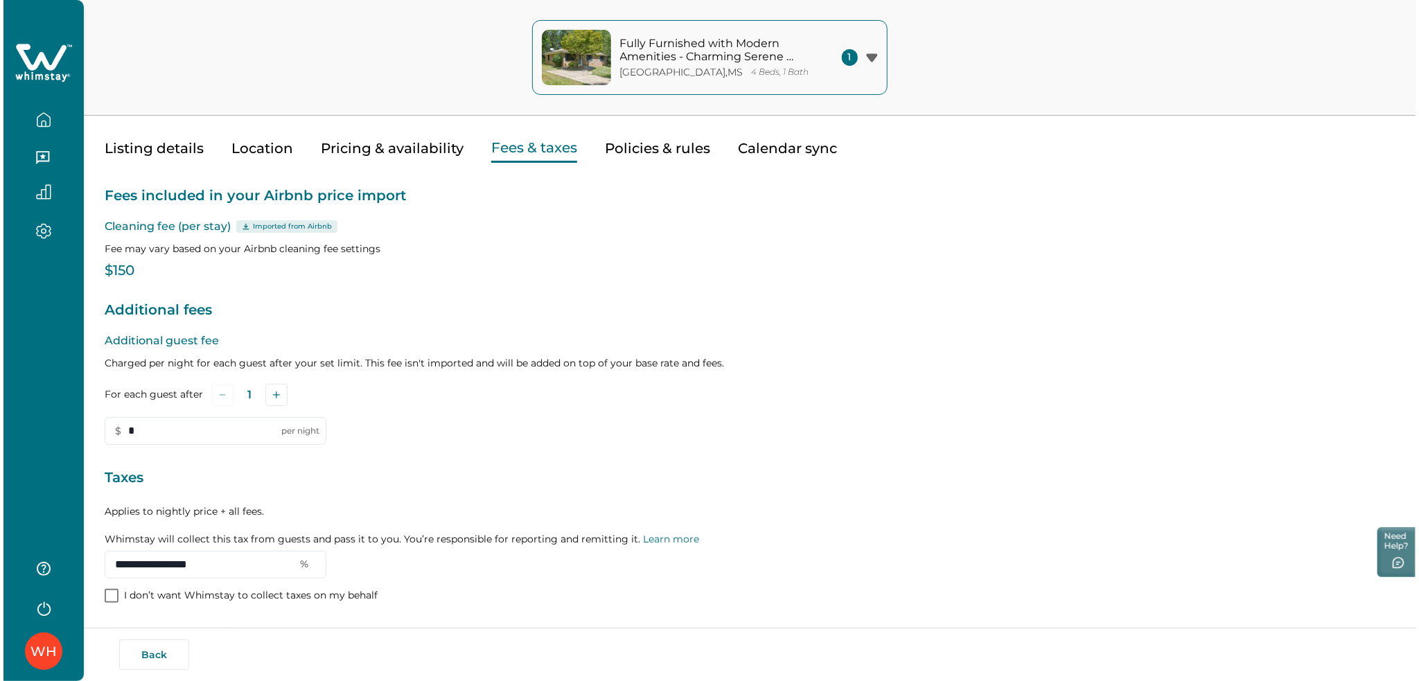
scroll to position [0, 0]
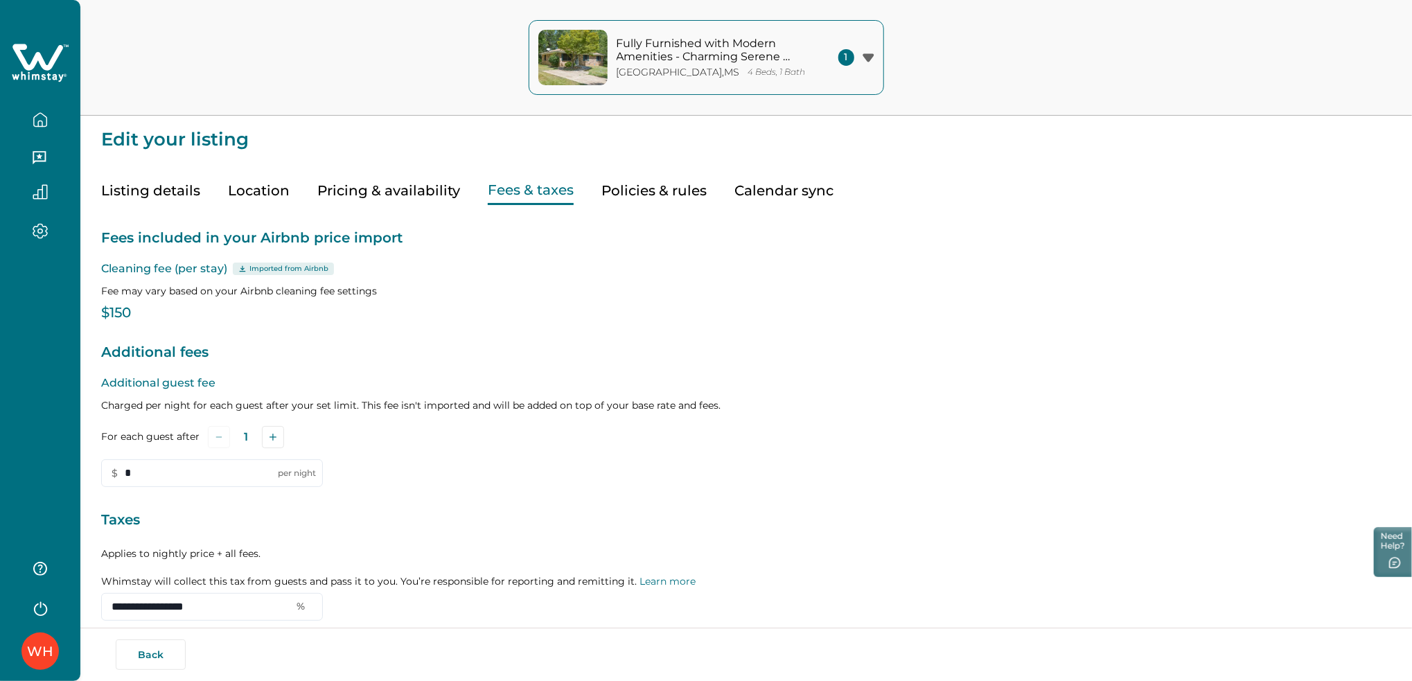
click at [53, 50] on icon at bounding box center [40, 63] width 57 height 42
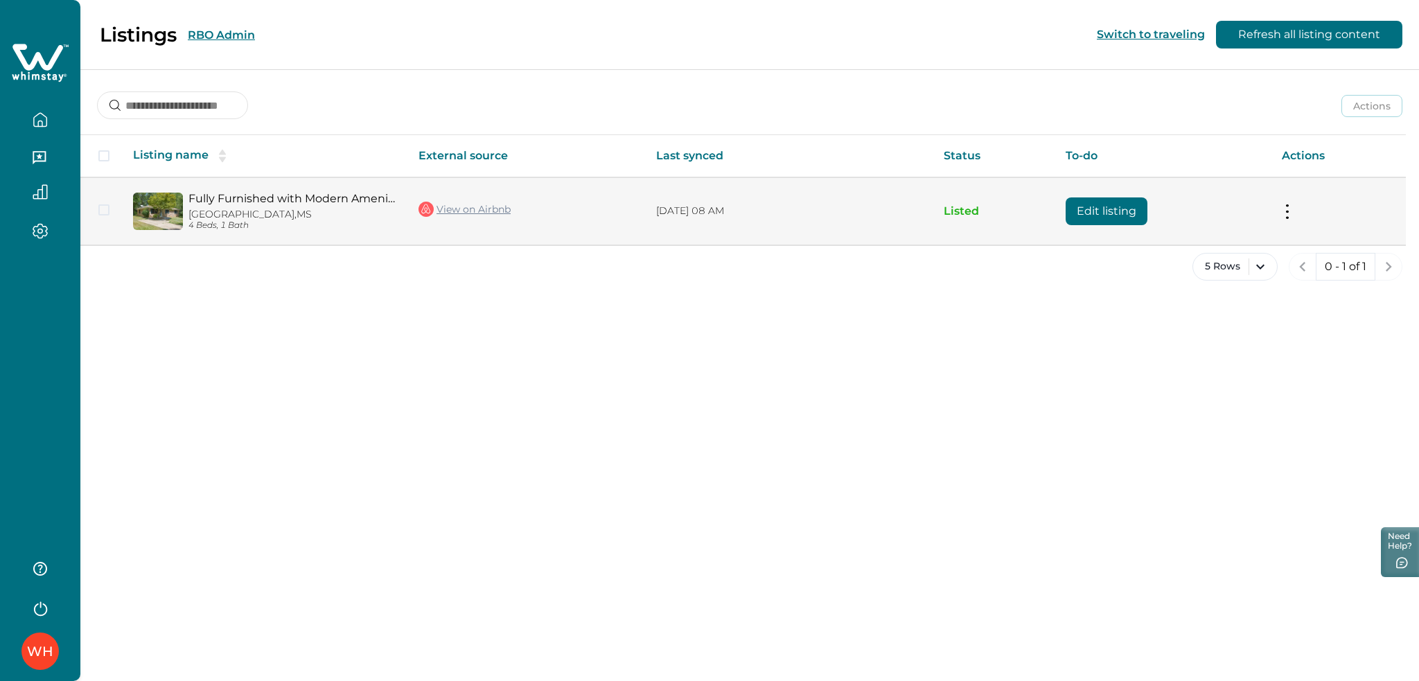
click at [1084, 217] on button "Edit listing" at bounding box center [1106, 211] width 82 height 28
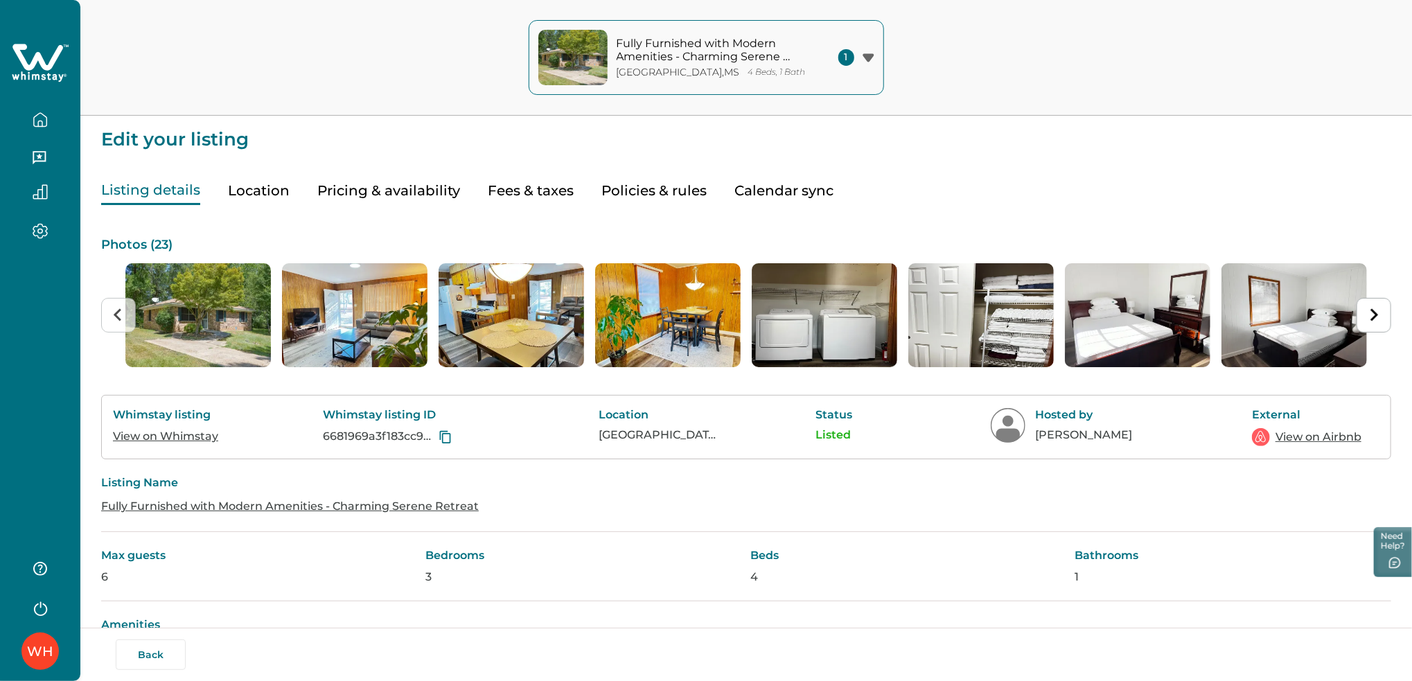
click at [60, 65] on icon at bounding box center [40, 63] width 57 height 42
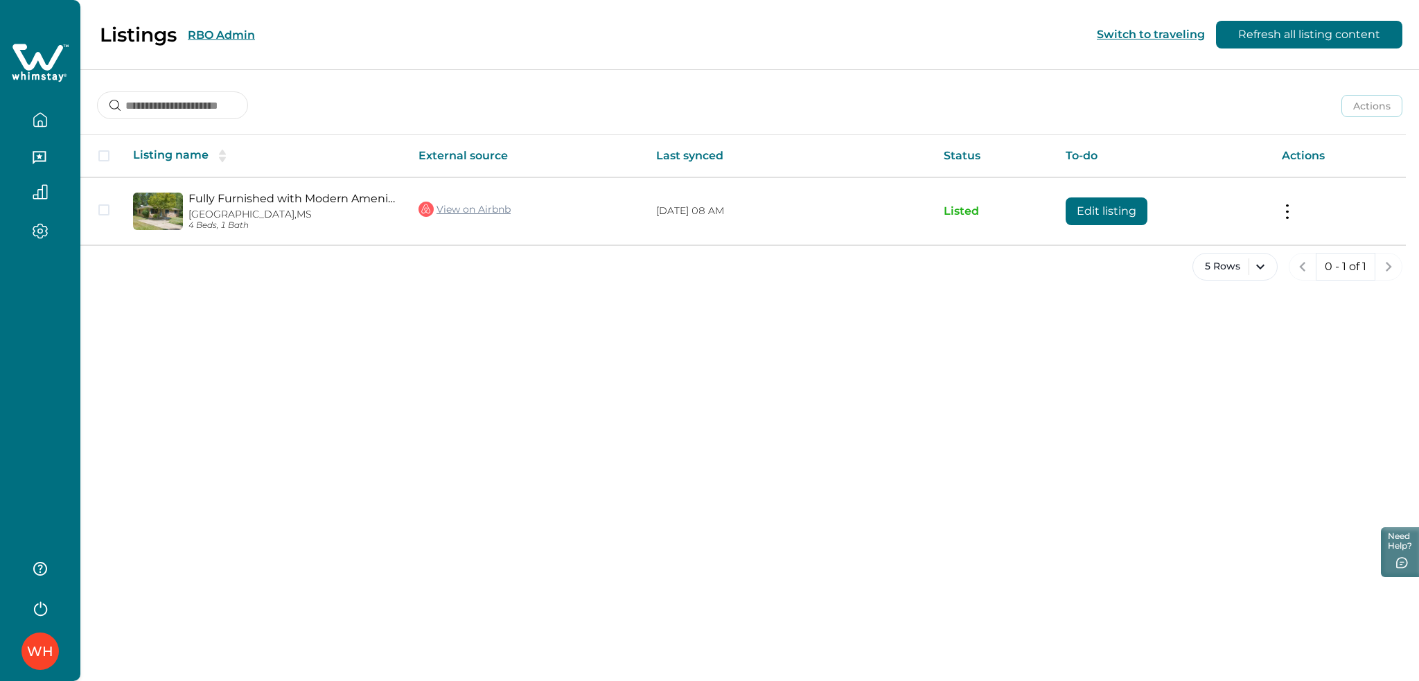
click at [228, 37] on button "RBO Admin" at bounding box center [221, 34] width 67 height 13
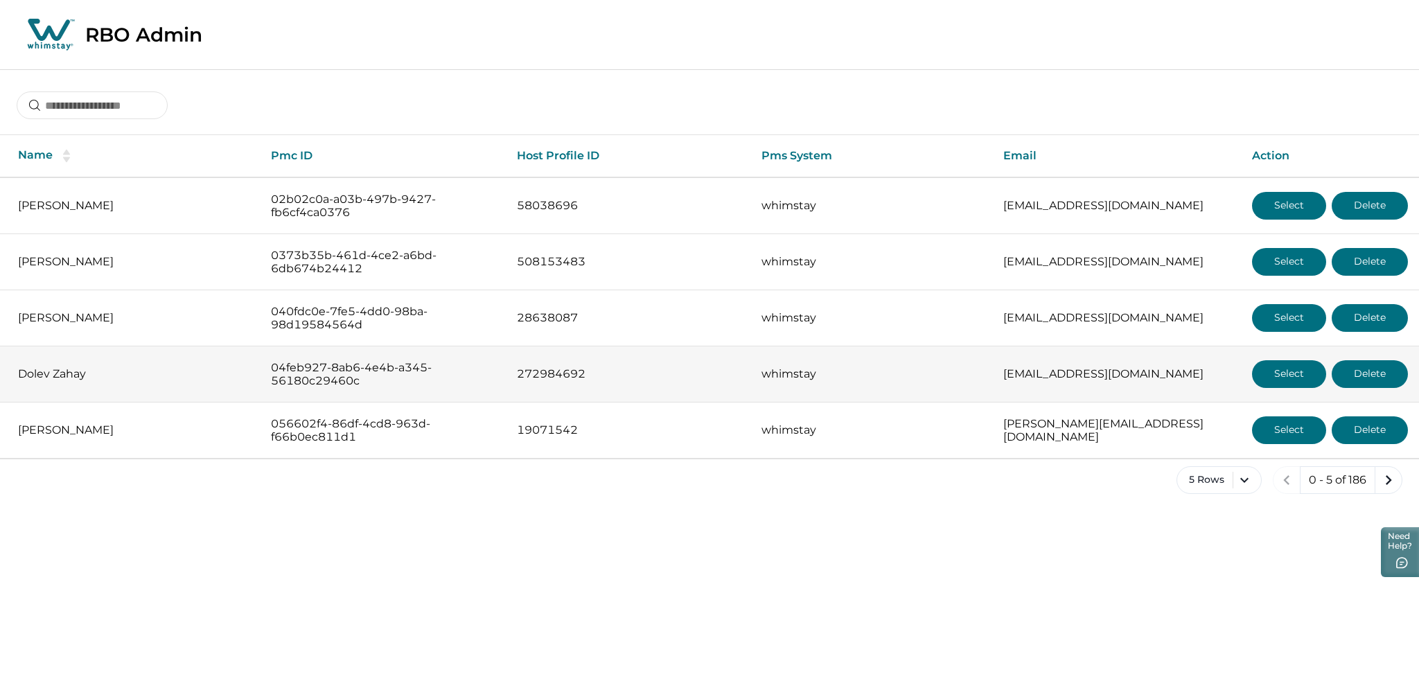
click at [1268, 374] on button "Select" at bounding box center [1289, 374] width 74 height 28
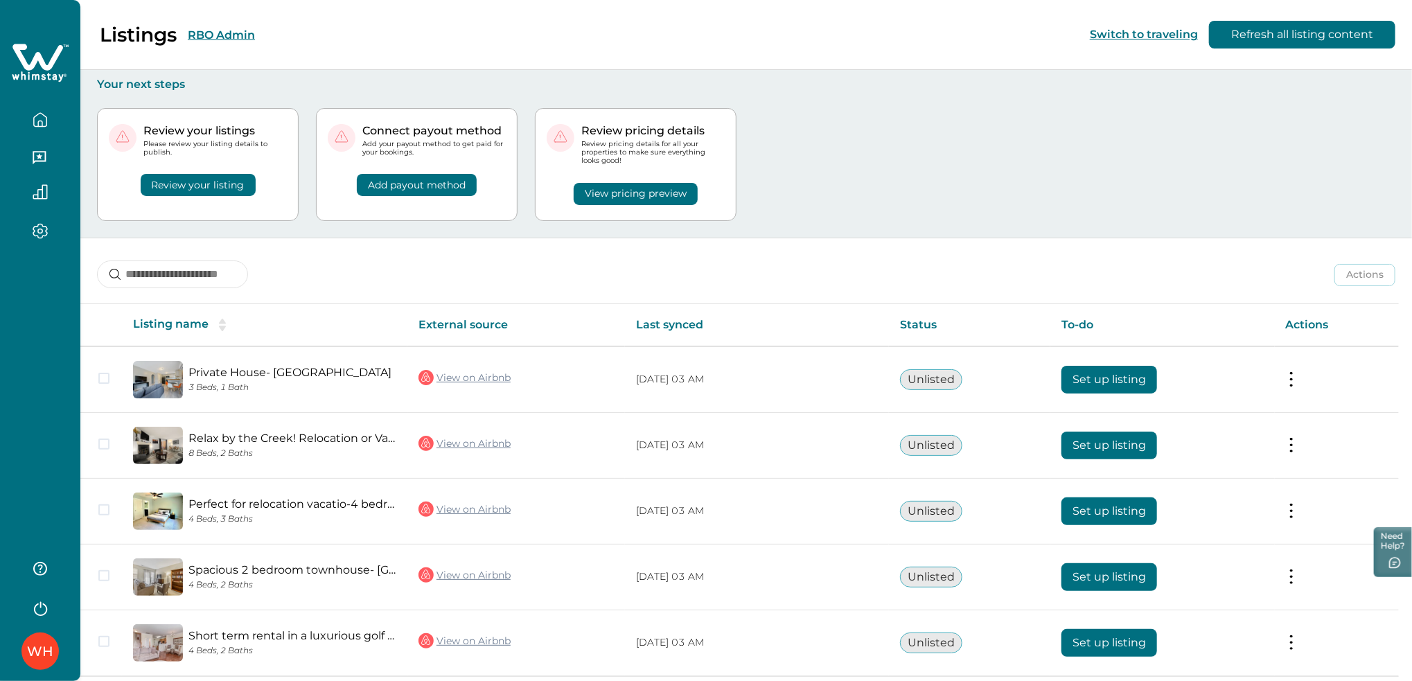
click at [60, 73] on icon at bounding box center [40, 63] width 57 height 42
click at [197, 39] on button "RBO Admin" at bounding box center [221, 34] width 67 height 13
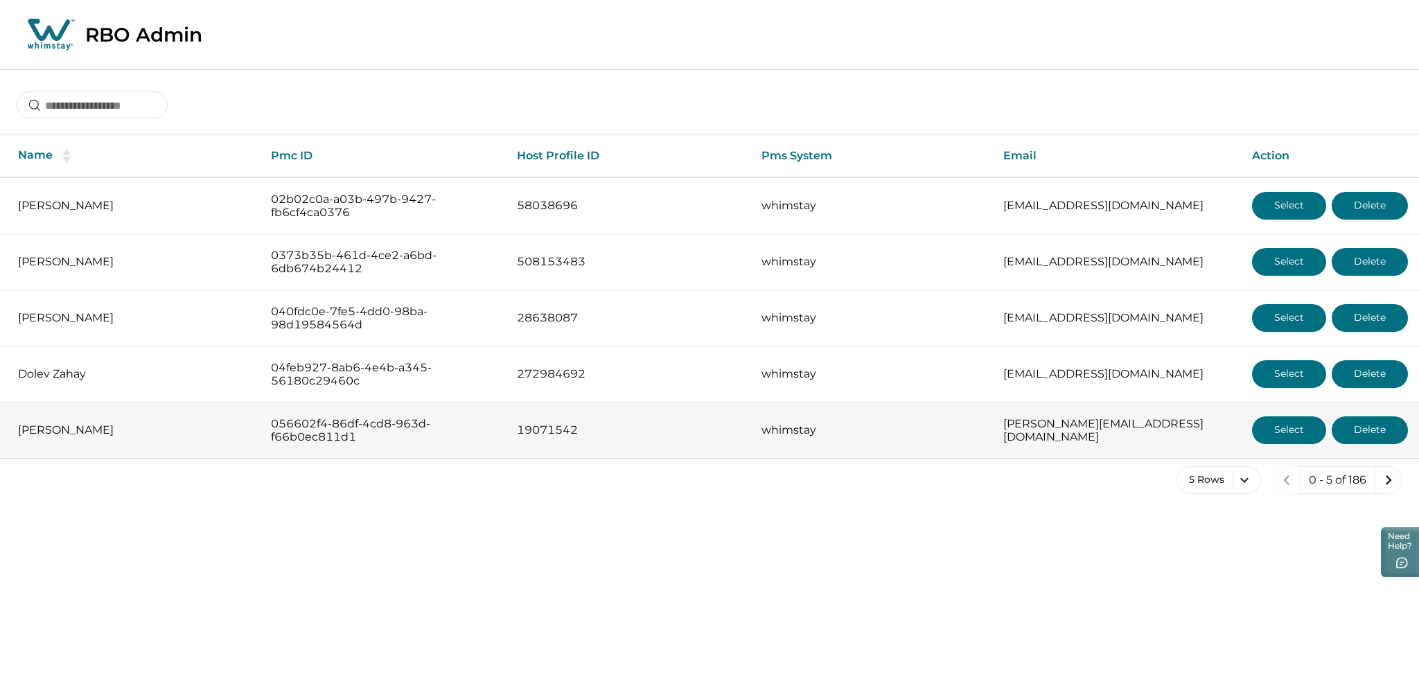
click at [1287, 428] on button "Select" at bounding box center [1289, 430] width 74 height 28
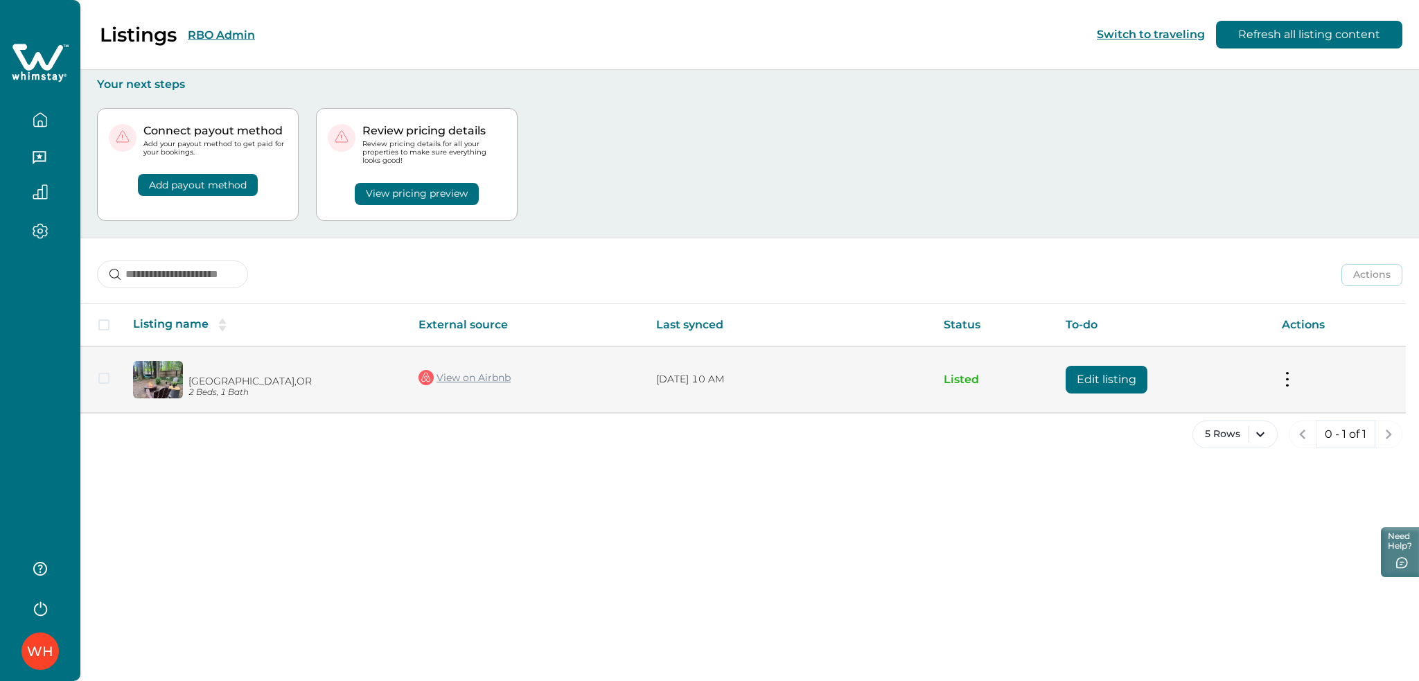
click at [1109, 387] on button "Edit listing" at bounding box center [1106, 380] width 82 height 28
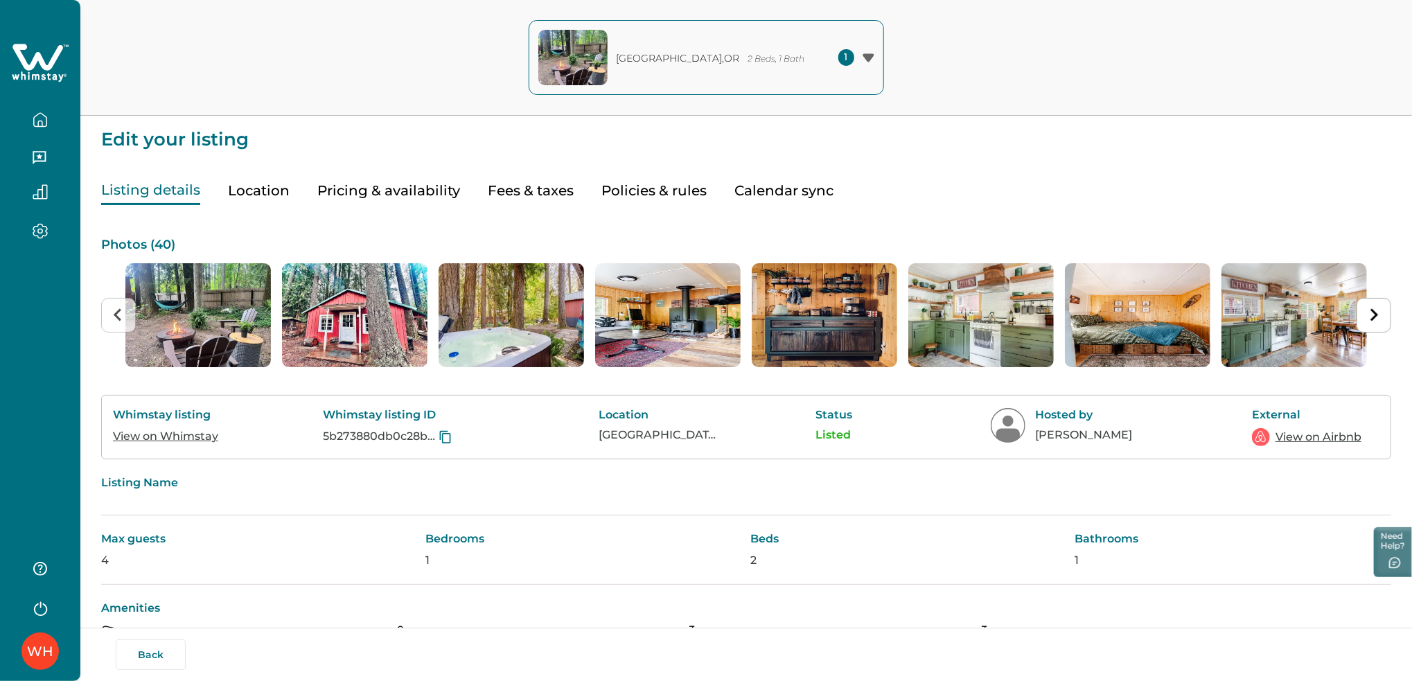
click at [32, 66] on icon at bounding box center [37, 57] width 51 height 26
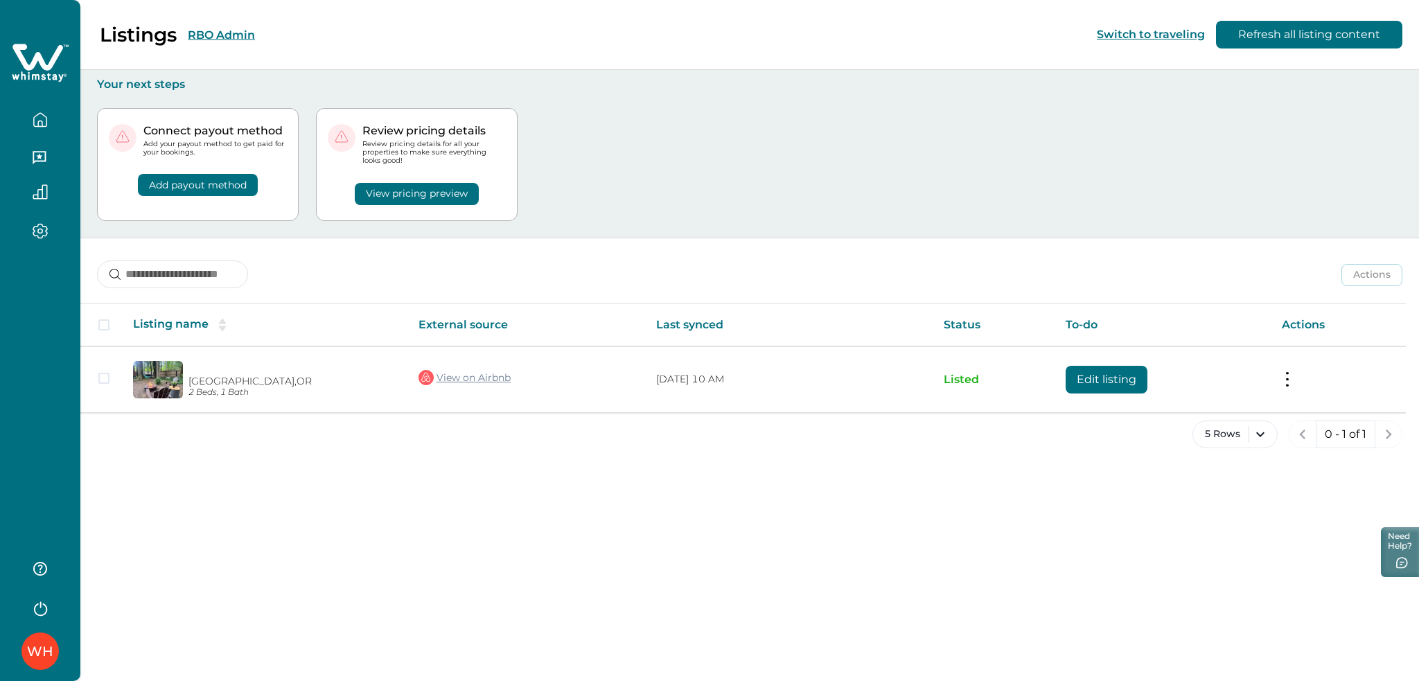
click at [212, 28] on button "RBO Admin" at bounding box center [221, 34] width 67 height 13
